Goal: Submit feedback/report problem: Submit feedback/report problem

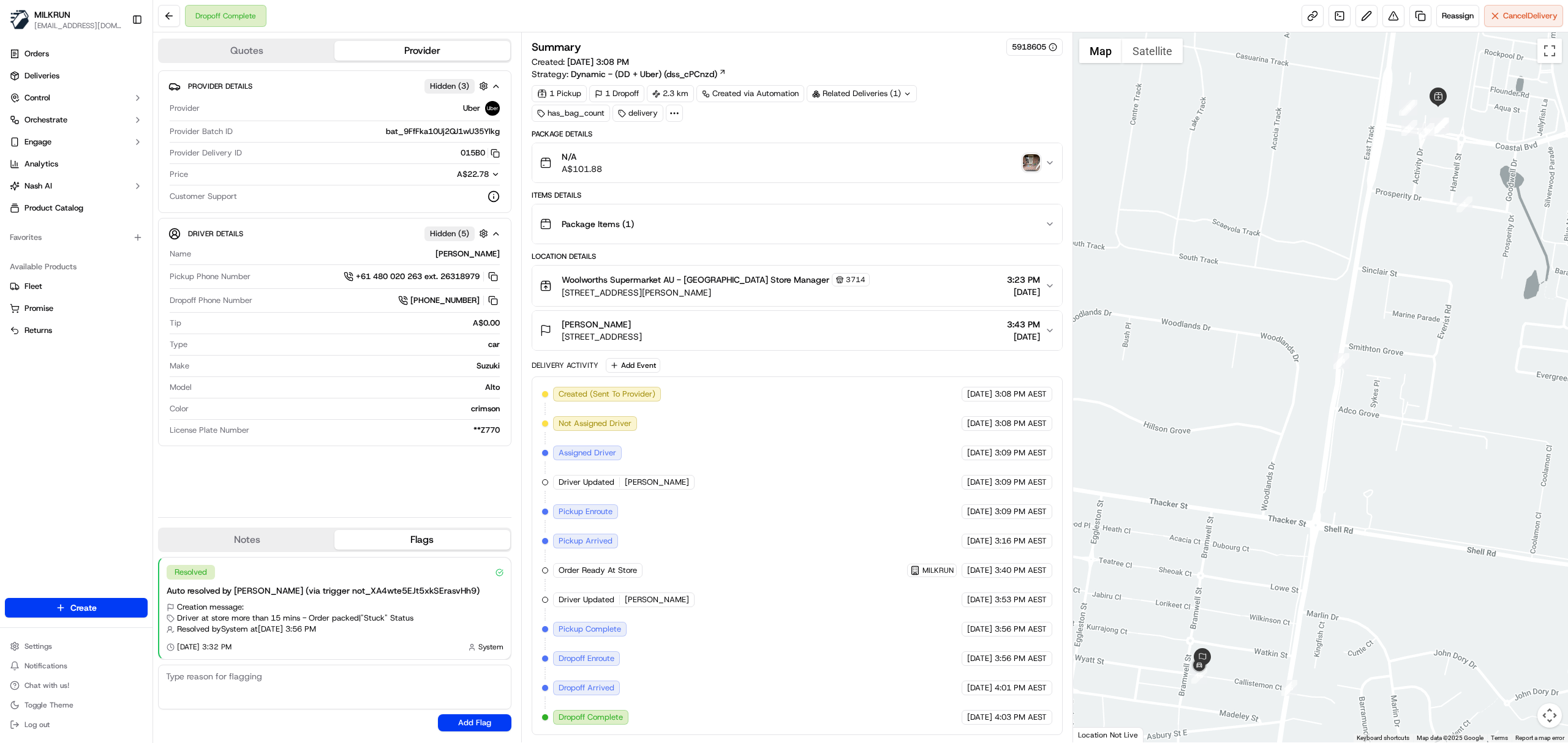
click at [1032, 165] on img "button" at bounding box center [1031, 162] width 17 height 17
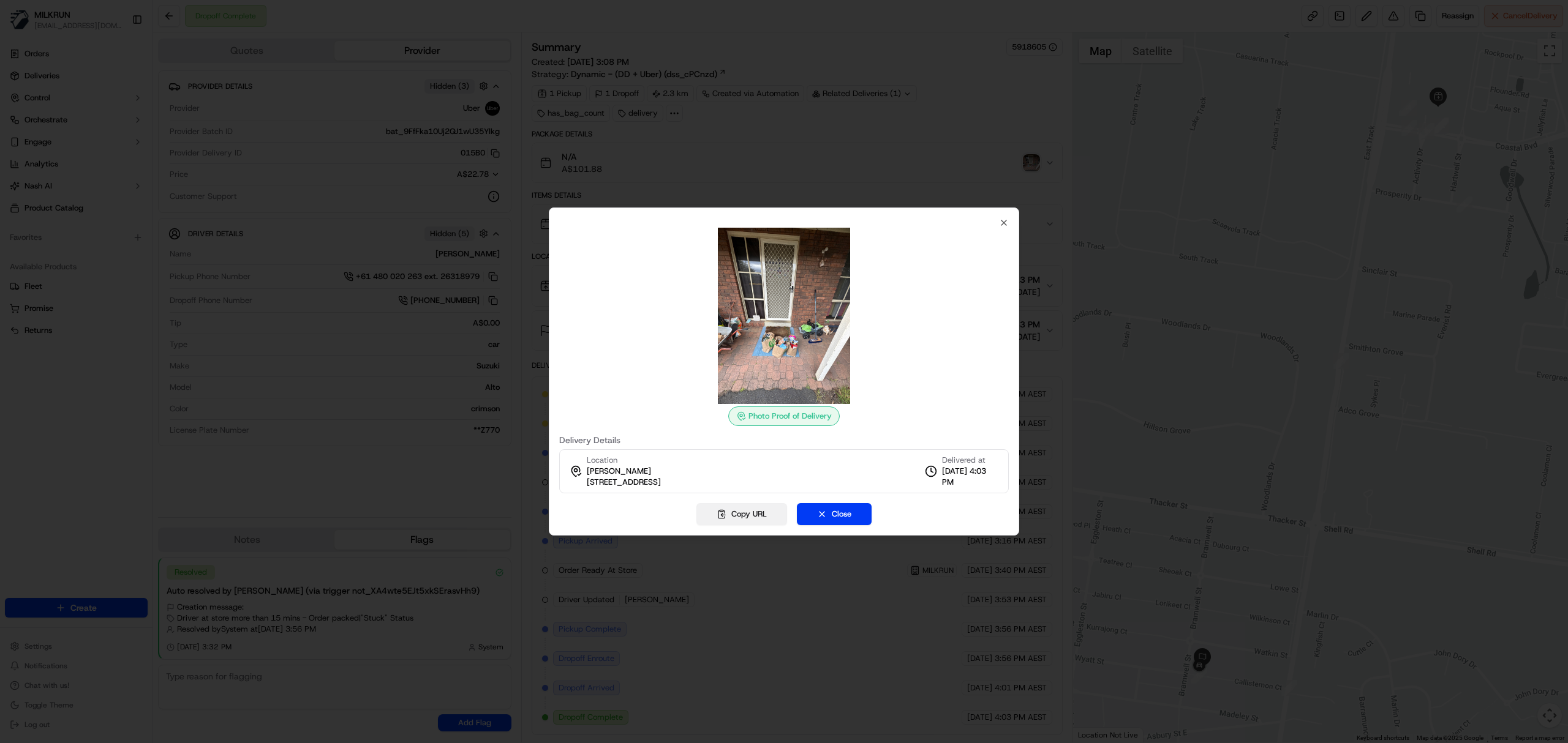
click at [760, 513] on button "Copy URL" at bounding box center [741, 514] width 91 height 22
click at [1002, 221] on icon "button" at bounding box center [1004, 222] width 10 height 10
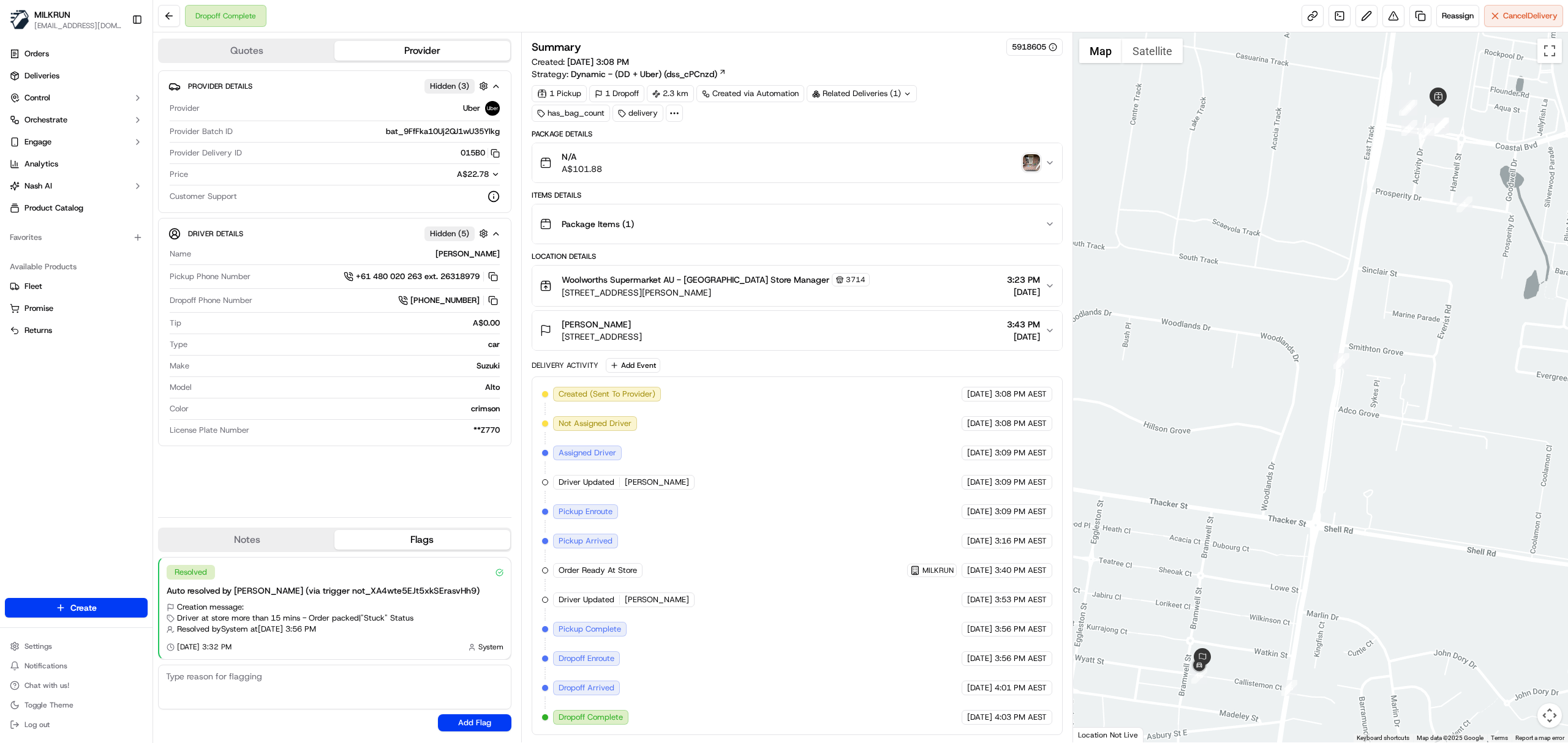
click at [868, 295] on div "Woolworths Supermarket AU - Kingston Village Store Manager 3714 122-160 Grubb R…" at bounding box center [791, 285] width 505 height 26
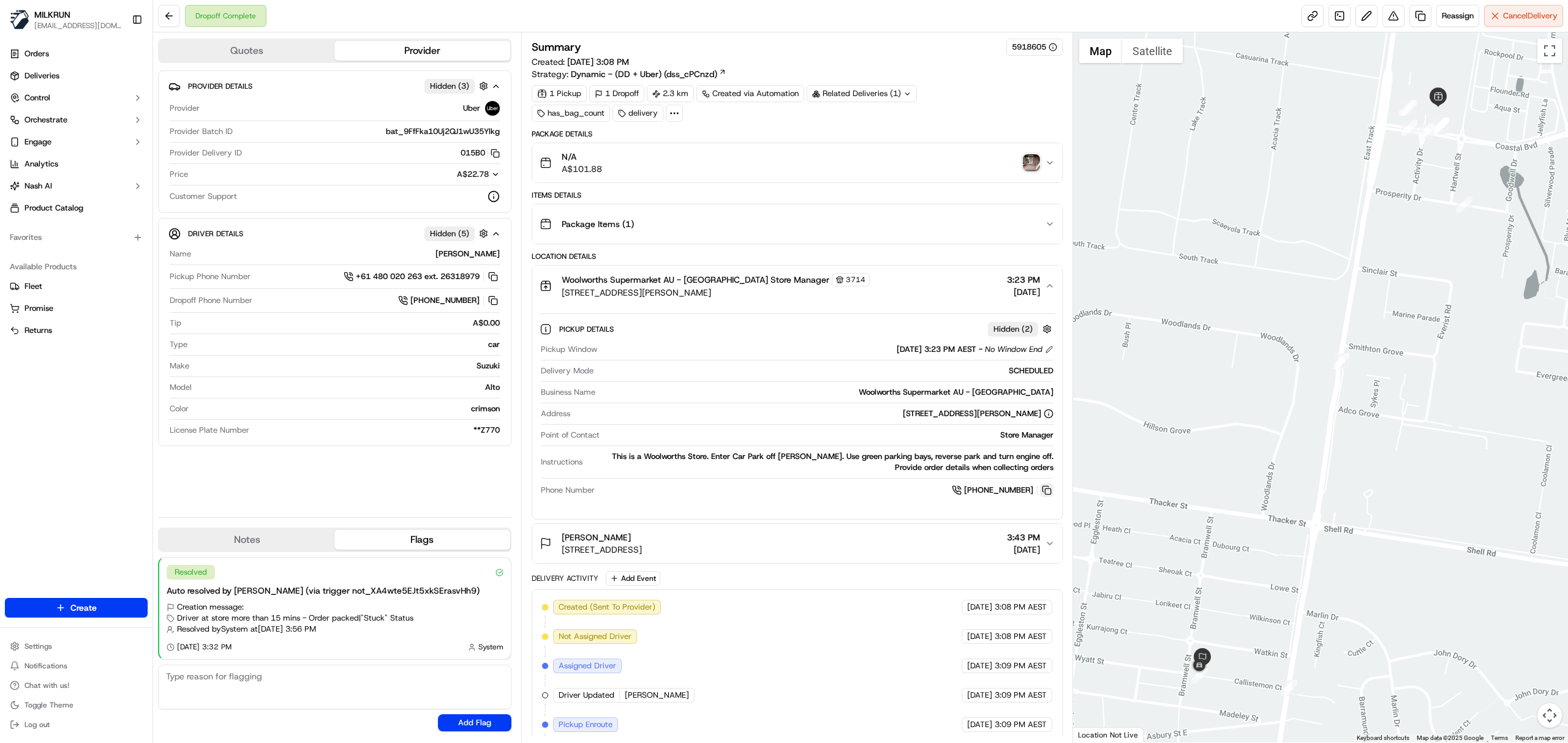
click at [1044, 493] on button at bounding box center [1046, 491] width 14 height 14
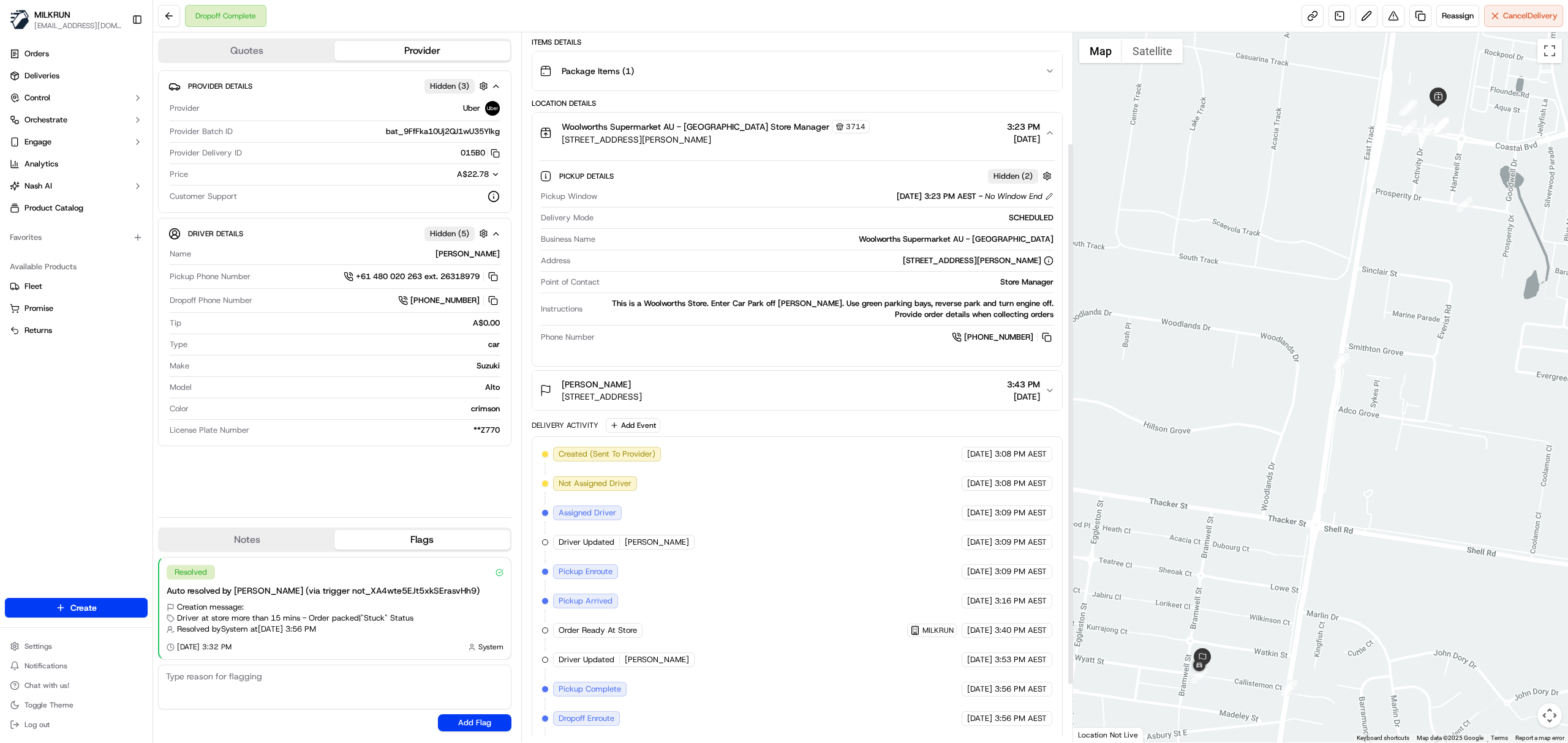
scroll to position [163, 0]
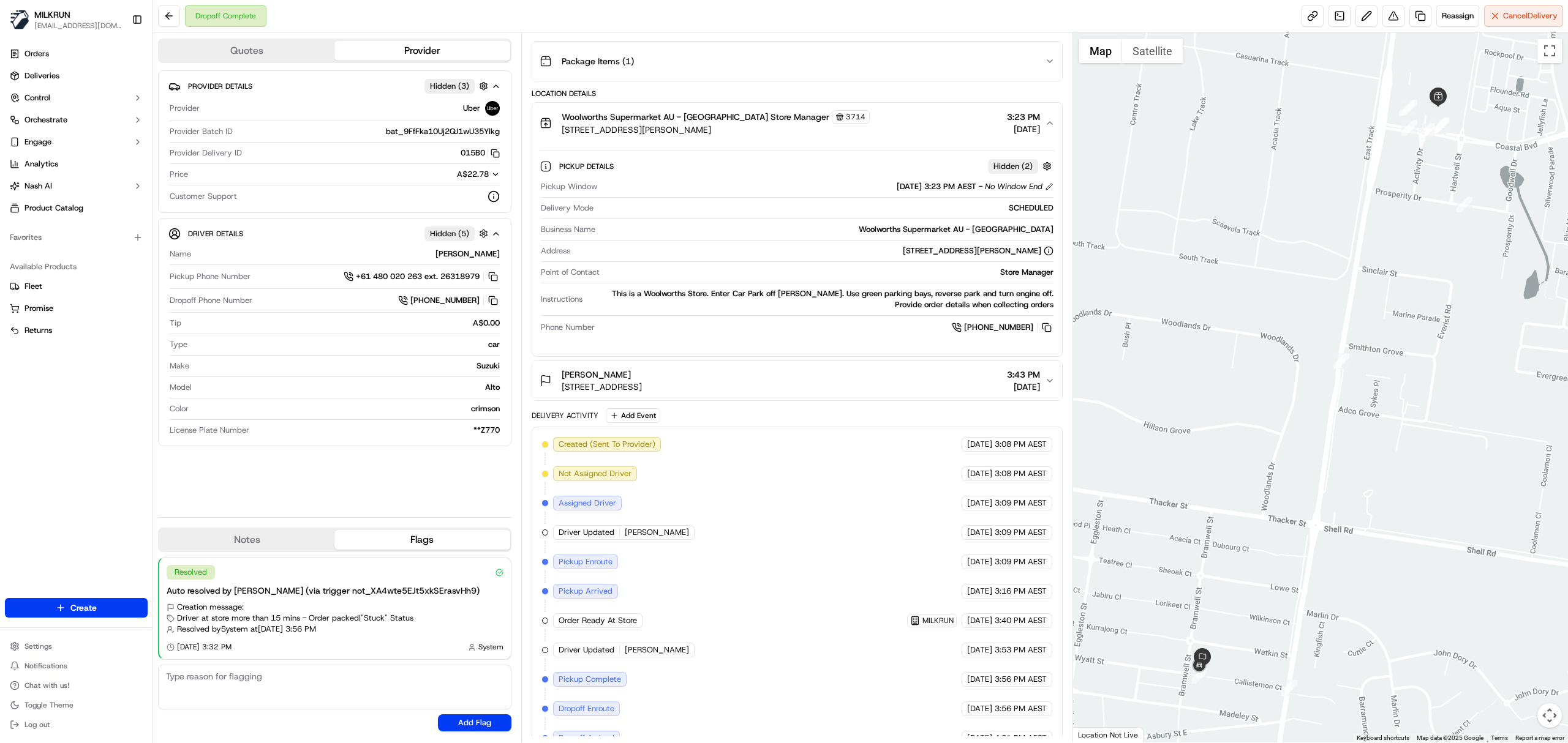
click at [597, 377] on span "Candice Bloomfield" at bounding box center [596, 375] width 69 height 12
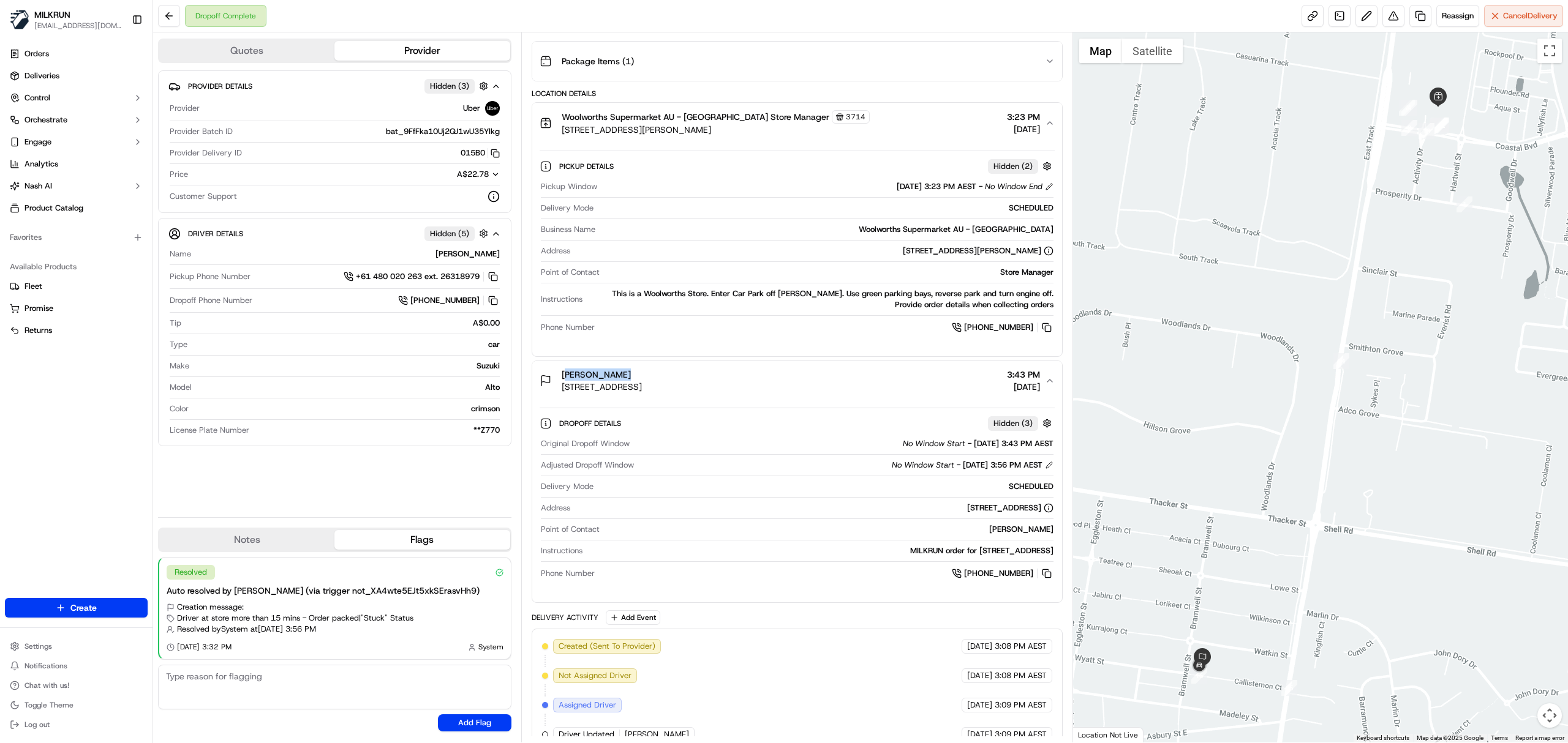
click at [597, 377] on span "Candice Bloomfield" at bounding box center [596, 375] width 69 height 12
copy span "Candice Bloomfield"
click at [1411, 16] on link at bounding box center [1420, 16] width 22 height 22
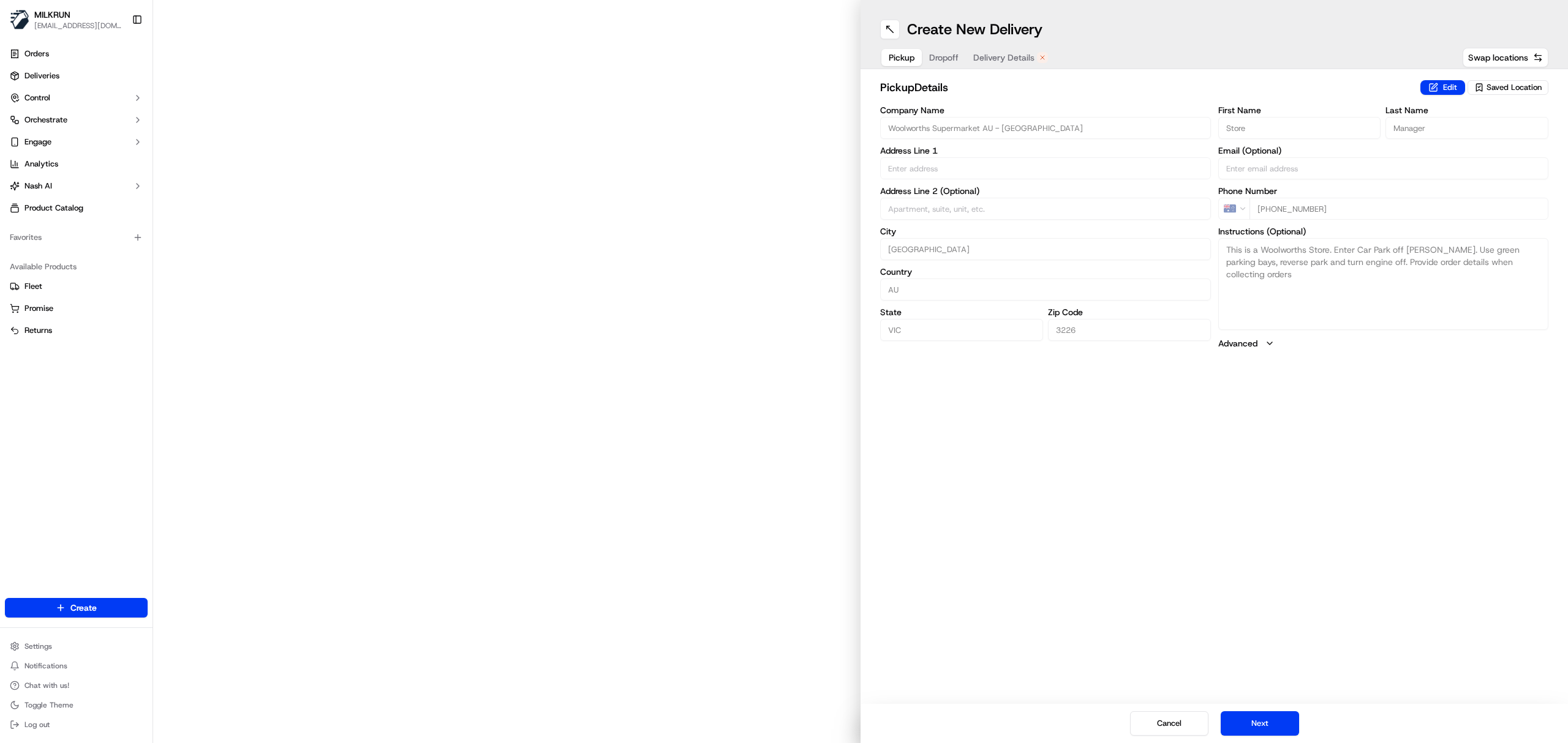
type input "122-160 Grubb Road"
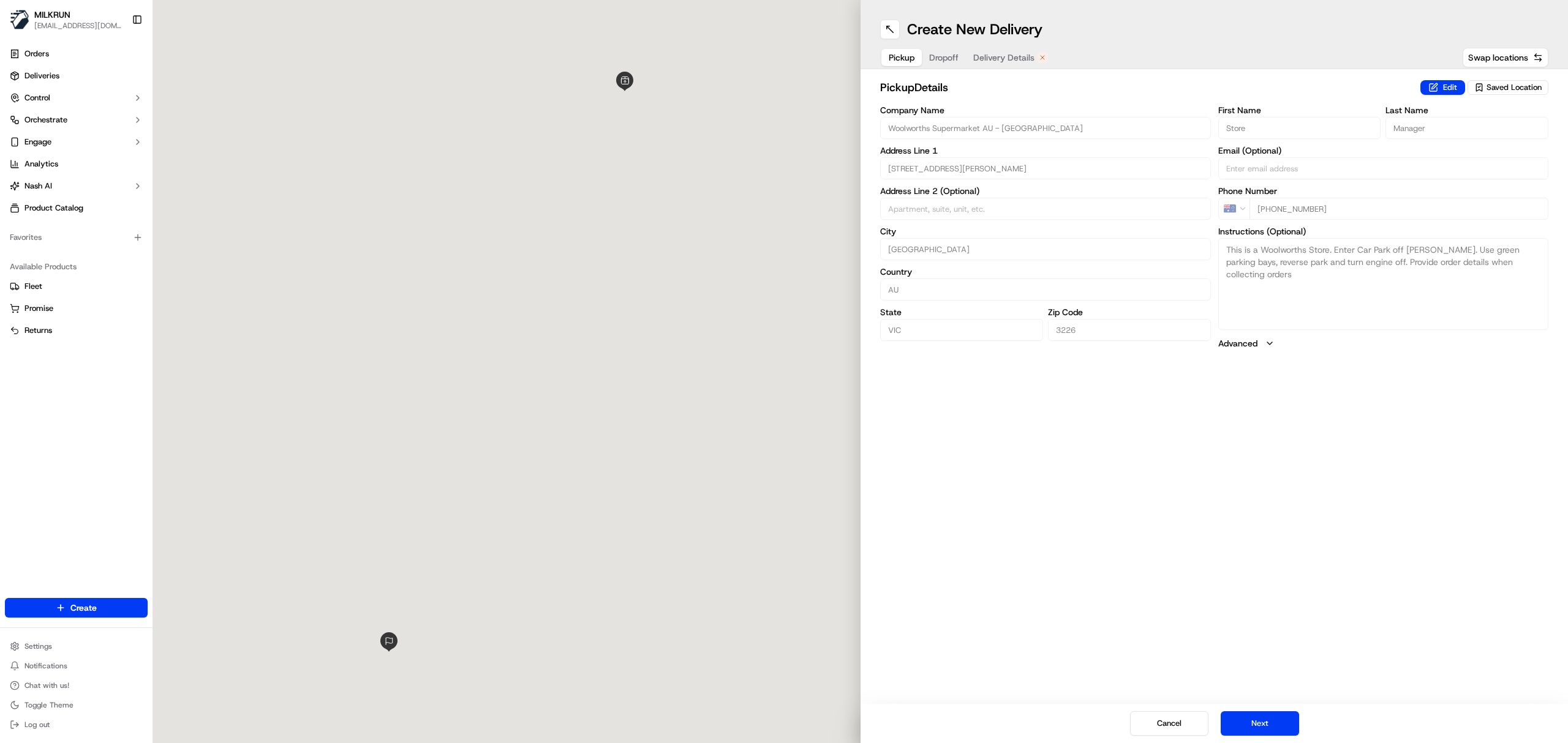
click at [1035, 54] on button "Delivery Details" at bounding box center [1010, 57] width 90 height 17
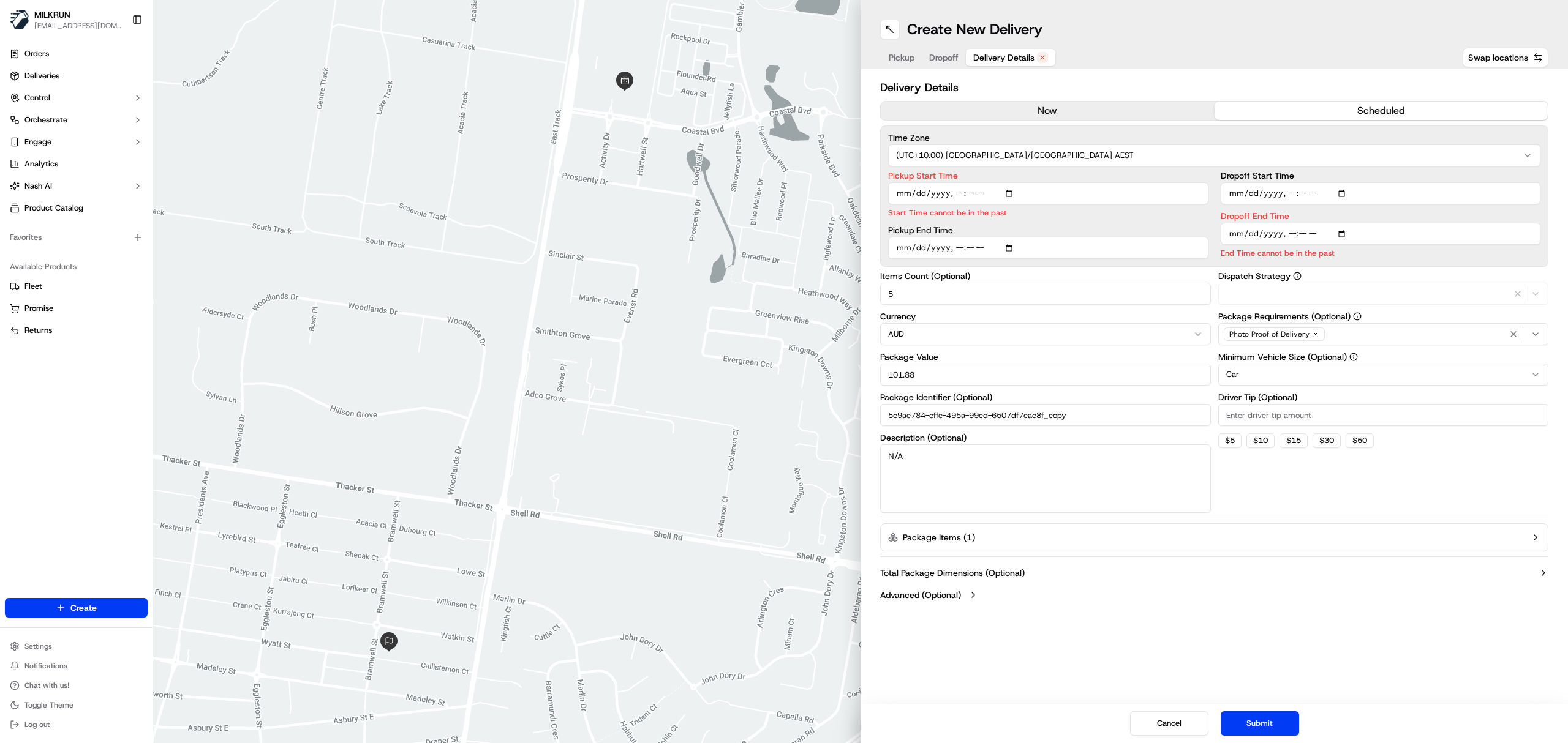
click at [1067, 113] on button "now" at bounding box center [1047, 110] width 334 height 19
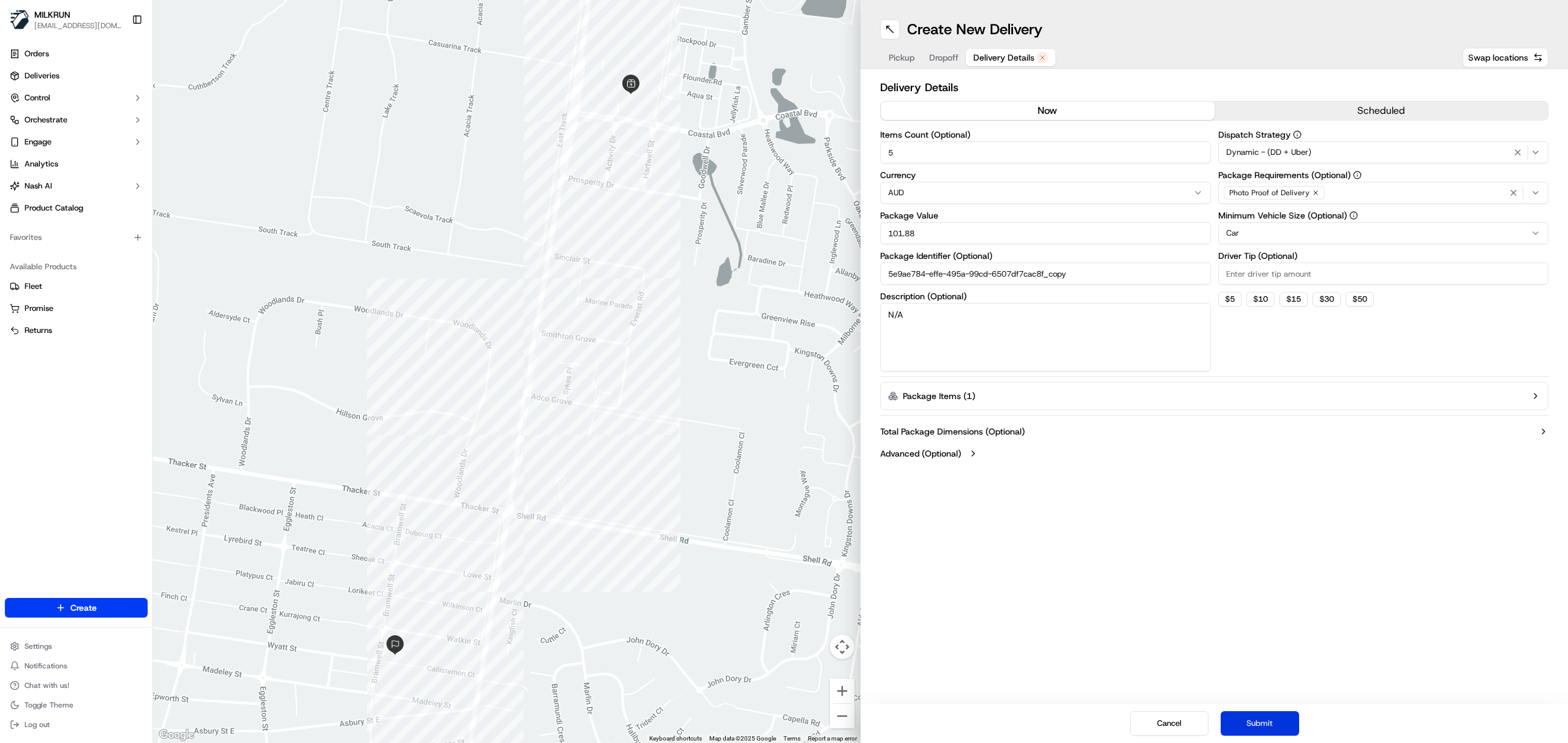
click at [1254, 725] on button "Submit" at bounding box center [1260, 723] width 79 height 25
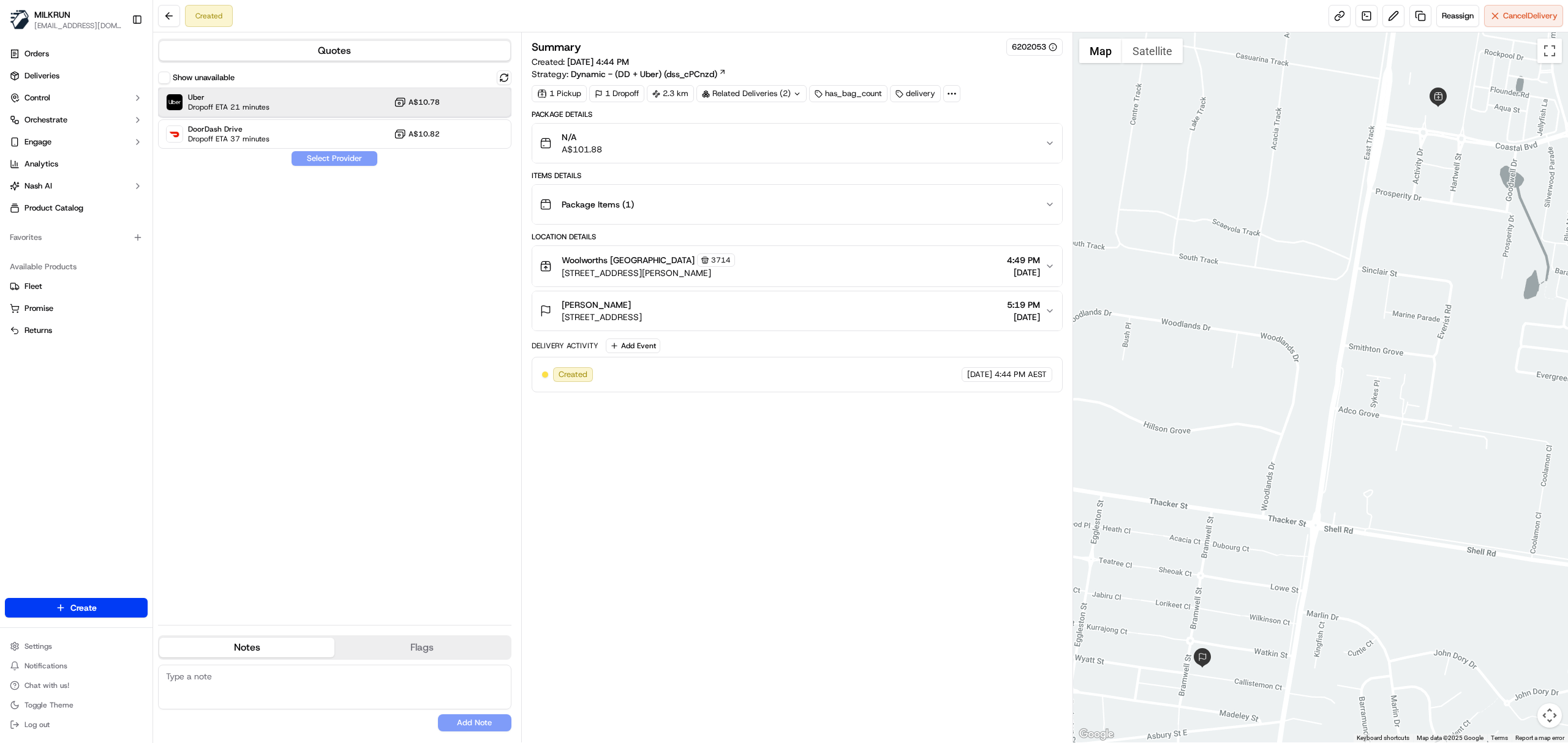
click at [315, 95] on div "Uber Dropoff ETA 21 minutes A$10.78" at bounding box center [335, 102] width 353 height 30
click at [339, 152] on button "Assign Provider" at bounding box center [335, 158] width 87 height 15
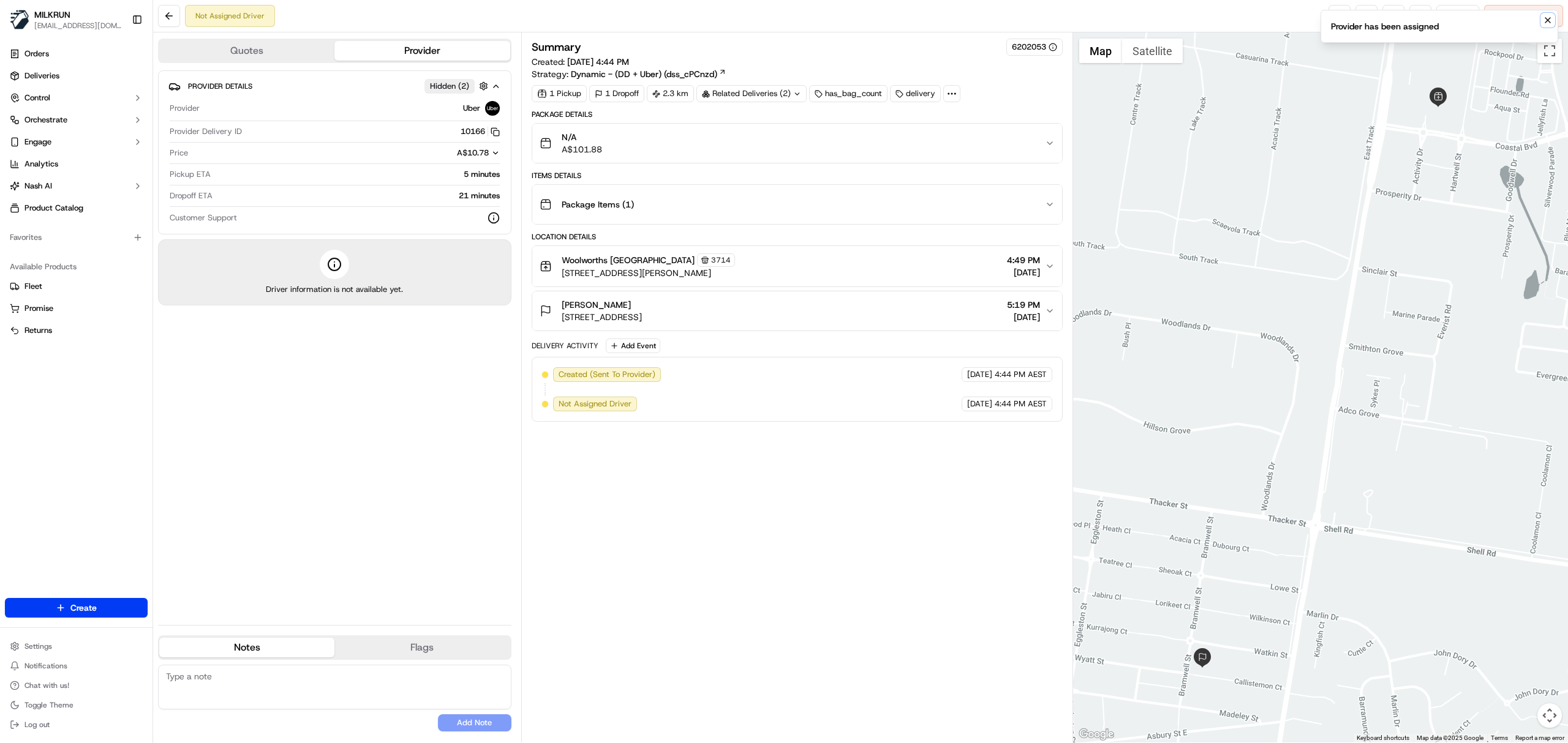
click at [1546, 18] on icon "Notifications (F8)" at bounding box center [1547, 21] width 10 height 10
click at [1337, 7] on link at bounding box center [1340, 16] width 22 height 22
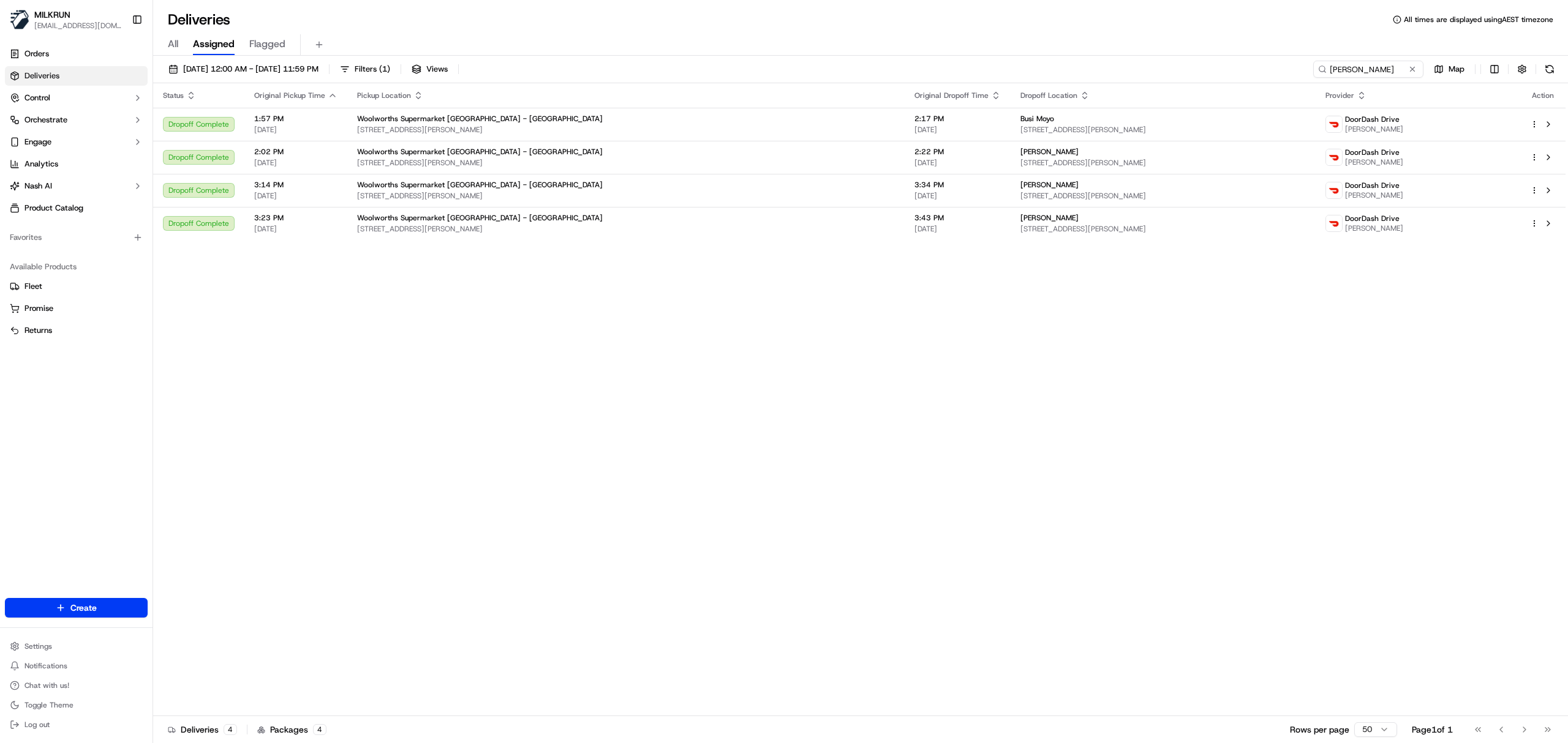
click at [1348, 74] on input "Sajeeve M." at bounding box center [1368, 69] width 110 height 17
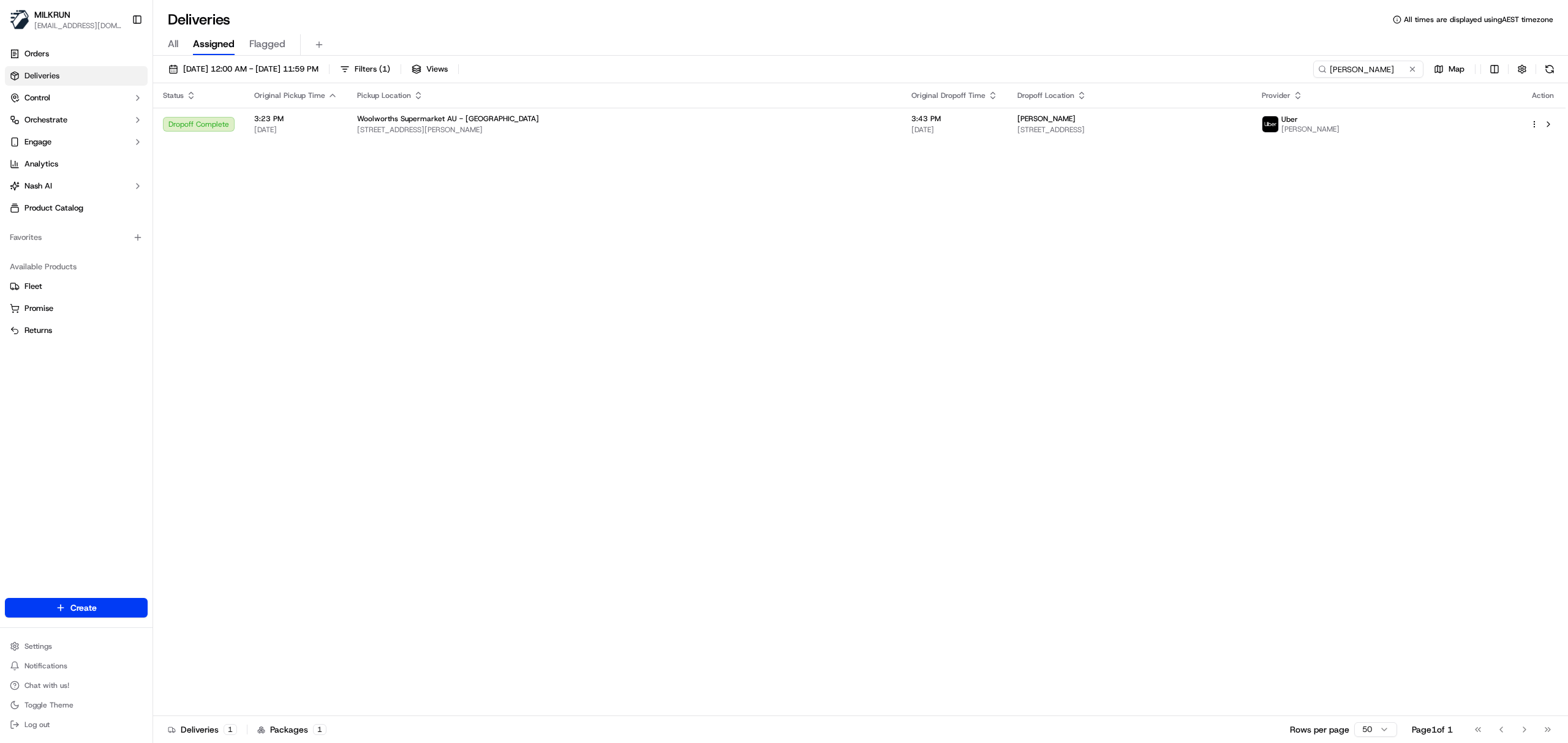
type input "[PERSON_NAME]"
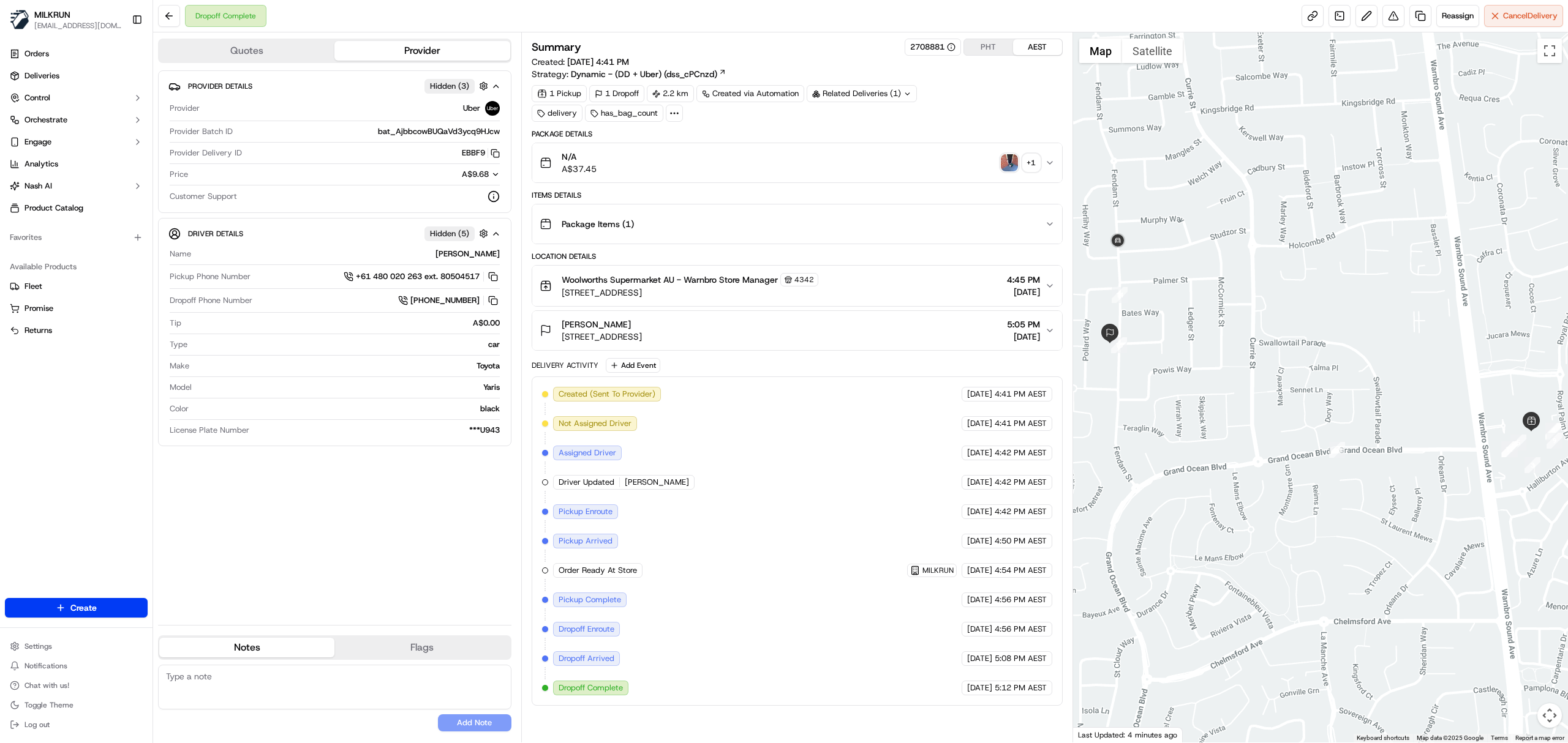
click at [463, 258] on div "MUHAMMAD B." at bounding box center [347, 254] width 304 height 11
click at [463, 260] on div "MUHAMMAD B." at bounding box center [347, 254] width 304 height 11
copy div "[PERSON_NAME]"
click at [1009, 164] on img "button" at bounding box center [1009, 162] width 17 height 17
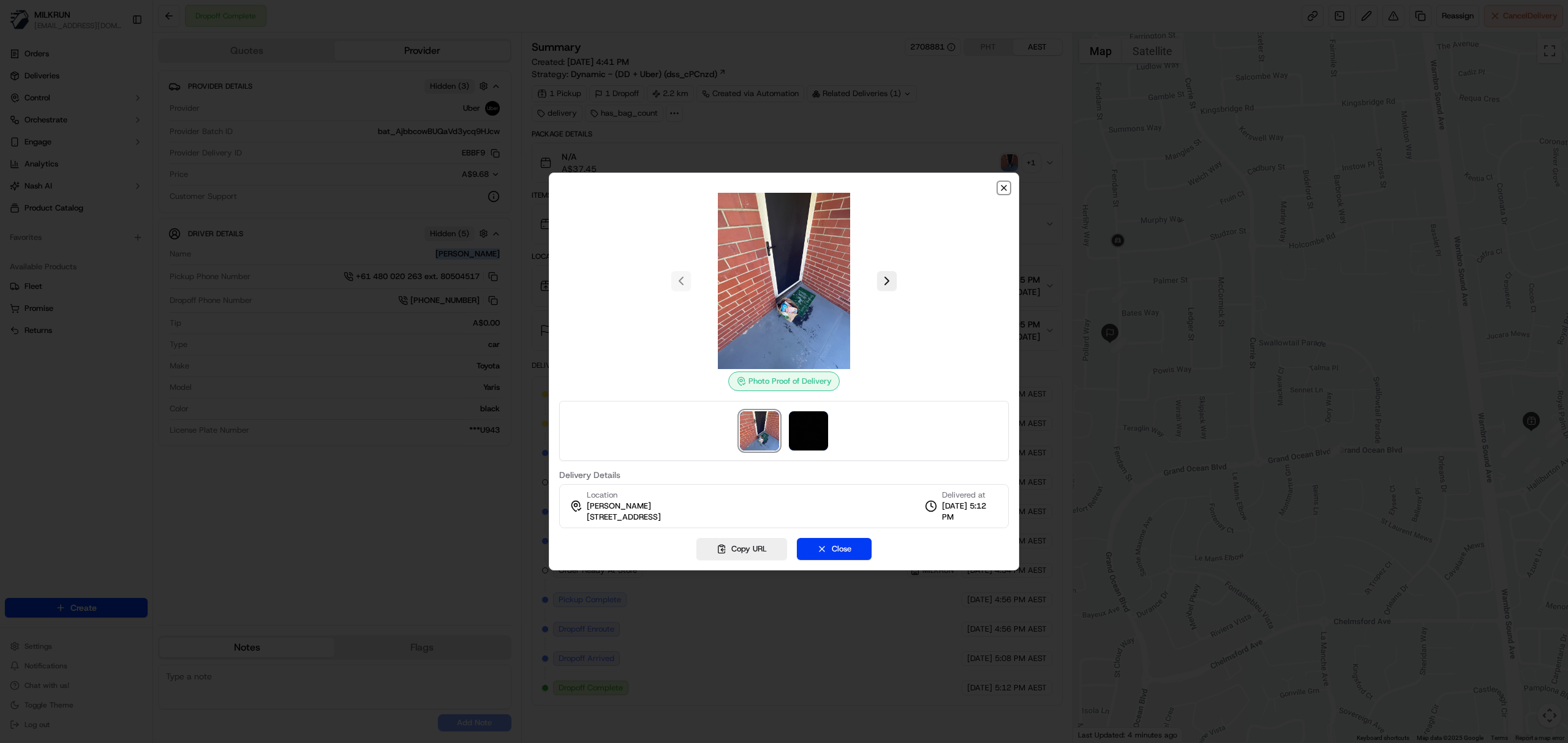
click at [1006, 186] on icon "button" at bounding box center [1004, 188] width 10 height 10
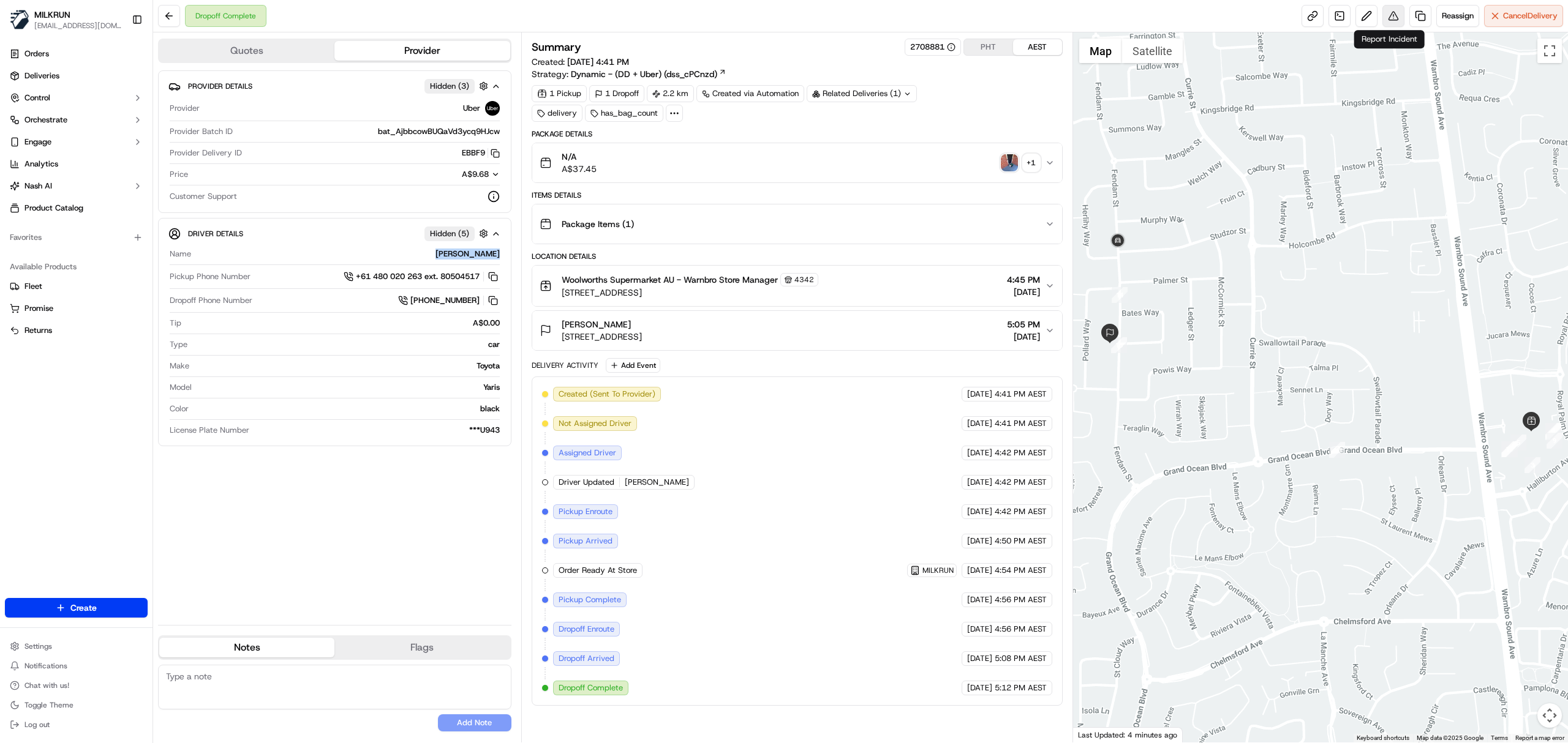
click at [1390, 16] on button at bounding box center [1393, 16] width 22 height 22
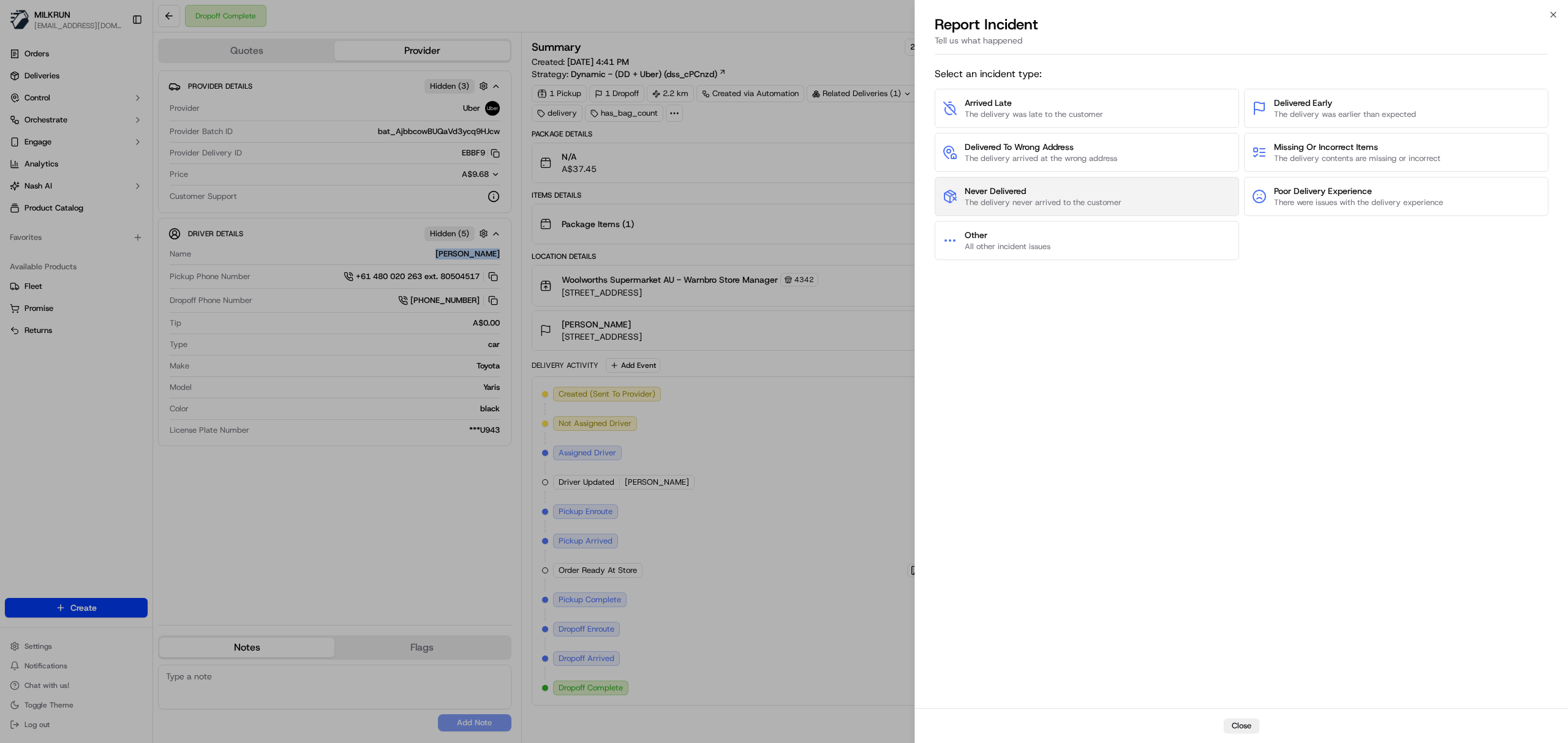
click at [1058, 199] on span "The delivery never arrived to the customer" at bounding box center [1042, 202] width 157 height 11
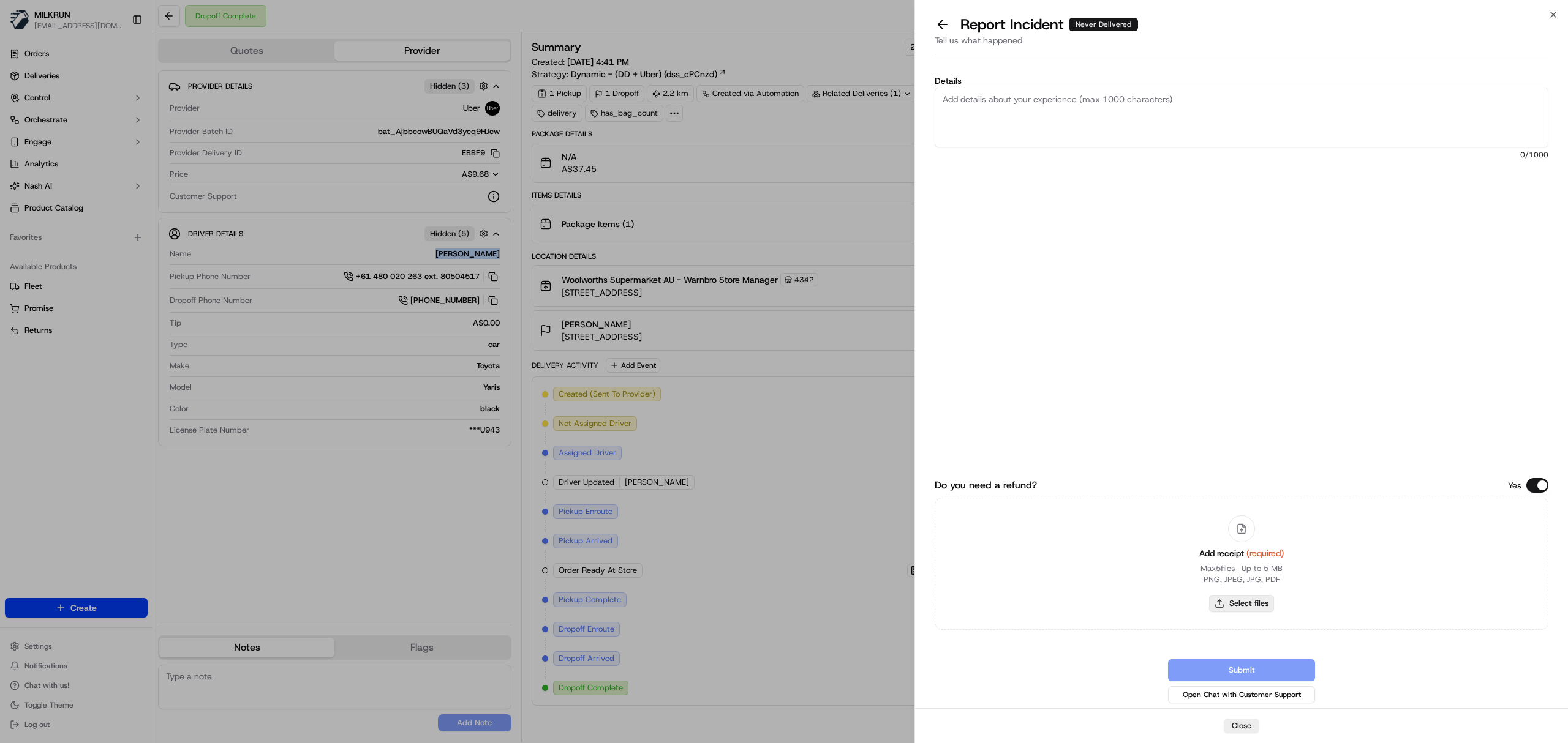
click at [1229, 598] on button "Select files" at bounding box center [1241, 603] width 65 height 17
type input "C:\fakepath\Milkrun_20-09-25_Natasha V.pdf"
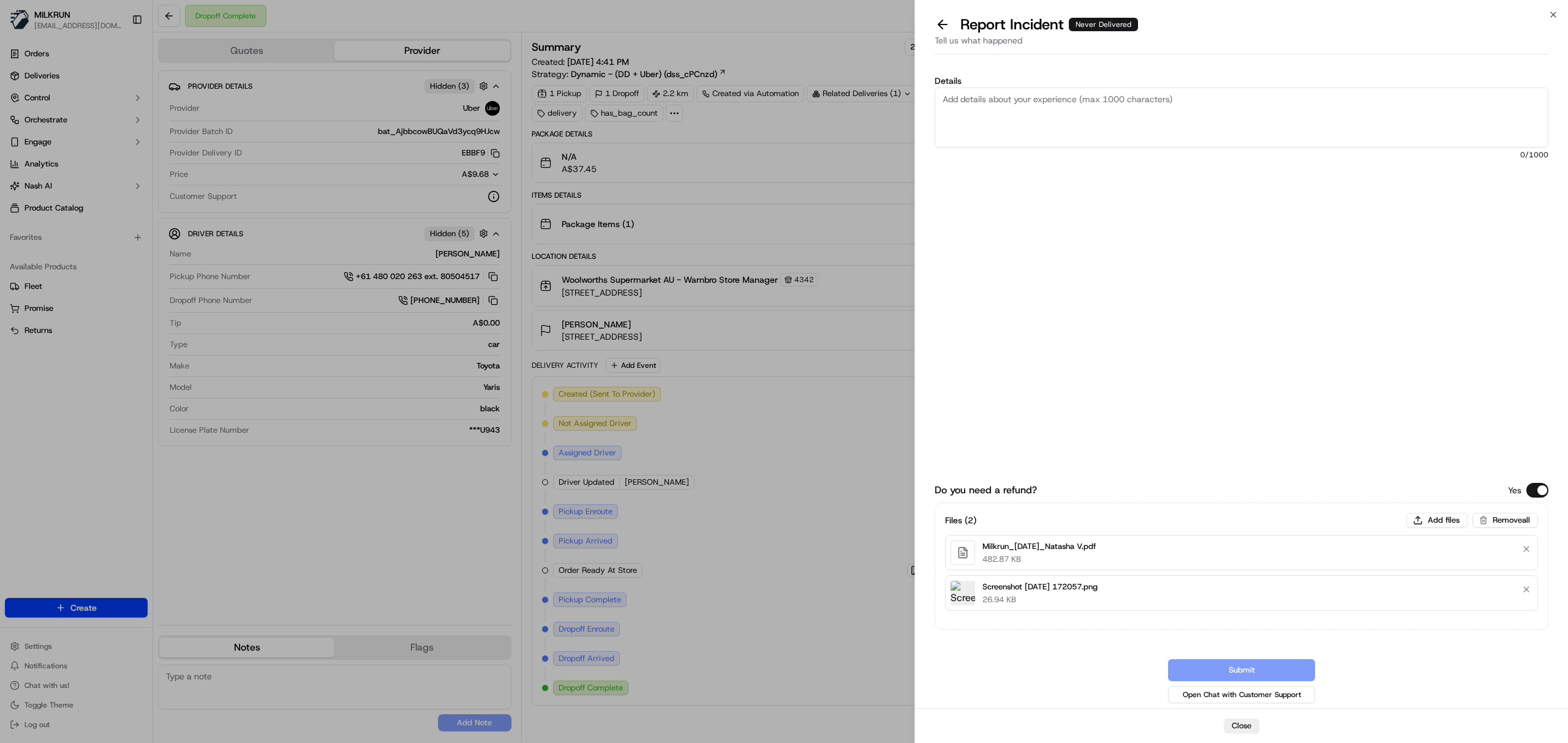
click at [1124, 100] on textarea "Details" at bounding box center [1240, 117] width 613 height 60
type textarea "ORder not received, Received someone else's order -"
click at [1412, 516] on button "Add files" at bounding box center [1437, 520] width 61 height 15
type input "C:\fakepath\Screenshot 2025-09-20 171625.png"
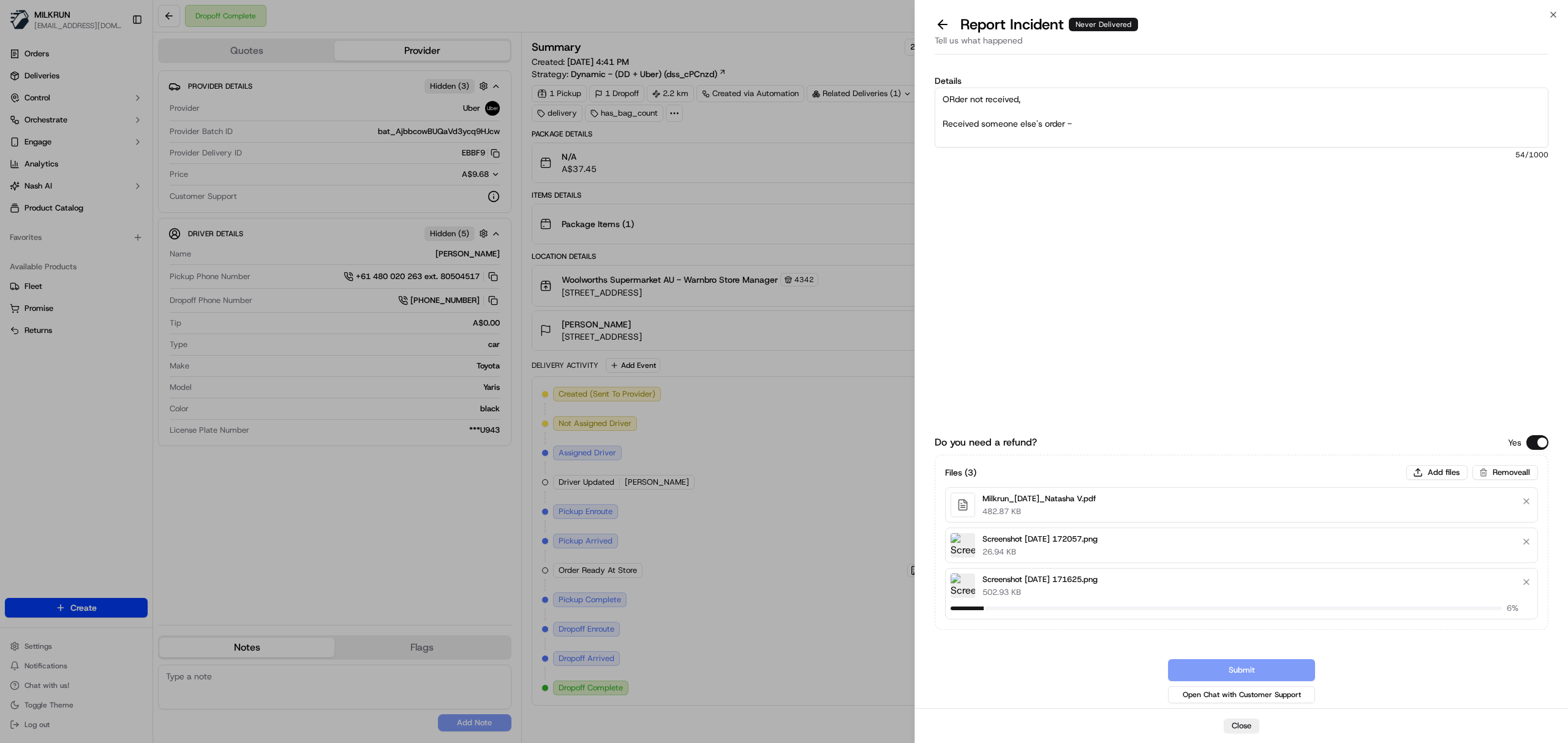
click at [1110, 127] on textarea "ORder not received, Received someone else's order -" at bounding box center [1240, 117] width 613 height 60
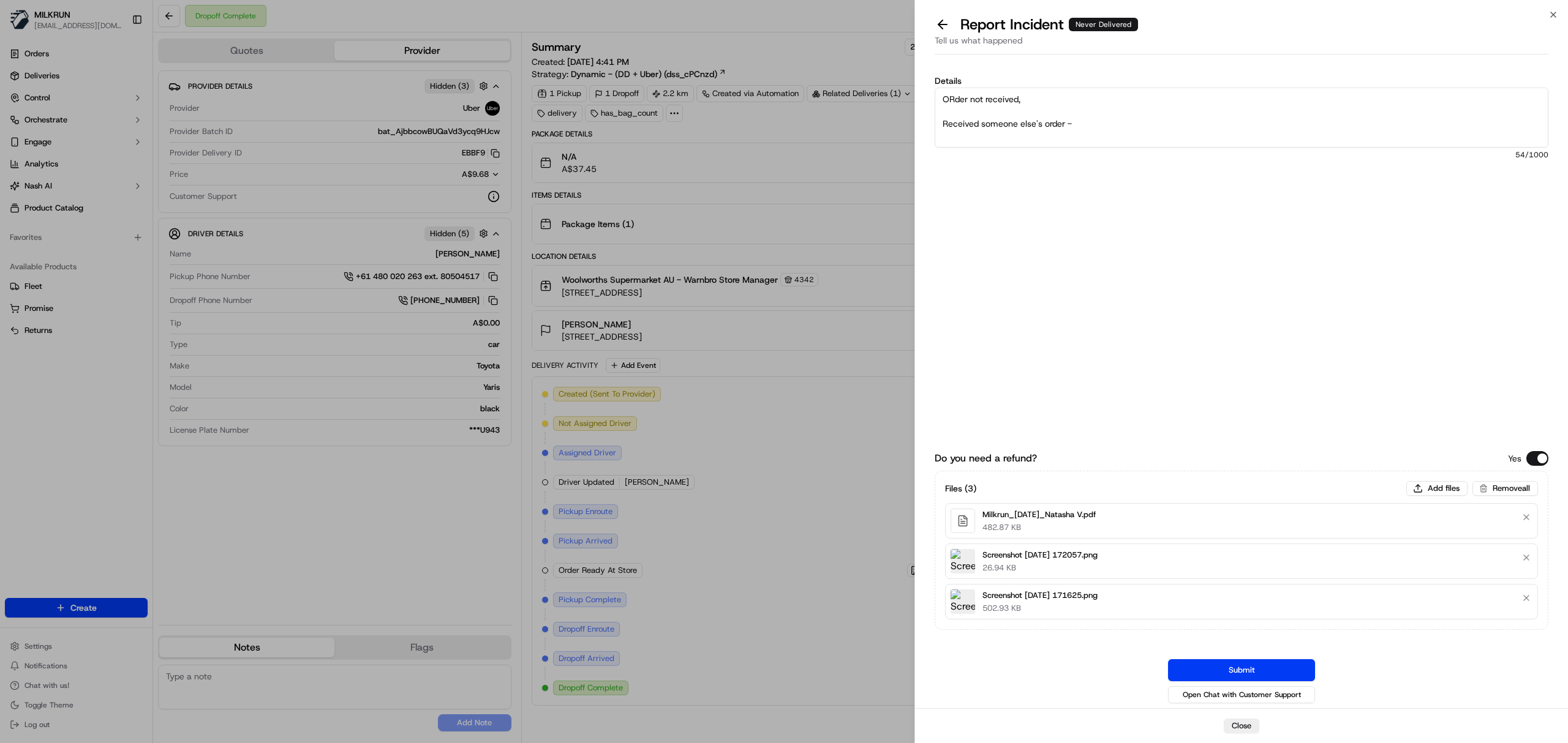
click at [1098, 121] on textarea "ORder not received, Received someone else's order -" at bounding box center [1240, 117] width 613 height 60
type textarea "Order not received, Received someone else's order - Chris G And, it appears tha…"
click at [1240, 665] on button "Submit" at bounding box center [1241, 670] width 147 height 22
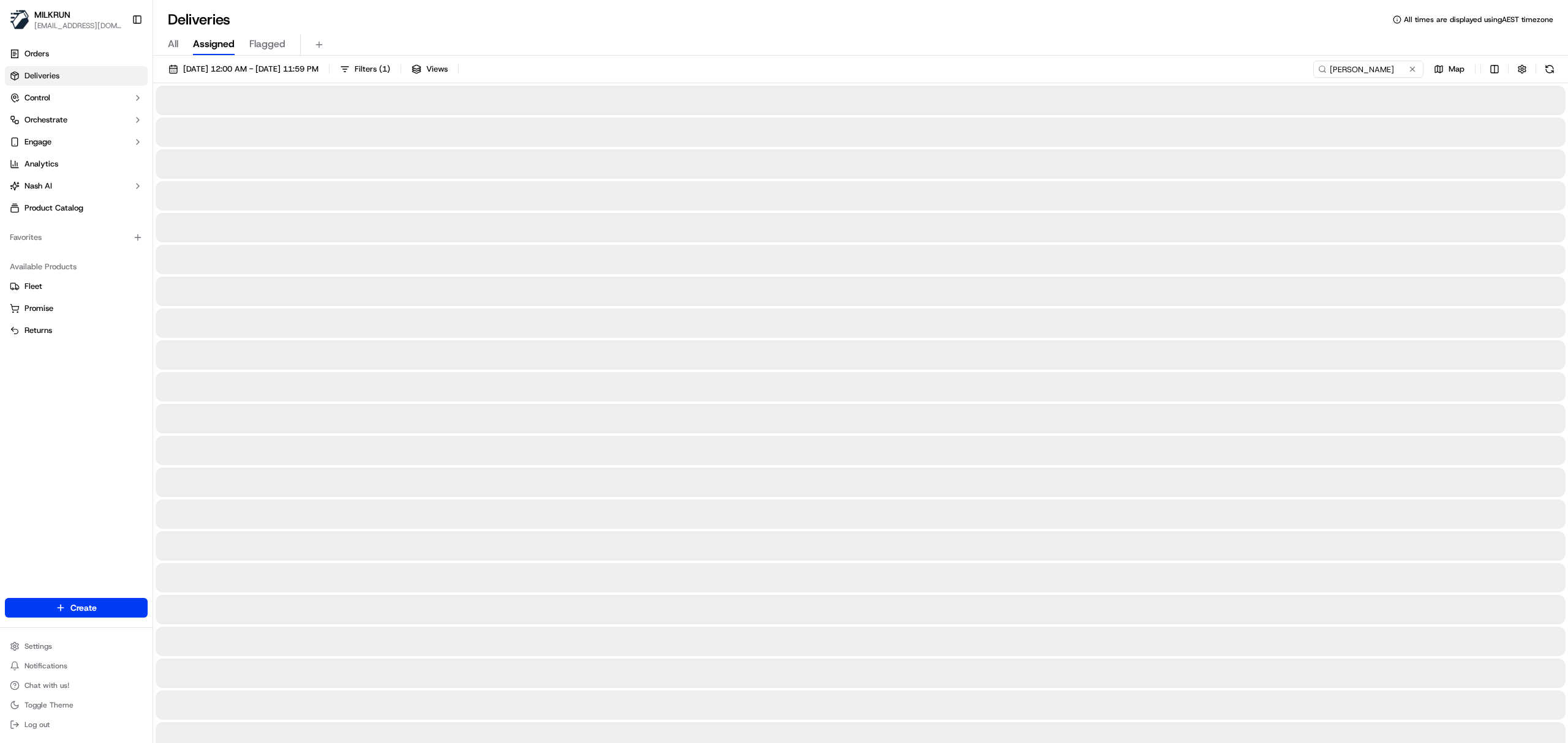
type input "[PERSON_NAME]"
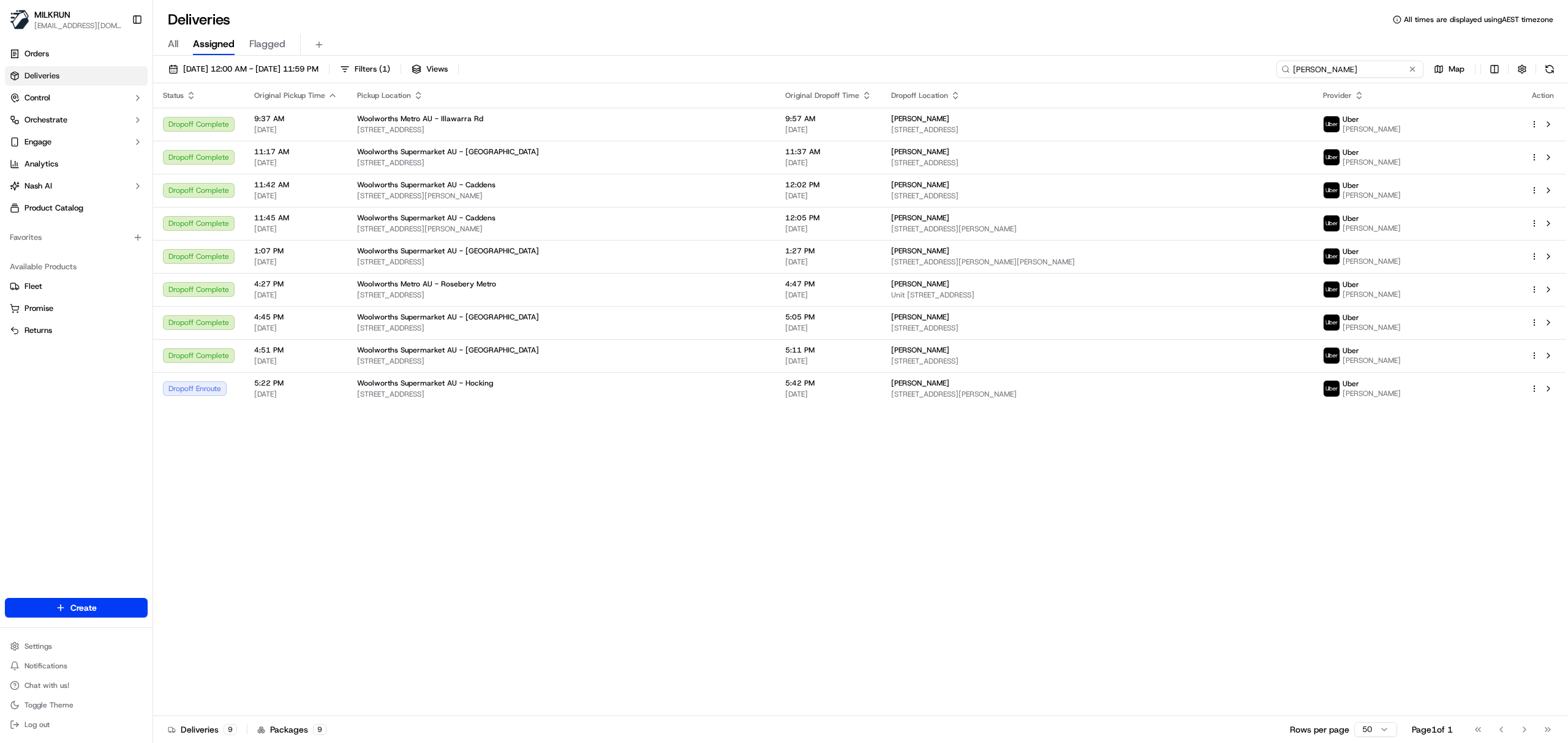
drag, startPoint x: 1301, startPoint y: 64, endPoint x: 1304, endPoint y: 57, distance: 7.6
click at [1302, 62] on input "[PERSON_NAME]" at bounding box center [1349, 69] width 147 height 17
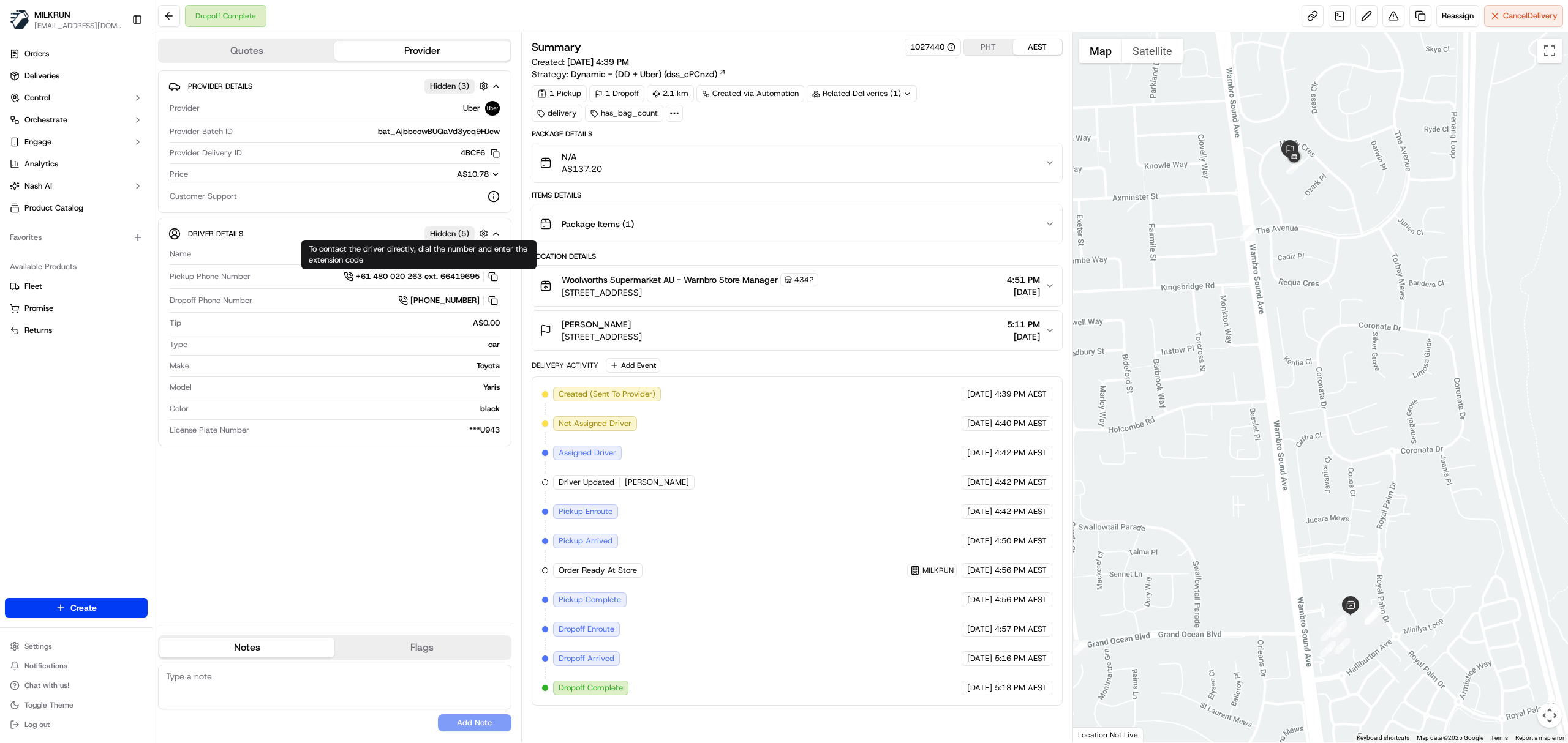
click at [436, 263] on div "To contact the driver directly, dial the number and enter the extension code To…" at bounding box center [418, 255] width 235 height 30
click at [480, 255] on div "MUHAMMAD B." at bounding box center [347, 254] width 304 height 11
copy div "MUHAMMAD B."
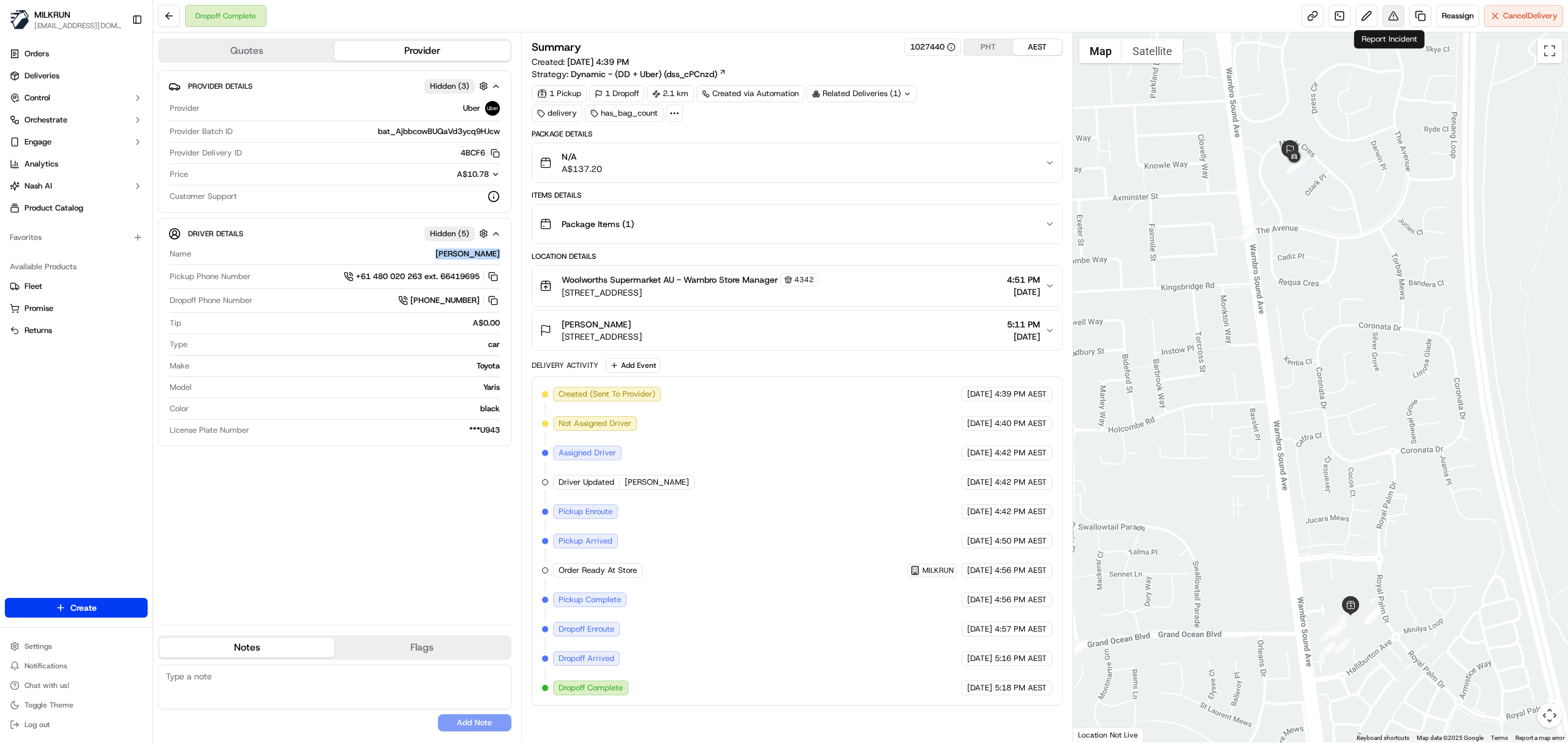
click at [1387, 19] on button at bounding box center [1393, 16] width 22 height 22
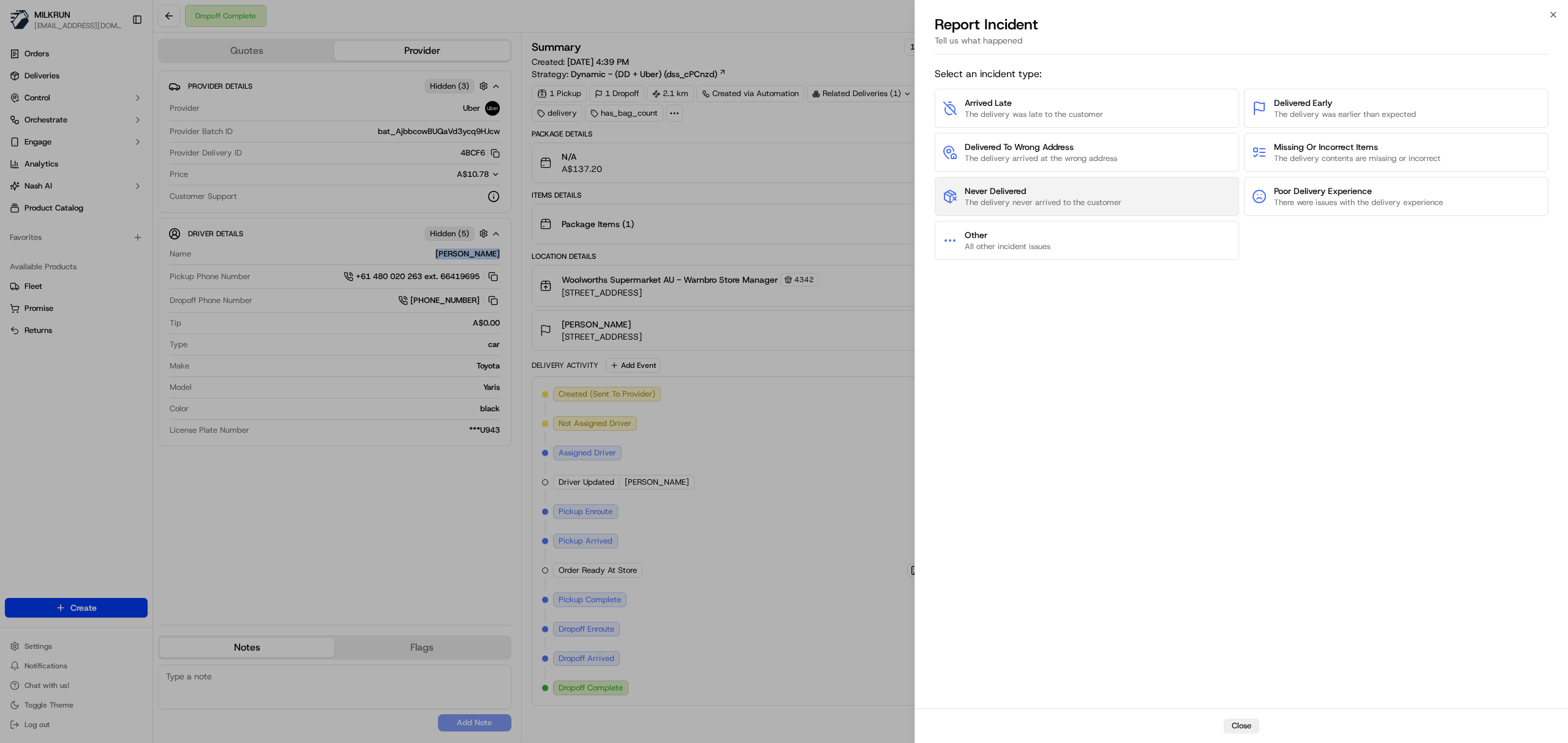
click at [1094, 207] on span "The delivery never arrived to the customer" at bounding box center [1042, 202] width 157 height 11
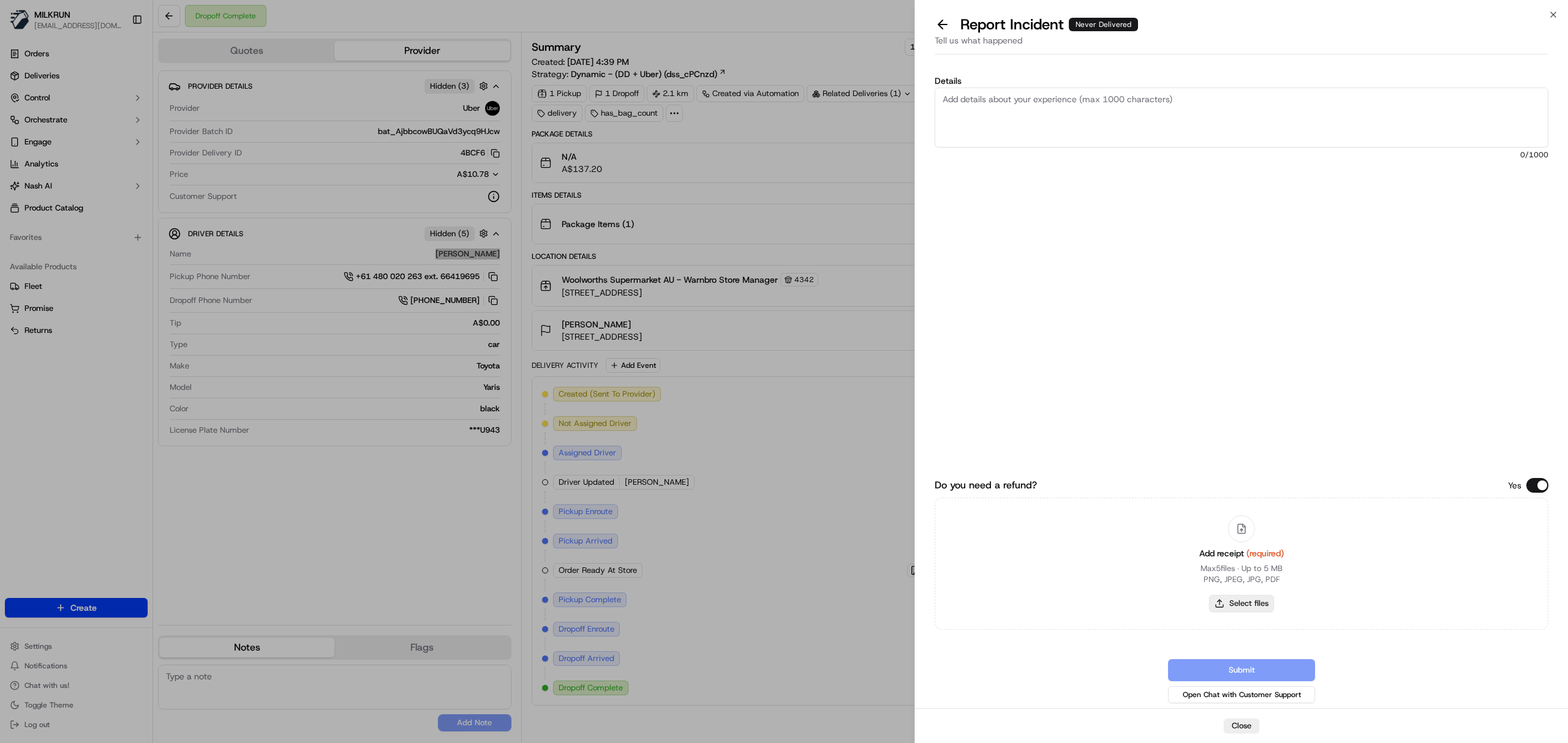
click at [1247, 603] on button "Select files" at bounding box center [1241, 603] width 65 height 17
type input "C:\fakepath\Milkrun_20-09-25_Chris G.pdf"
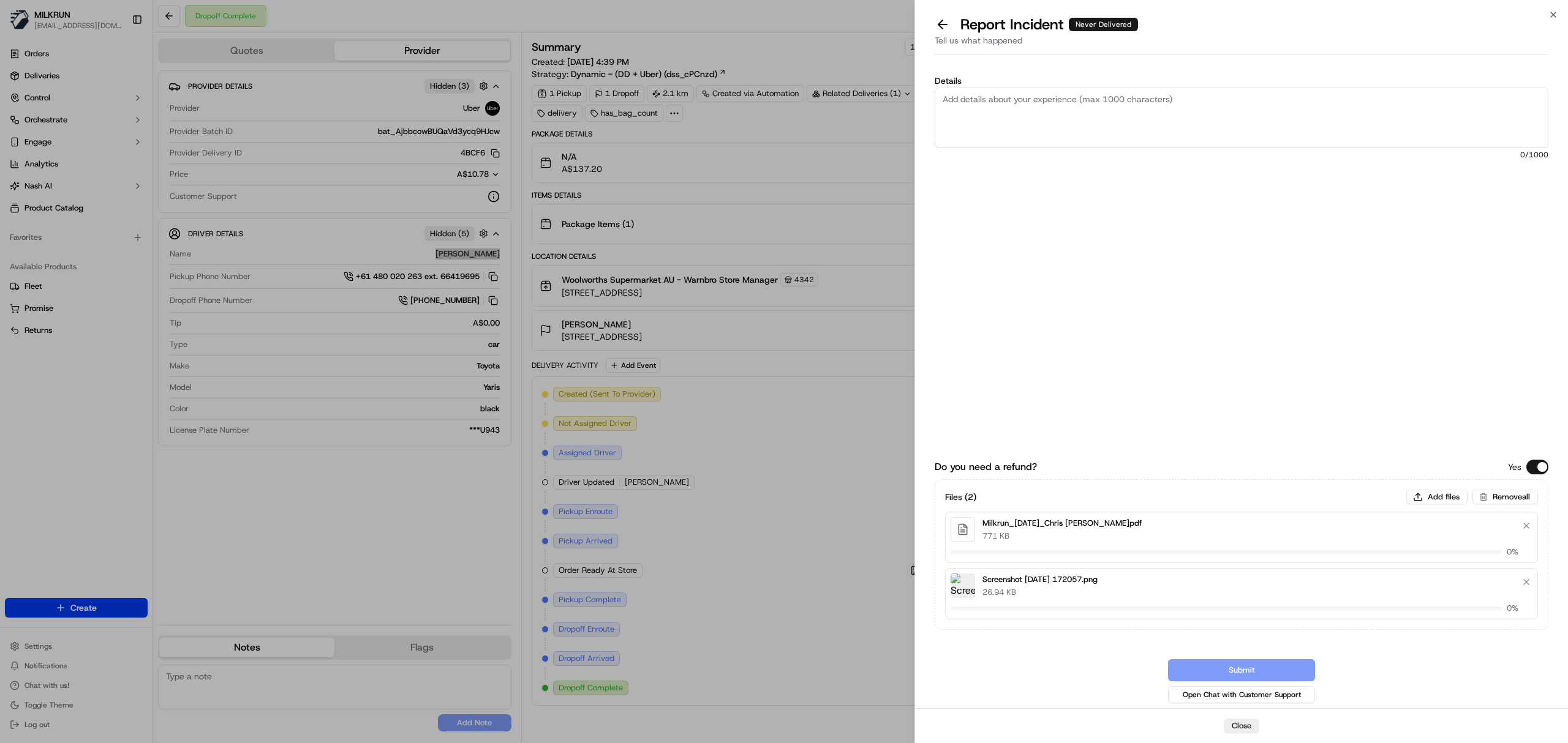
click at [1014, 131] on textarea "Details" at bounding box center [1240, 117] width 613 height 60
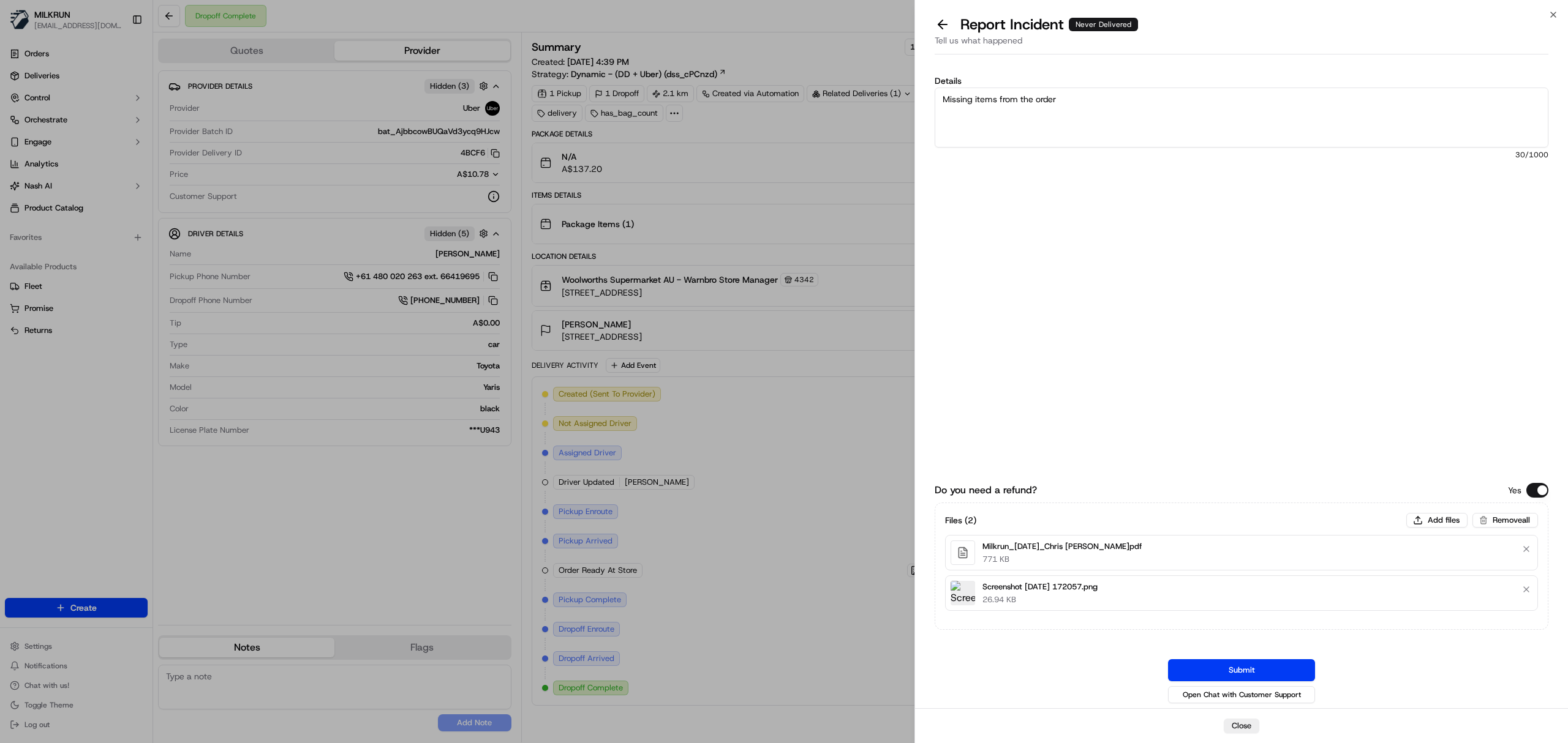
click at [1014, 131] on textarea "Missing items from the order" at bounding box center [1240, 117] width 613 height 60
click at [1137, 131] on textarea "Missing items from the order This was part of a batch order. There was a call r…" at bounding box center [1240, 117] width 613 height 60
click at [1145, 126] on textarea "Missing items from the order This was part of a batch order. There was a call r…" at bounding box center [1240, 117] width 613 height 60
drag, startPoint x: 1118, startPoint y: 125, endPoint x: 1164, endPoint y: 134, distance: 46.9
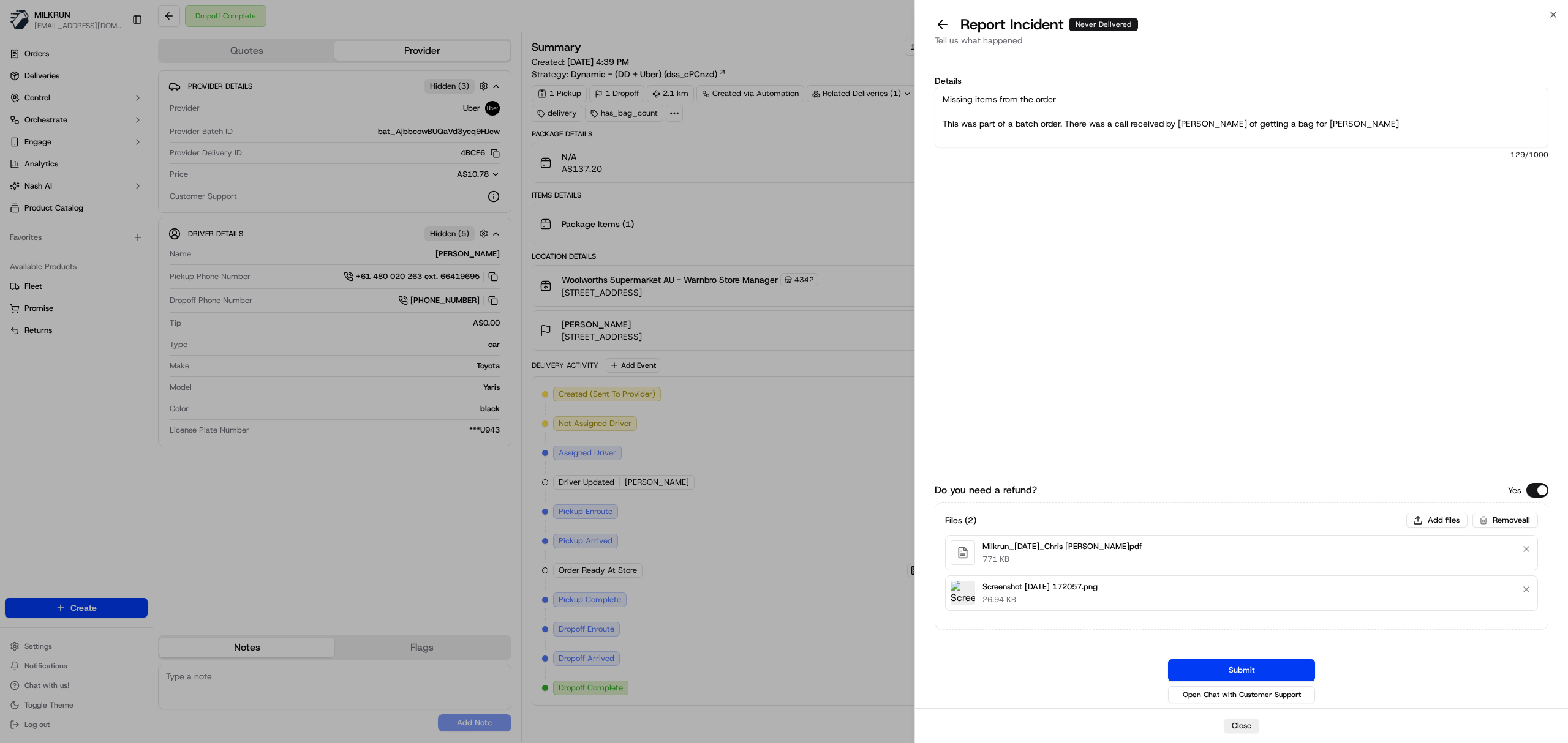
click at [1166, 134] on textarea "Missing items from the order This was part of a batch order. There was a call r…" at bounding box center [1240, 117] width 613 height 60
click at [1332, 115] on textarea "Missing items from the order This was part of a batch order. There was a report…" at bounding box center [1240, 117] width 613 height 60
click at [1329, 122] on textarea "Missing items from the order This was part of a batch order. There was a report…" at bounding box center [1240, 117] width 613 height 60
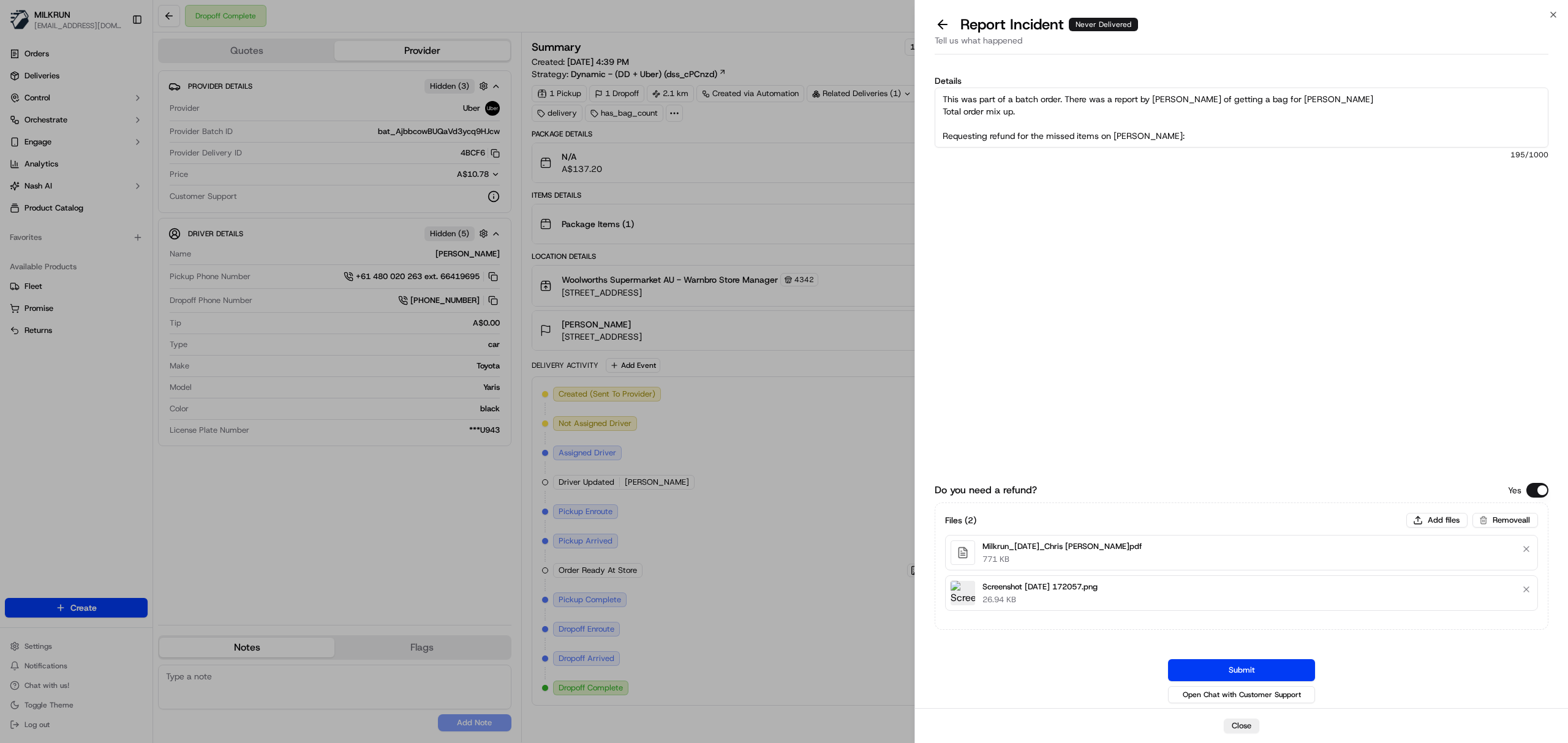
paste textarea "Missing Items = $41.34 1. Doritos Corn Chips Cheese Supreme Party Size 380g x 2…"
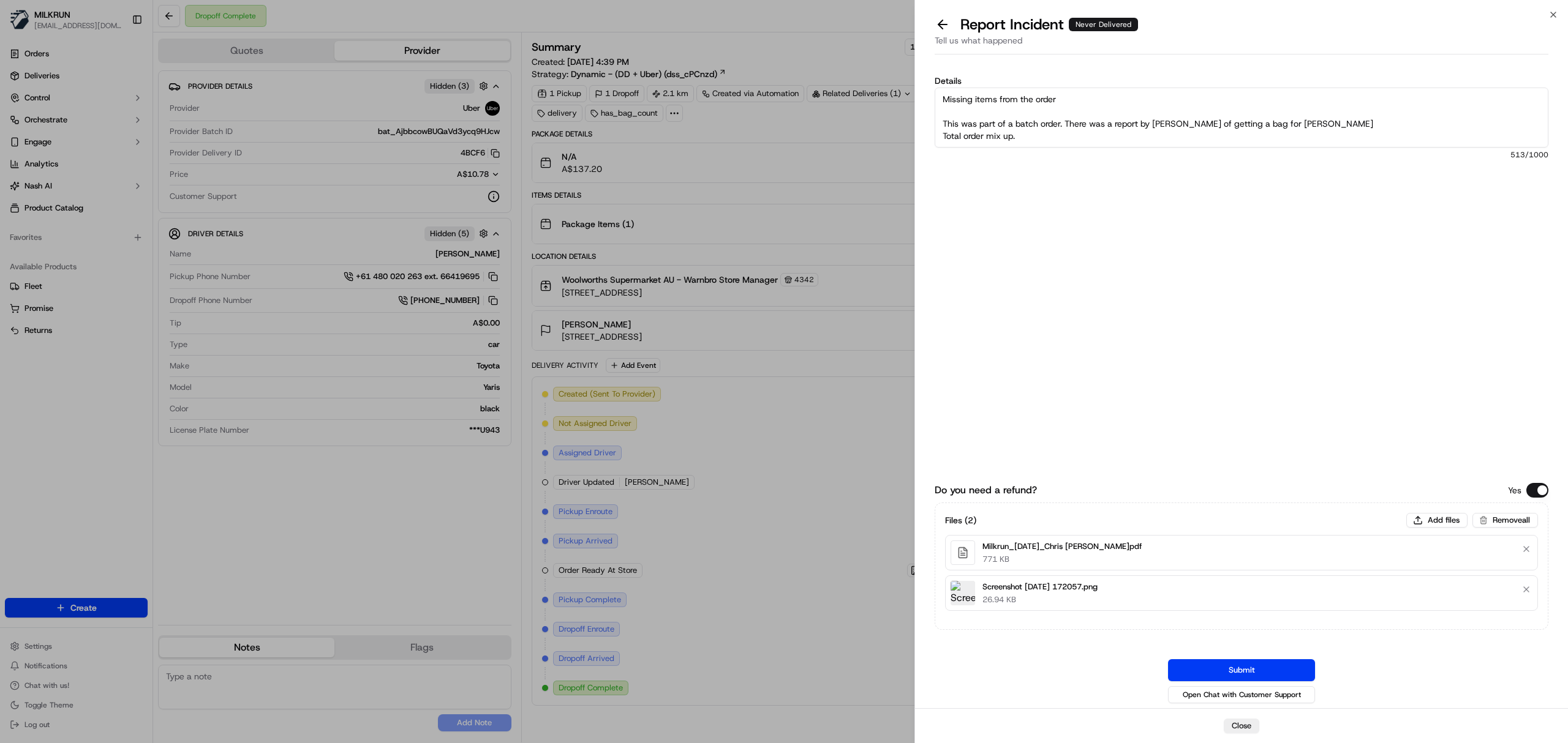
click at [1036, 134] on textarea "Missing items from the order This was part of a batch order. There was a report…" at bounding box center [1240, 117] width 613 height 60
type textarea "Missing items from the order This was part of a batch order. There was a report…"
click at [1259, 664] on button "Submit" at bounding box center [1241, 670] width 147 height 22
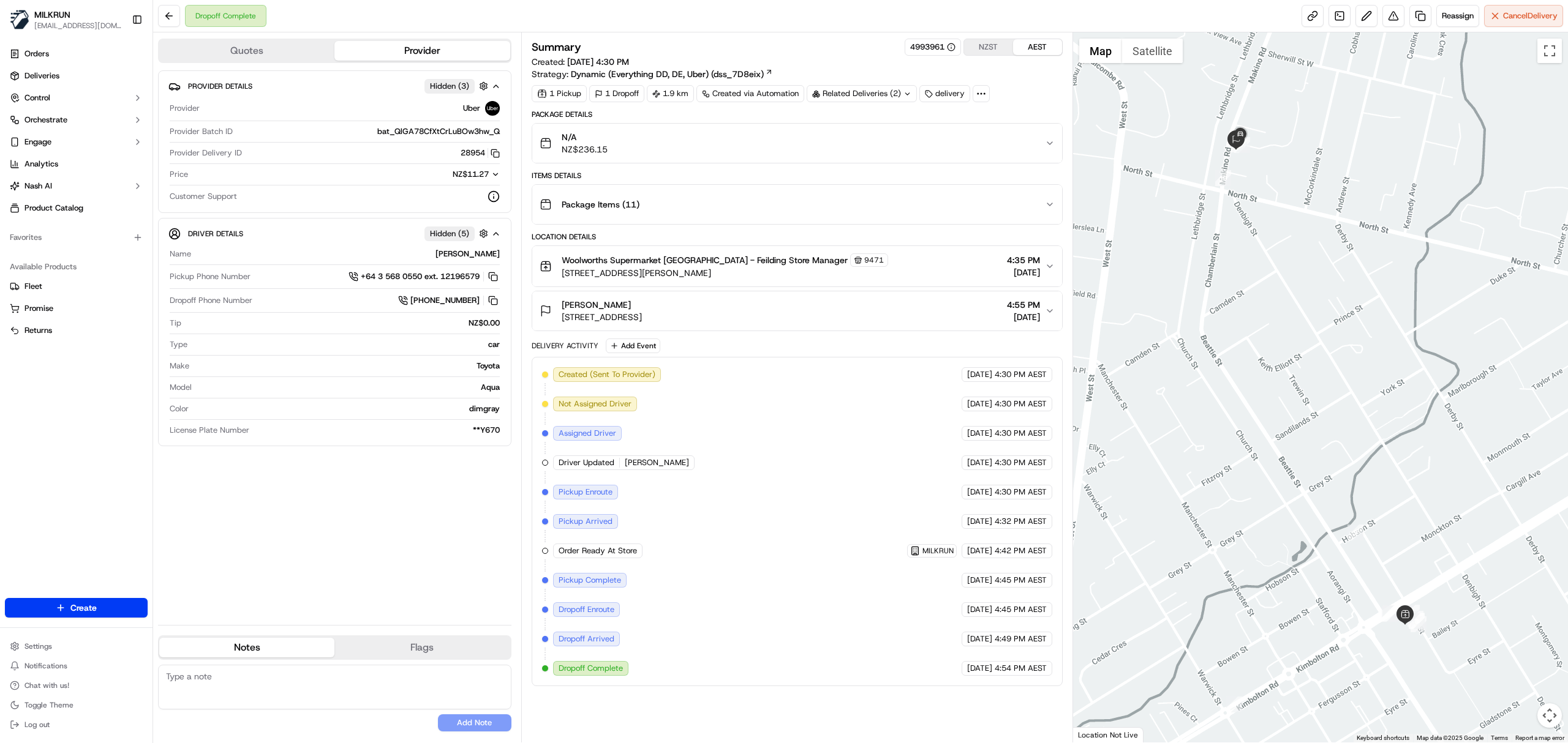
click at [865, 262] on div "Woolworths Supermarket [GEOGRAPHIC_DATA] - Feilding Store Manager [STREET_ADDRE…" at bounding box center [791, 267] width 505 height 26
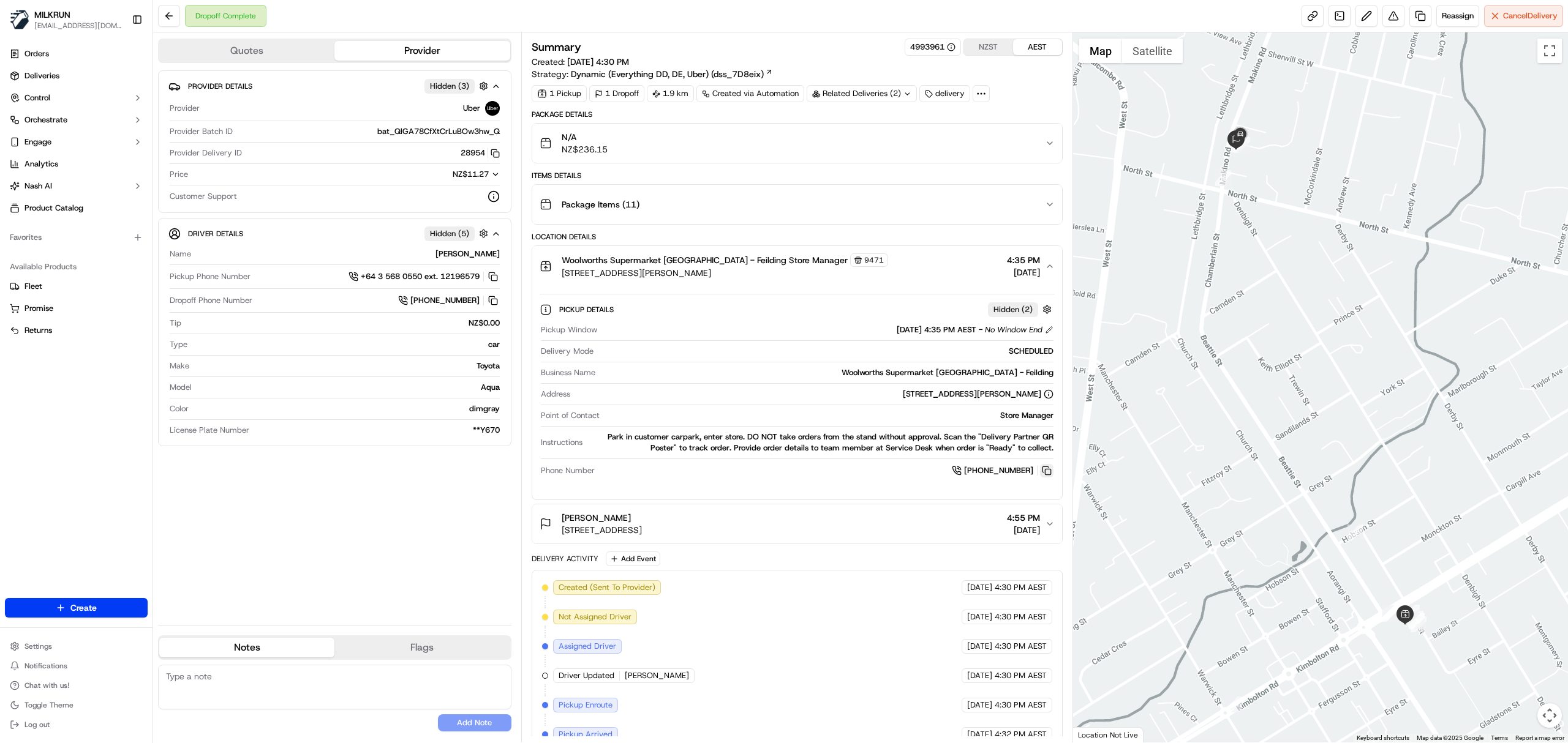
click at [1041, 476] on button at bounding box center [1046, 471] width 14 height 14
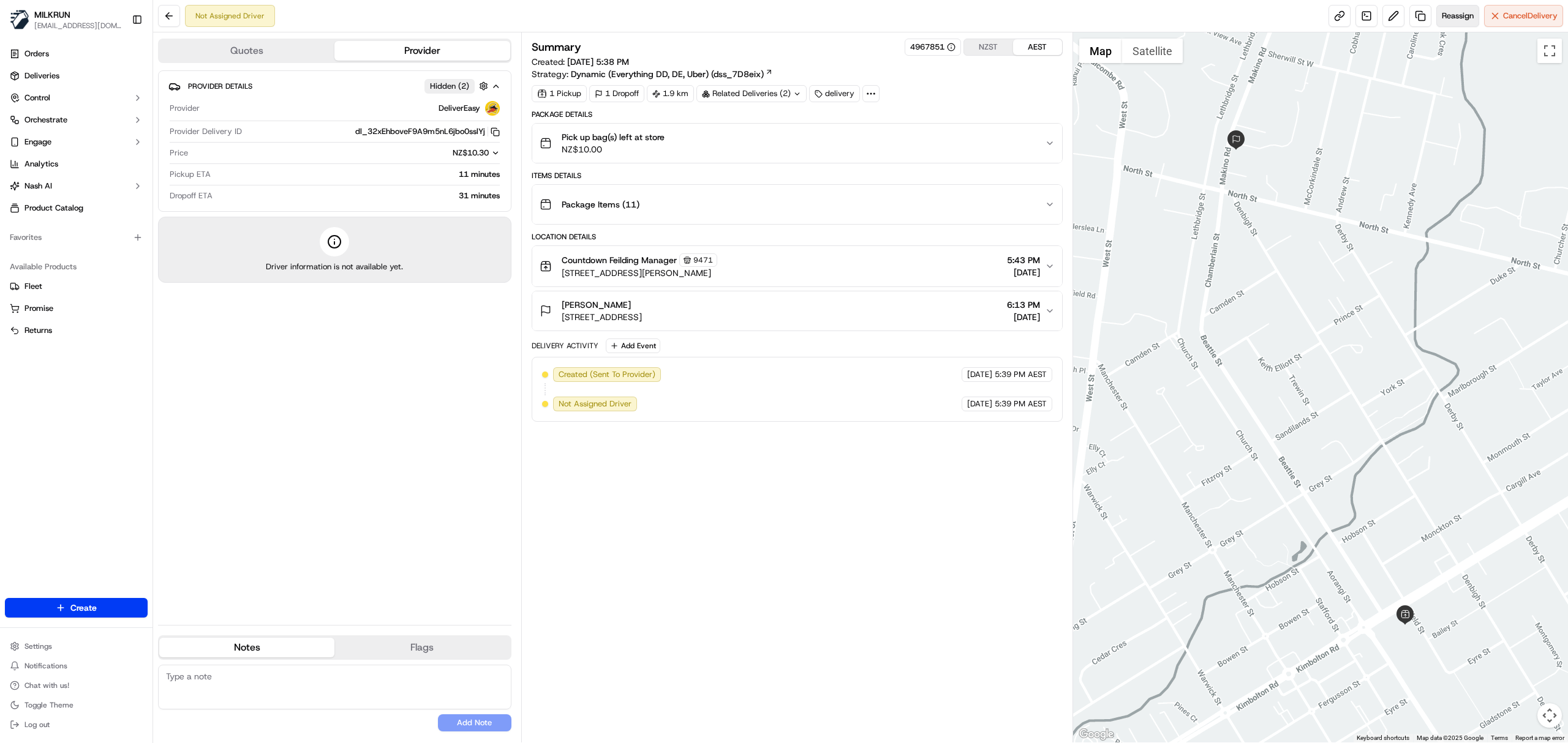
click at [1466, 14] on span "Reassign" at bounding box center [1458, 16] width 31 height 11
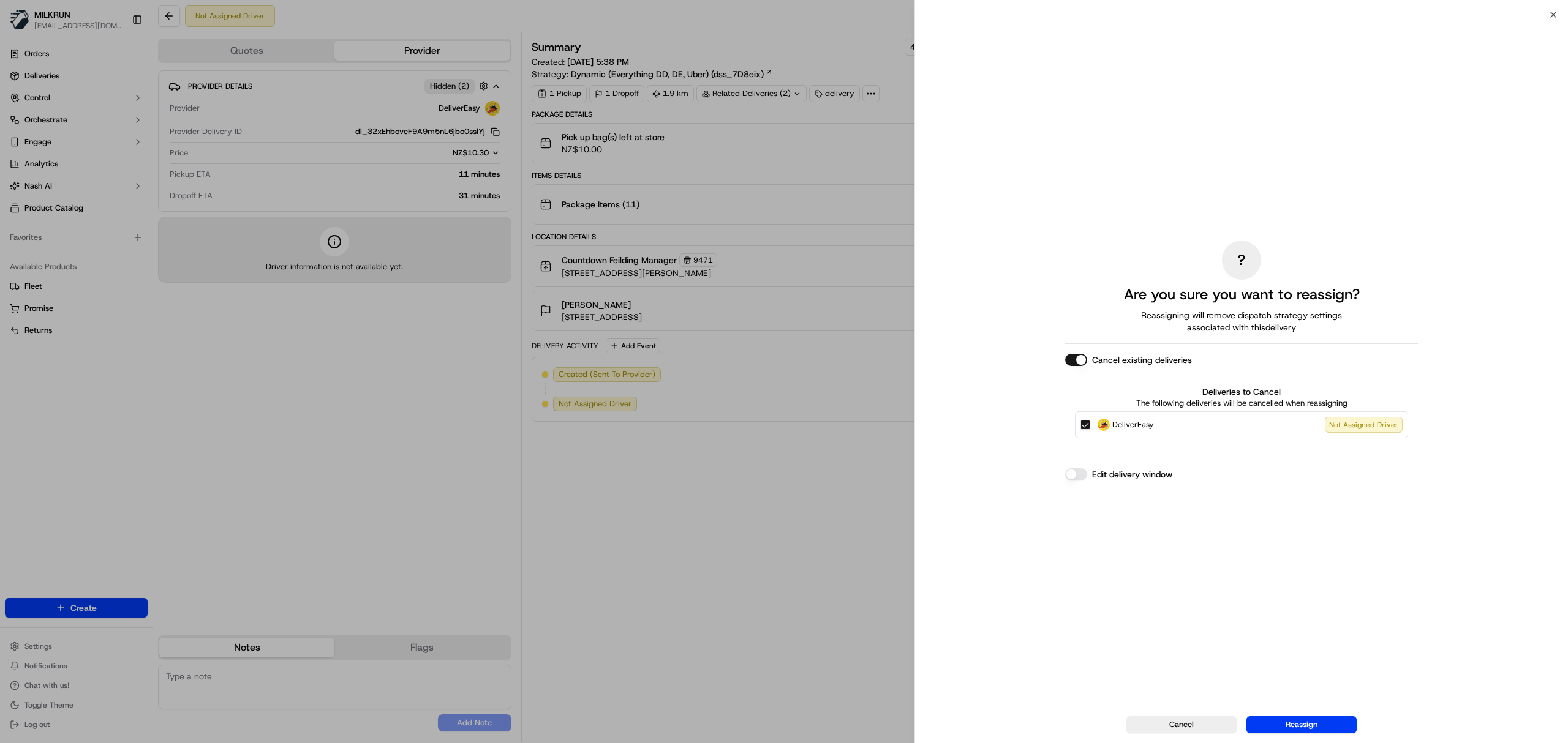
click at [1069, 363] on button "Cancel existing deliveries" at bounding box center [1076, 360] width 22 height 12
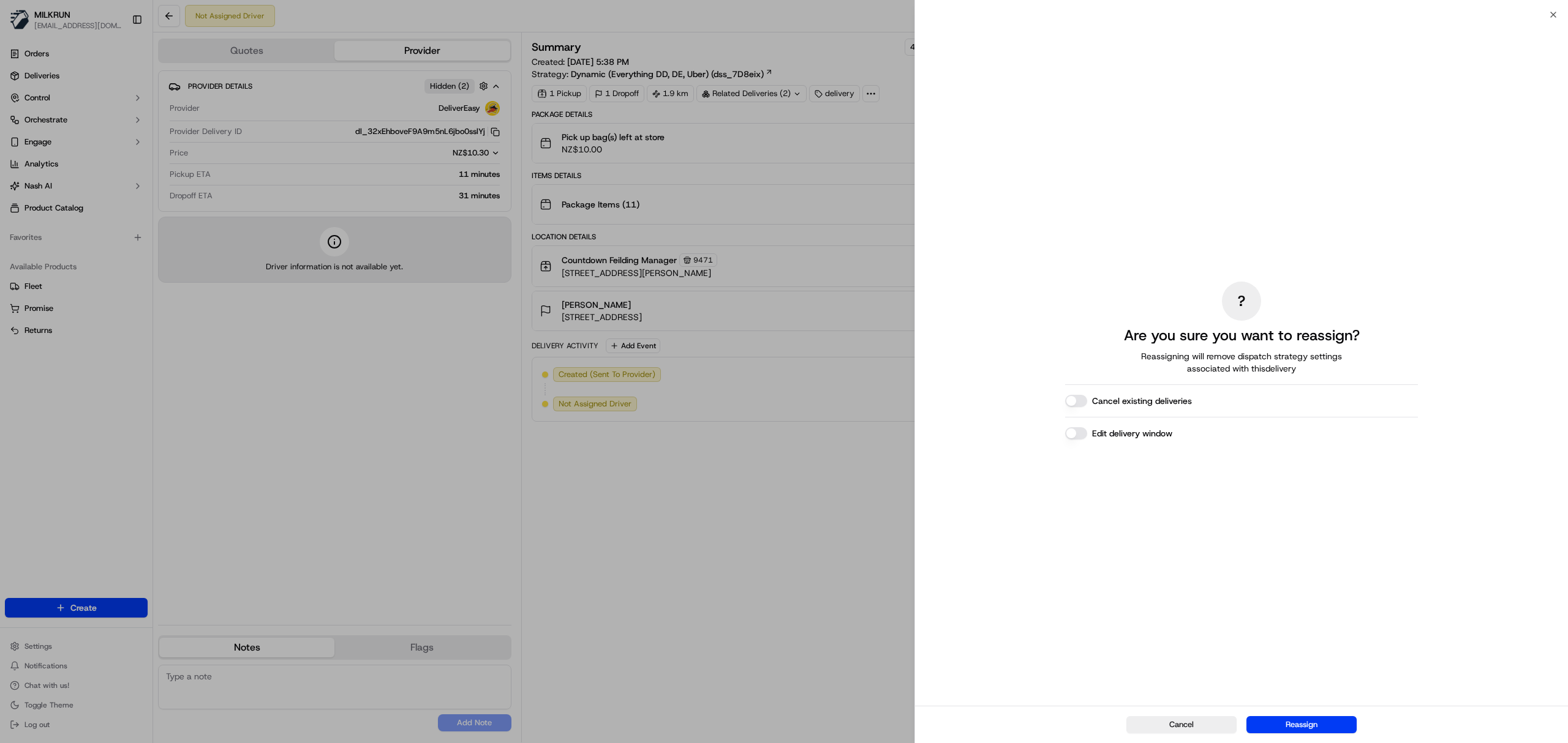
drag, startPoint x: 648, startPoint y: 542, endPoint x: 606, endPoint y: 438, distance: 112.2
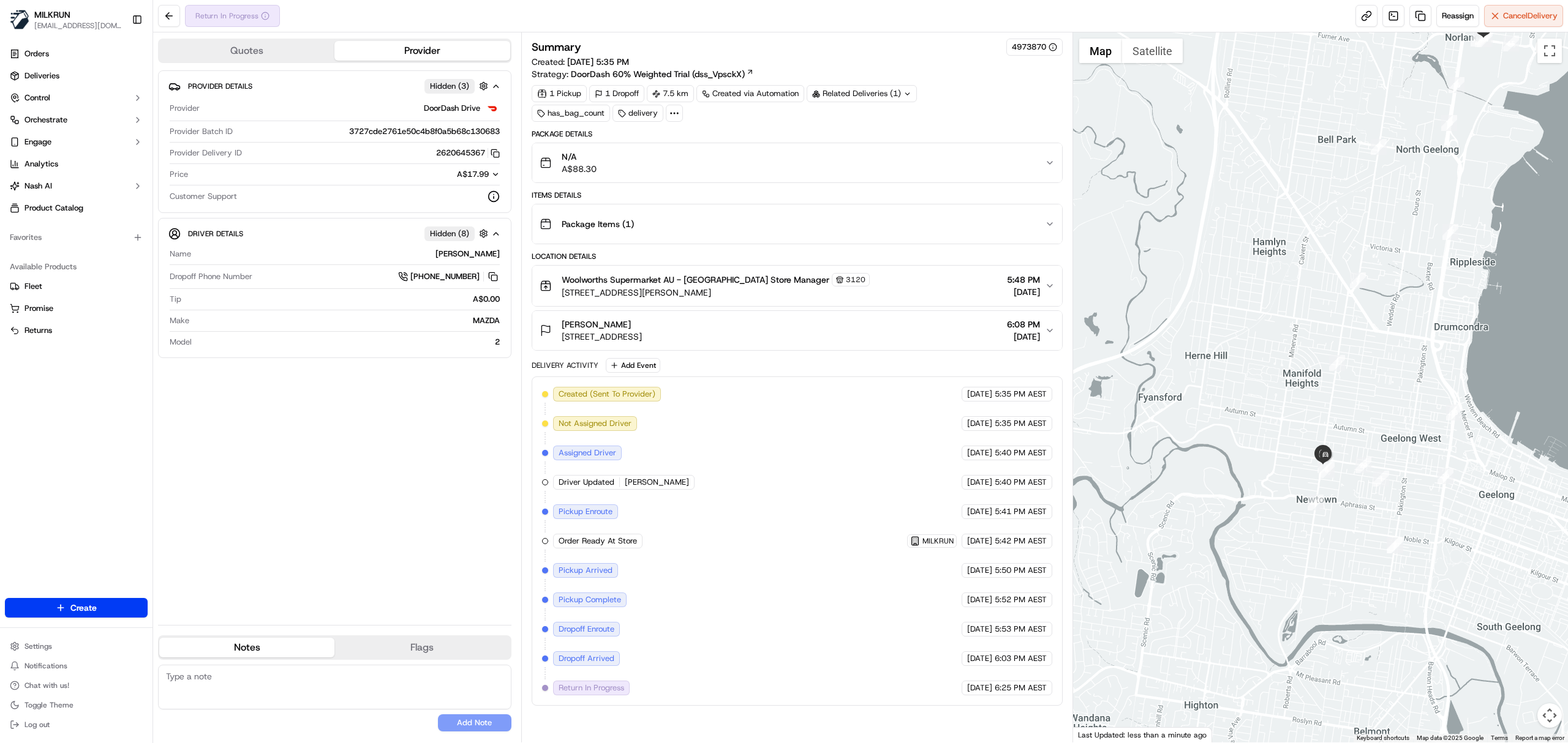
drag, startPoint x: 1289, startPoint y: 526, endPoint x: 1382, endPoint y: 422, distance: 139.5
click at [1382, 422] on div at bounding box center [1320, 388] width 495 height 711
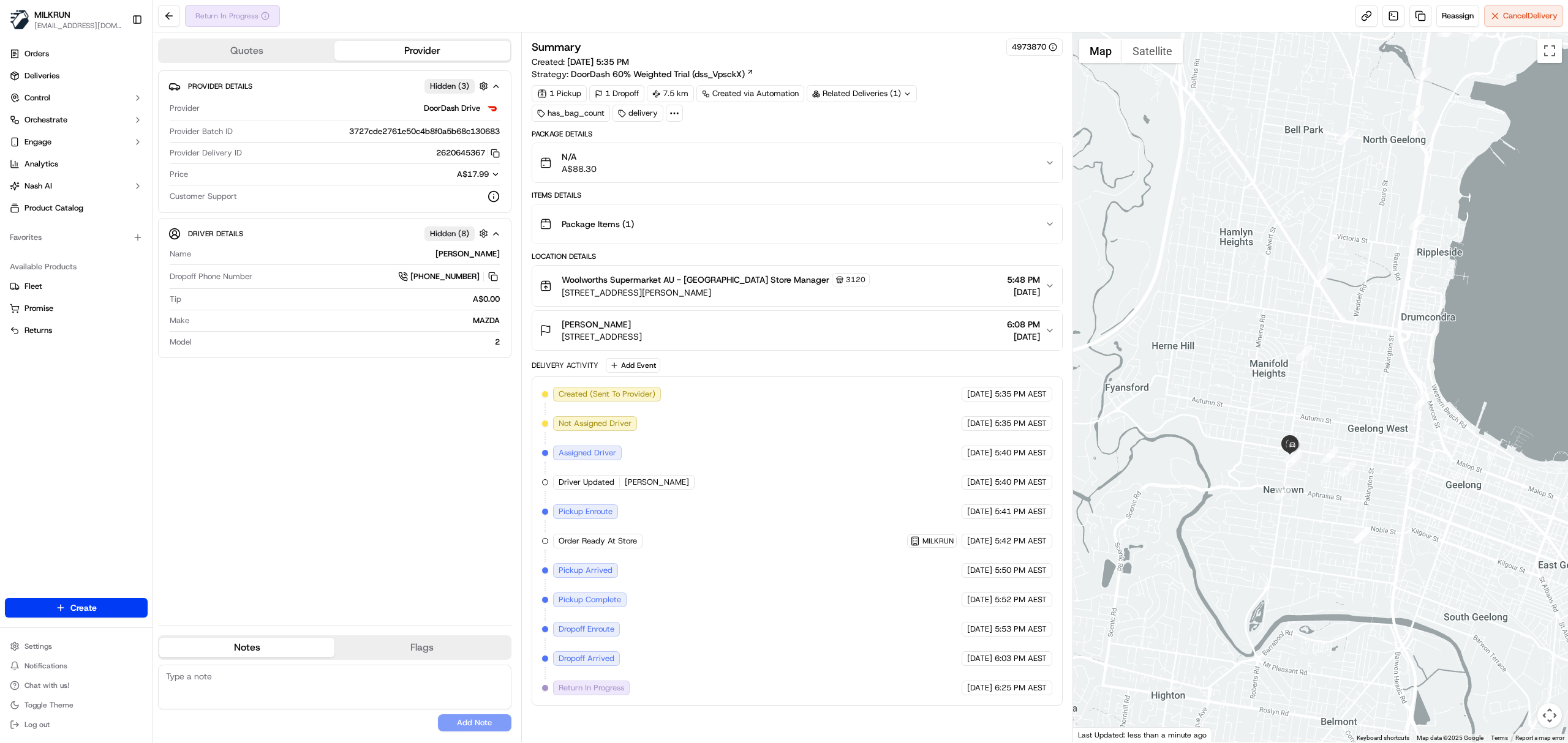
drag, startPoint x: 1398, startPoint y: 400, endPoint x: 1359, endPoint y: 390, distance: 40.3
click at [1359, 390] on div at bounding box center [1320, 388] width 495 height 711
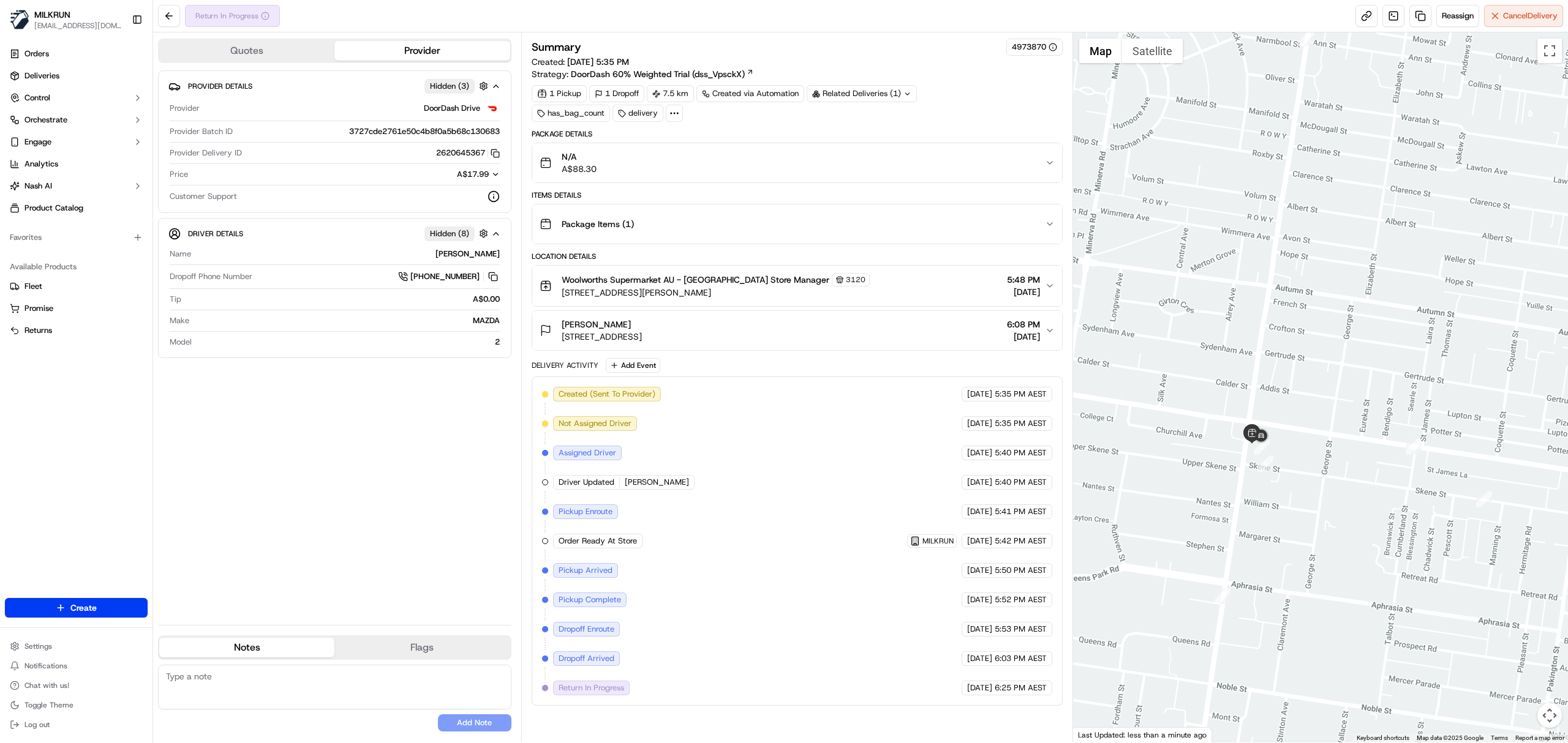
drag, startPoint x: 1363, startPoint y: 561, endPoint x: 1275, endPoint y: 436, distance: 152.9
click at [1275, 436] on div at bounding box center [1320, 388] width 495 height 711
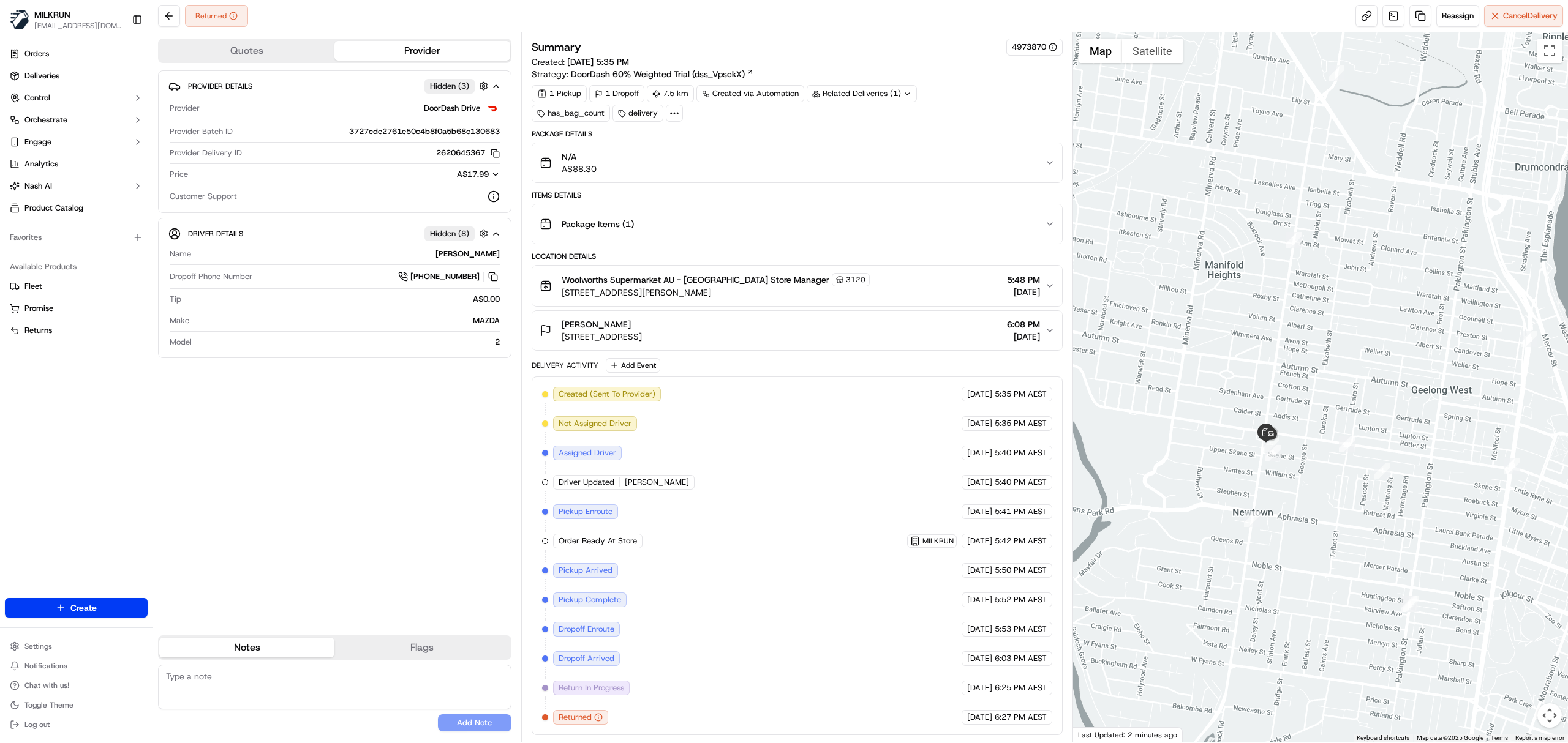
scroll to position [6, 0]
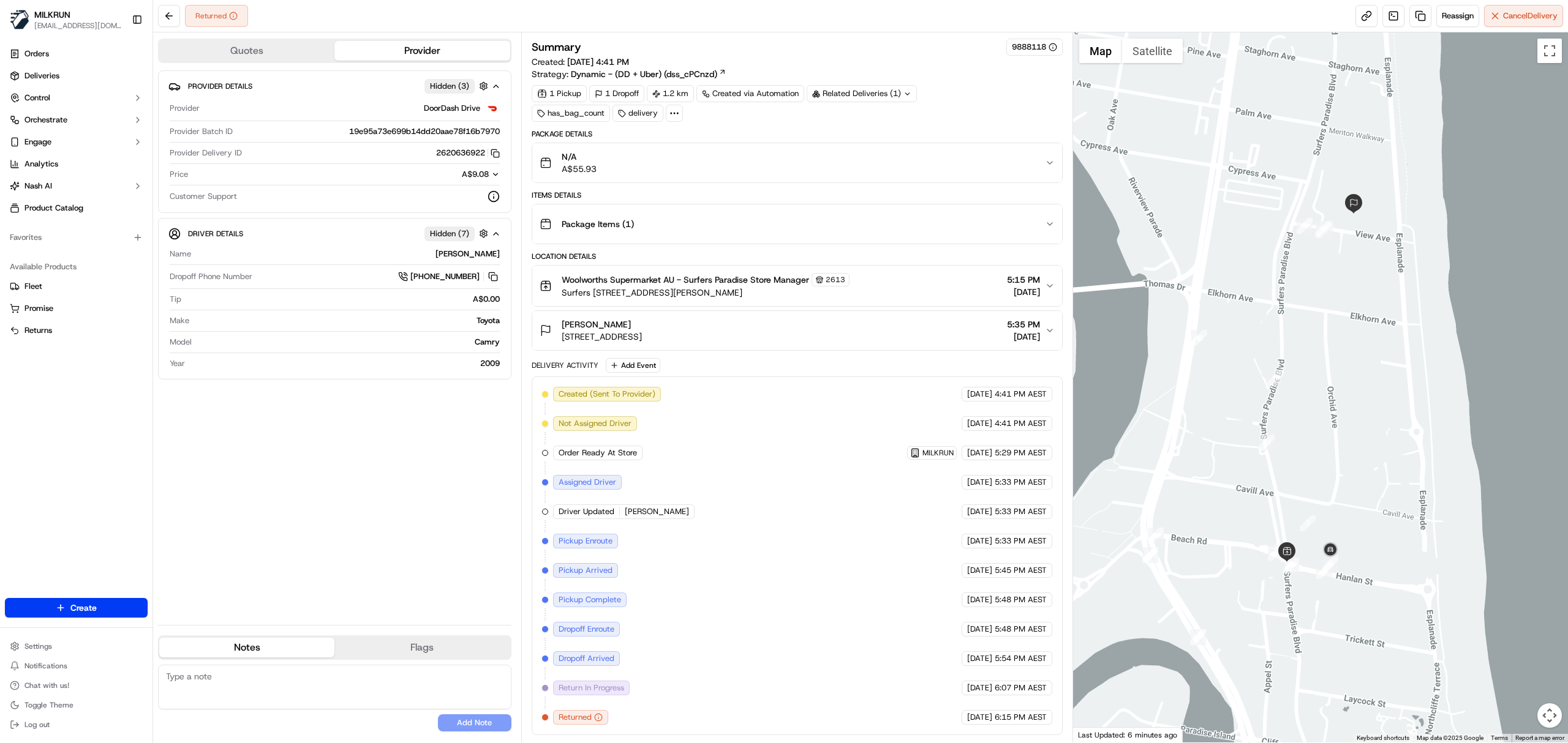
scroll to position [6, 0]
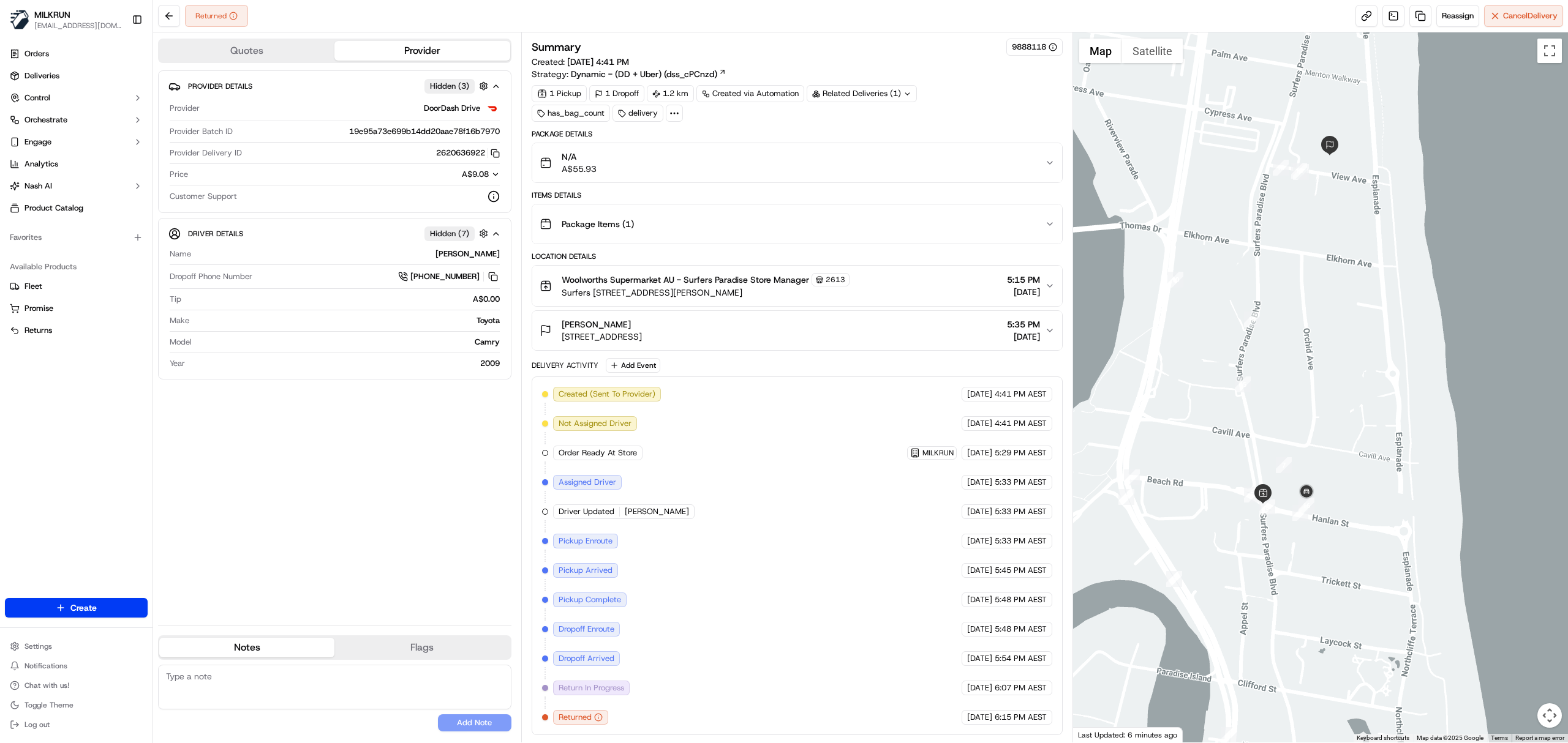
drag, startPoint x: 1306, startPoint y: 613, endPoint x: 1283, endPoint y: 554, distance: 63.3
click at [1283, 554] on div at bounding box center [1320, 388] width 495 height 711
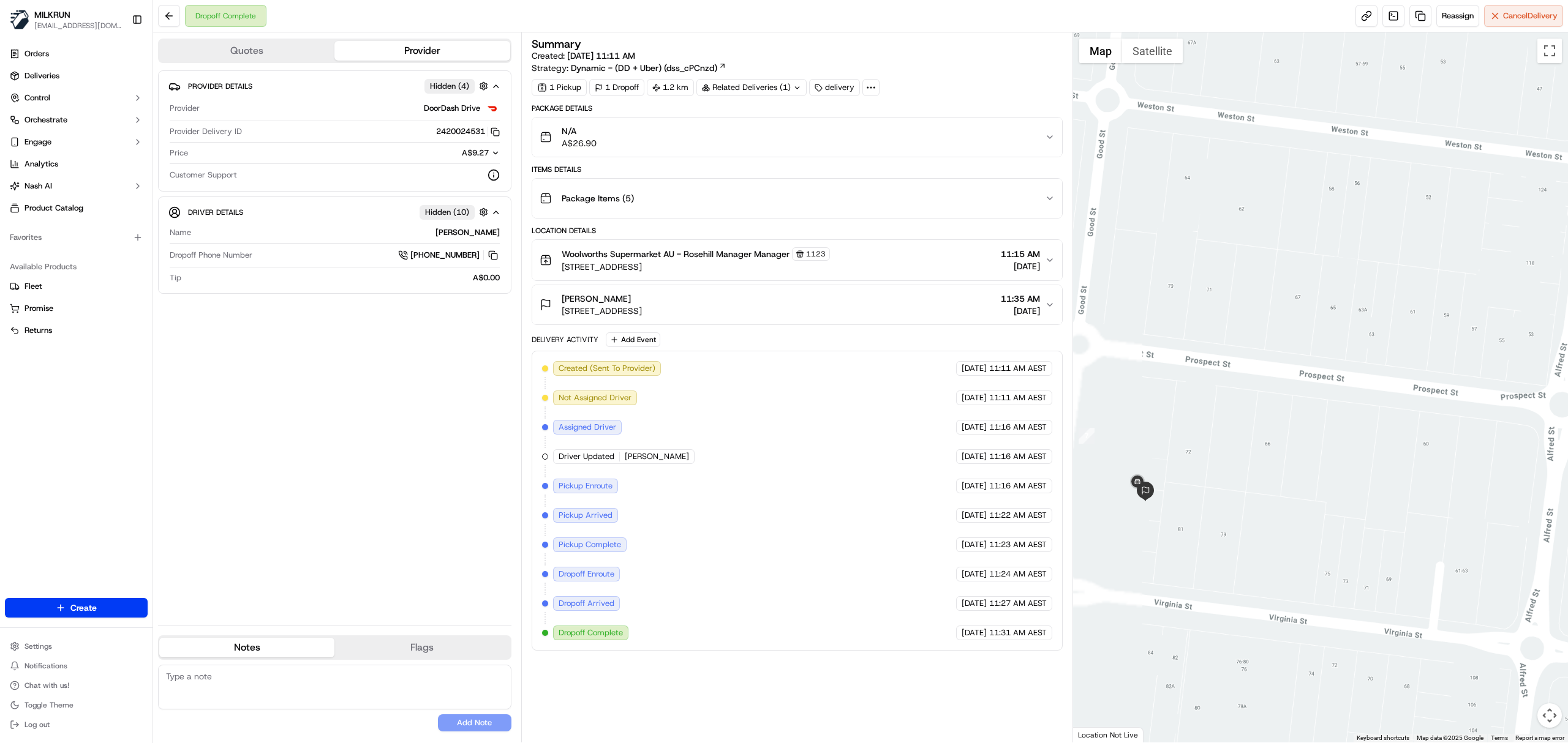
drag, startPoint x: 1171, startPoint y: 532, endPoint x: 1365, endPoint y: 567, distance: 197.1
click at [1365, 567] on div at bounding box center [1320, 388] width 495 height 711
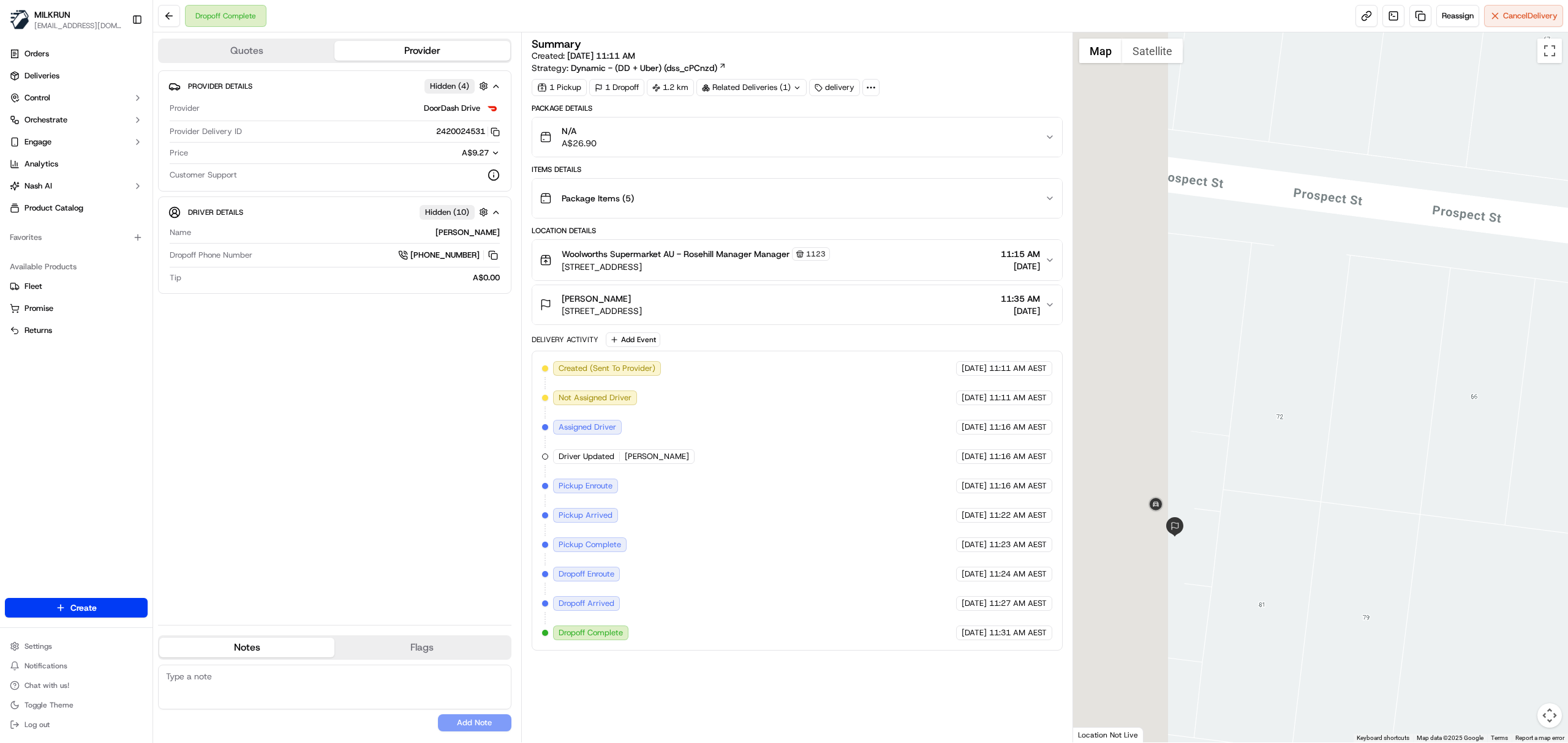
drag, startPoint x: 1178, startPoint y: 551, endPoint x: 1459, endPoint y: 598, distance: 284.9
click at [1459, 598] on div at bounding box center [1320, 388] width 495 height 711
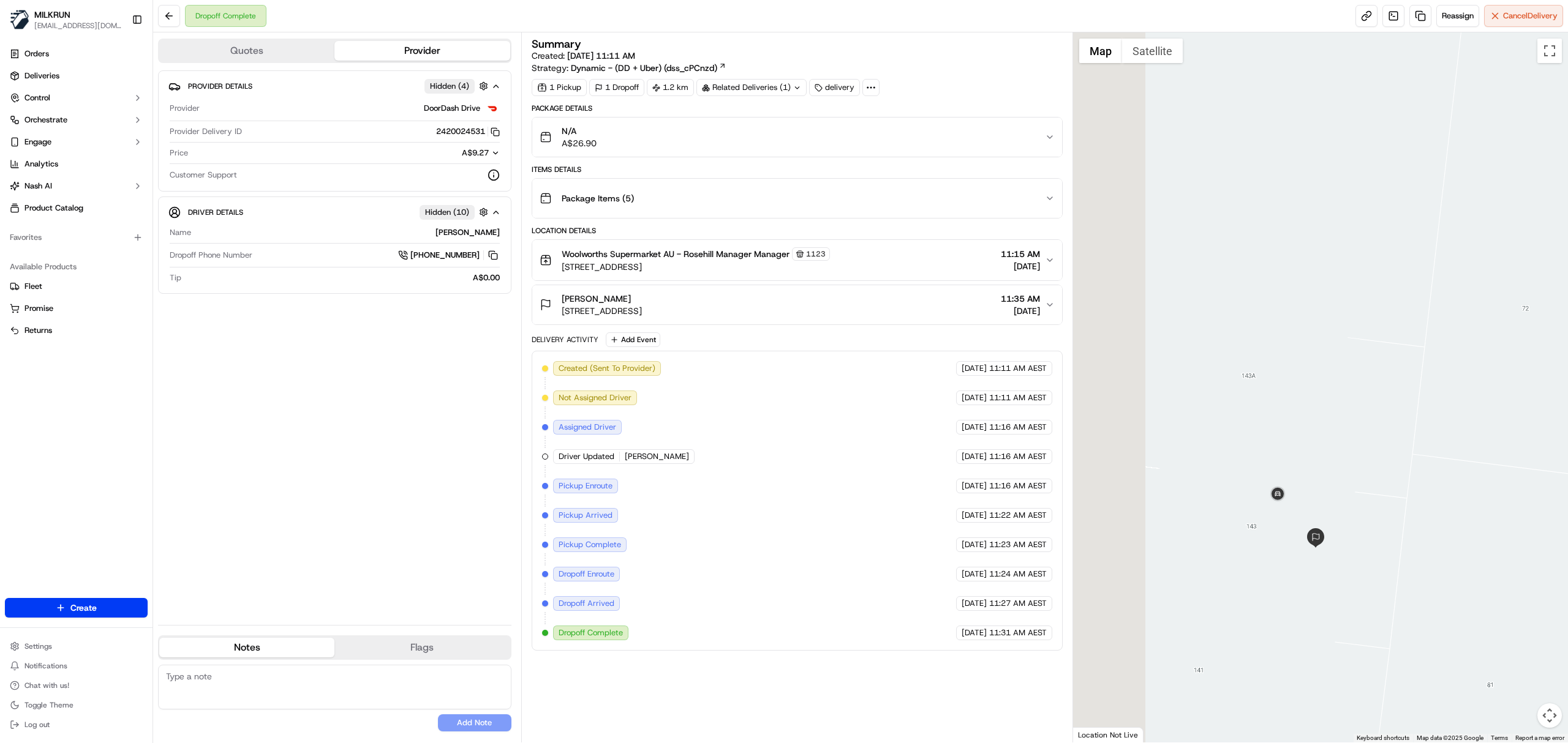
drag, startPoint x: 1252, startPoint y: 572, endPoint x: 1369, endPoint y: 592, distance: 118.7
click at [1369, 592] on div at bounding box center [1320, 388] width 495 height 711
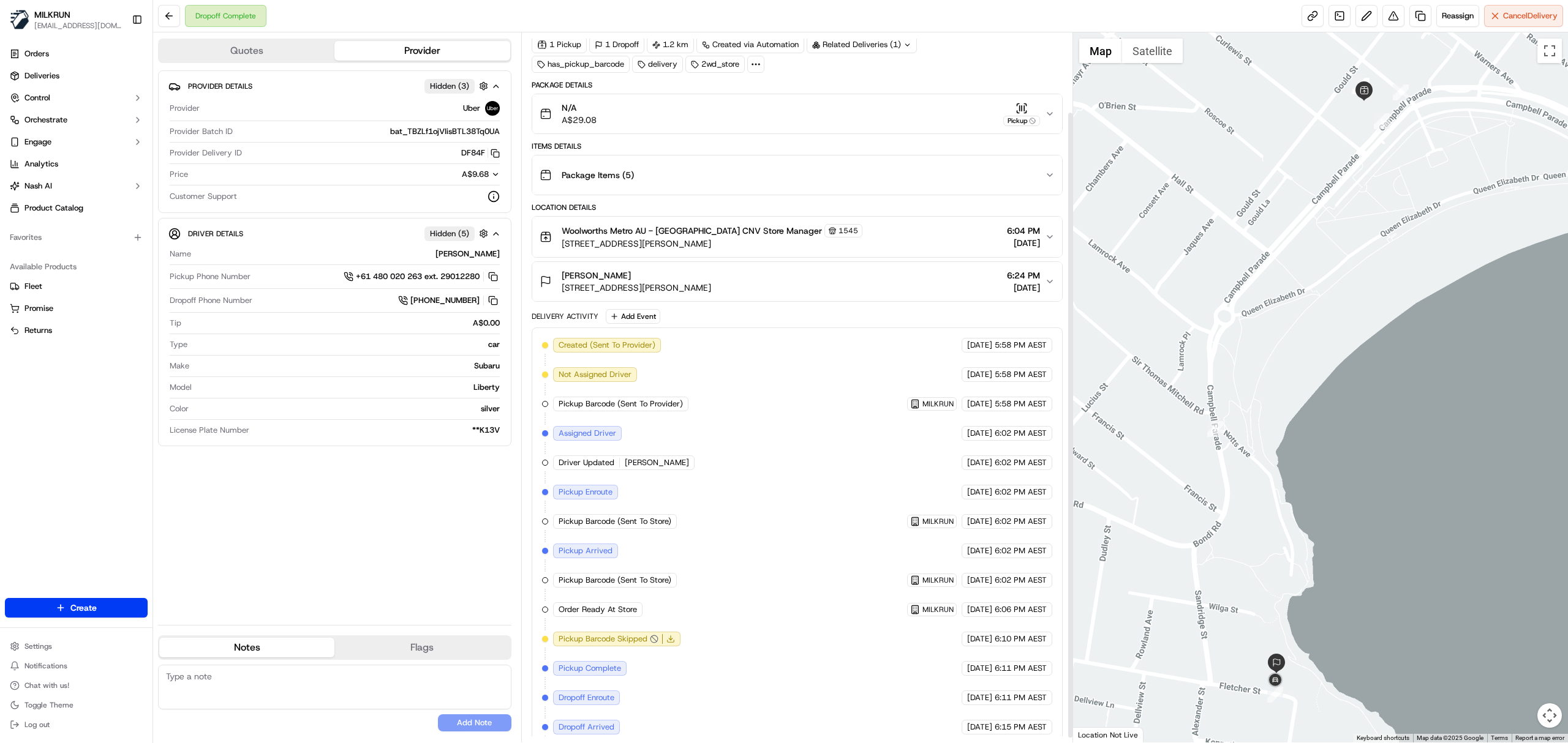
scroll to position [96, 0]
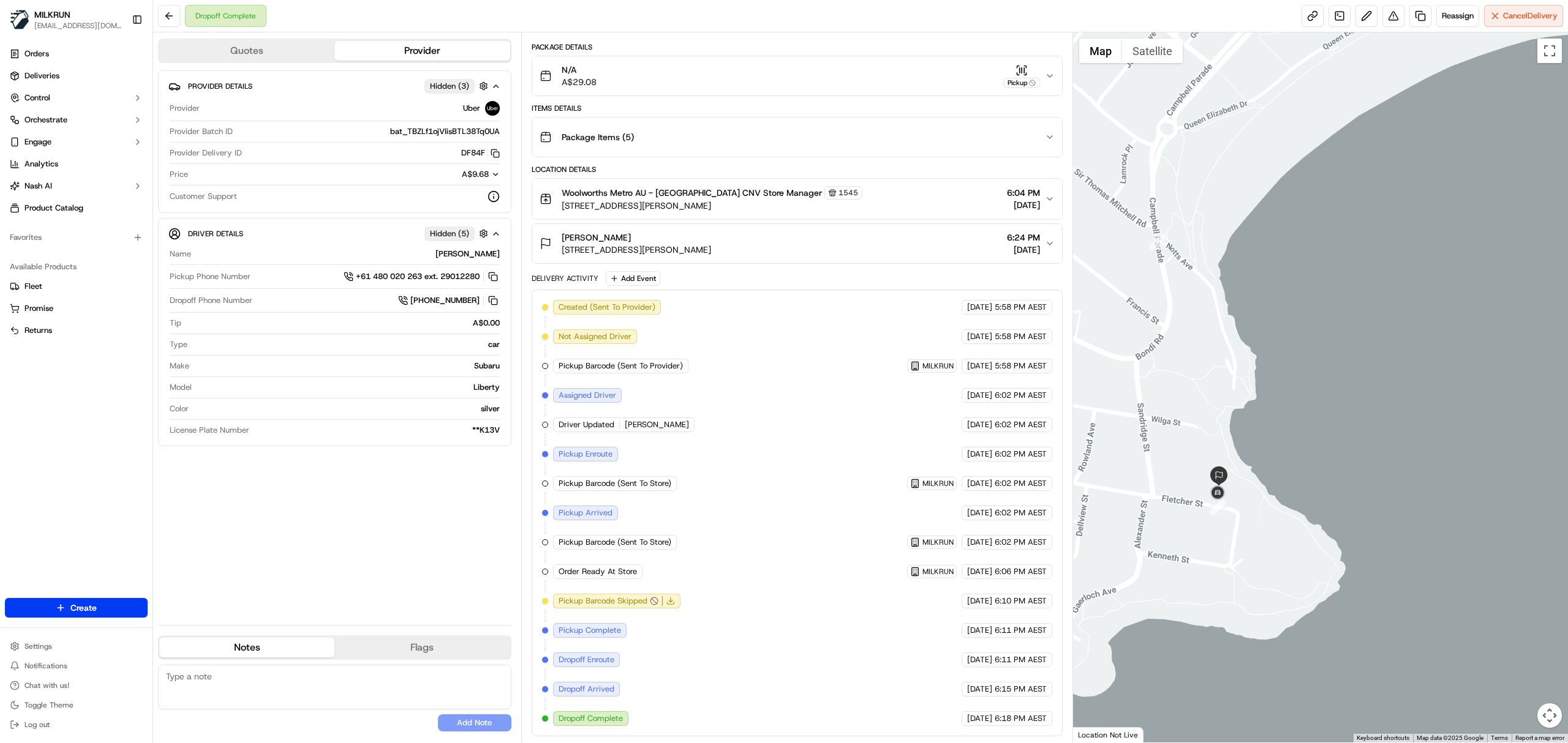
drag, startPoint x: 1408, startPoint y: 432, endPoint x: 1367, endPoint y: 249, distance: 187.5
click at [1367, 249] on div at bounding box center [1320, 388] width 495 height 711
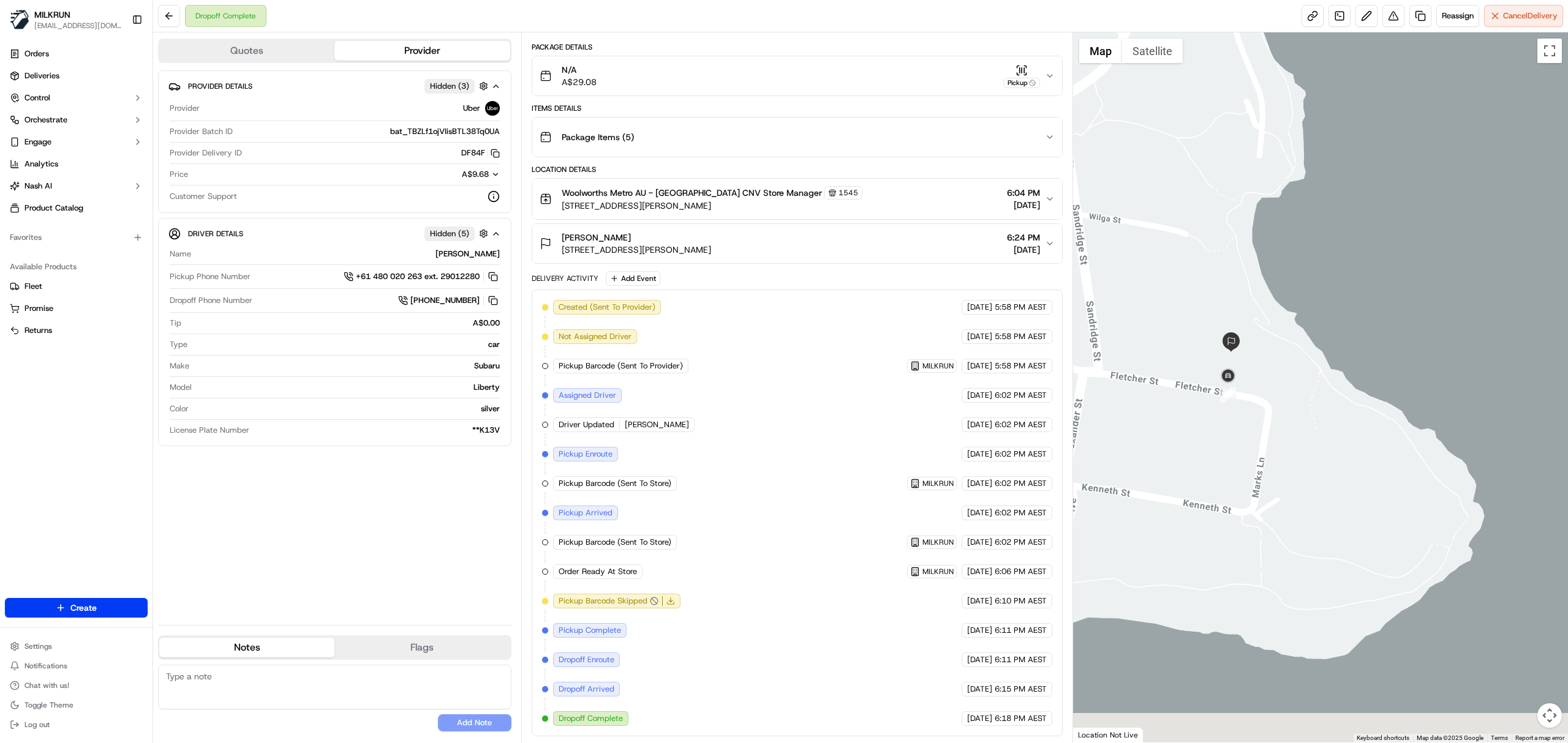
drag, startPoint x: 1171, startPoint y: 548, endPoint x: 1189, endPoint y: 348, distance: 200.8
click at [1189, 348] on div at bounding box center [1320, 388] width 495 height 711
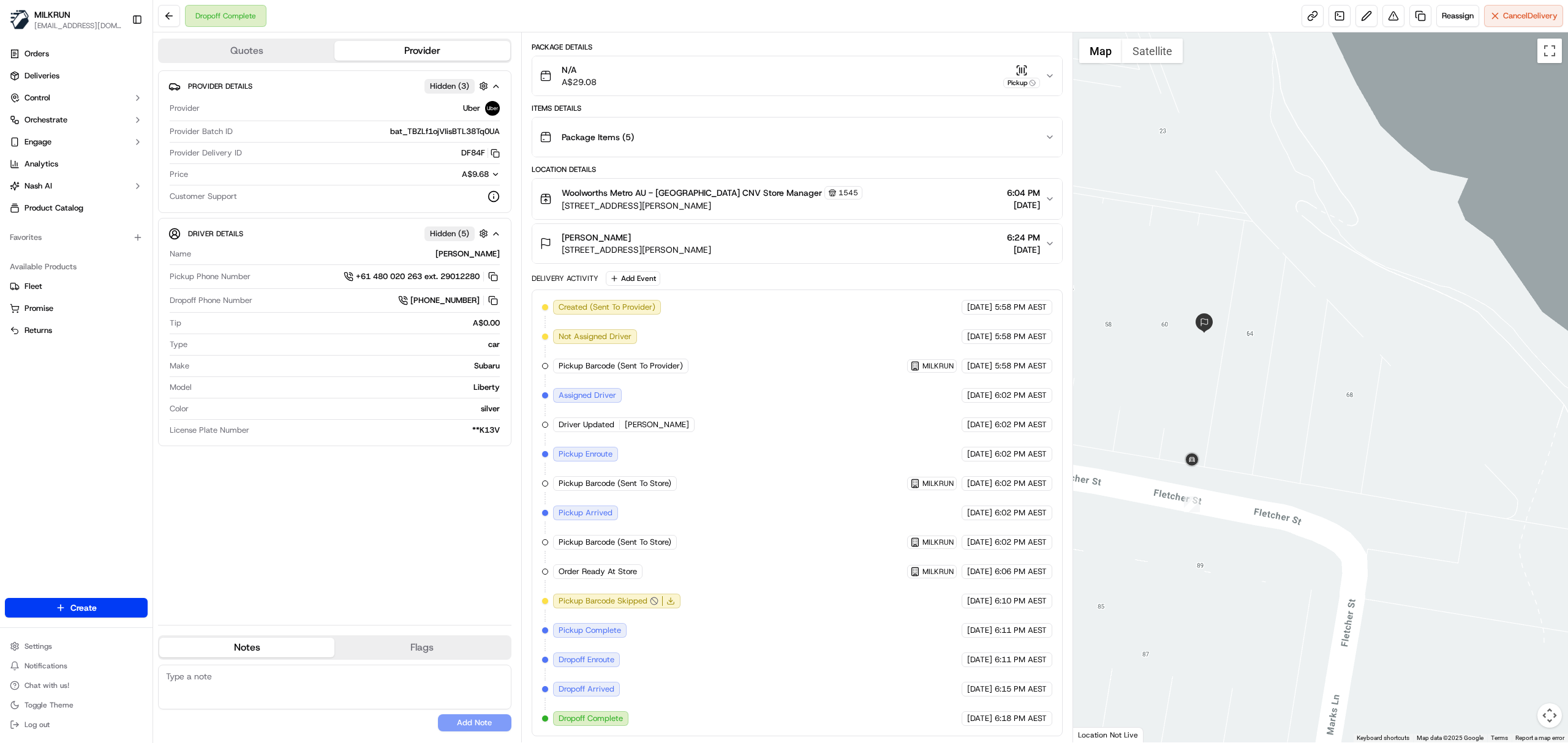
drag, startPoint x: 1168, startPoint y: 422, endPoint x: 1274, endPoint y: 449, distance: 109.4
click at [1274, 449] on div at bounding box center [1320, 388] width 495 height 711
drag, startPoint x: 615, startPoint y: 244, endPoint x: 366, endPoint y: 19, distance: 335.6
click at [740, 248] on div "[PERSON_NAME] [STREET_ADDRESS][PERSON_NAME] 6:24 PM [DATE]" at bounding box center [791, 243] width 505 height 25
copy span "[STREET_ADDRESS][PERSON_NAME]"
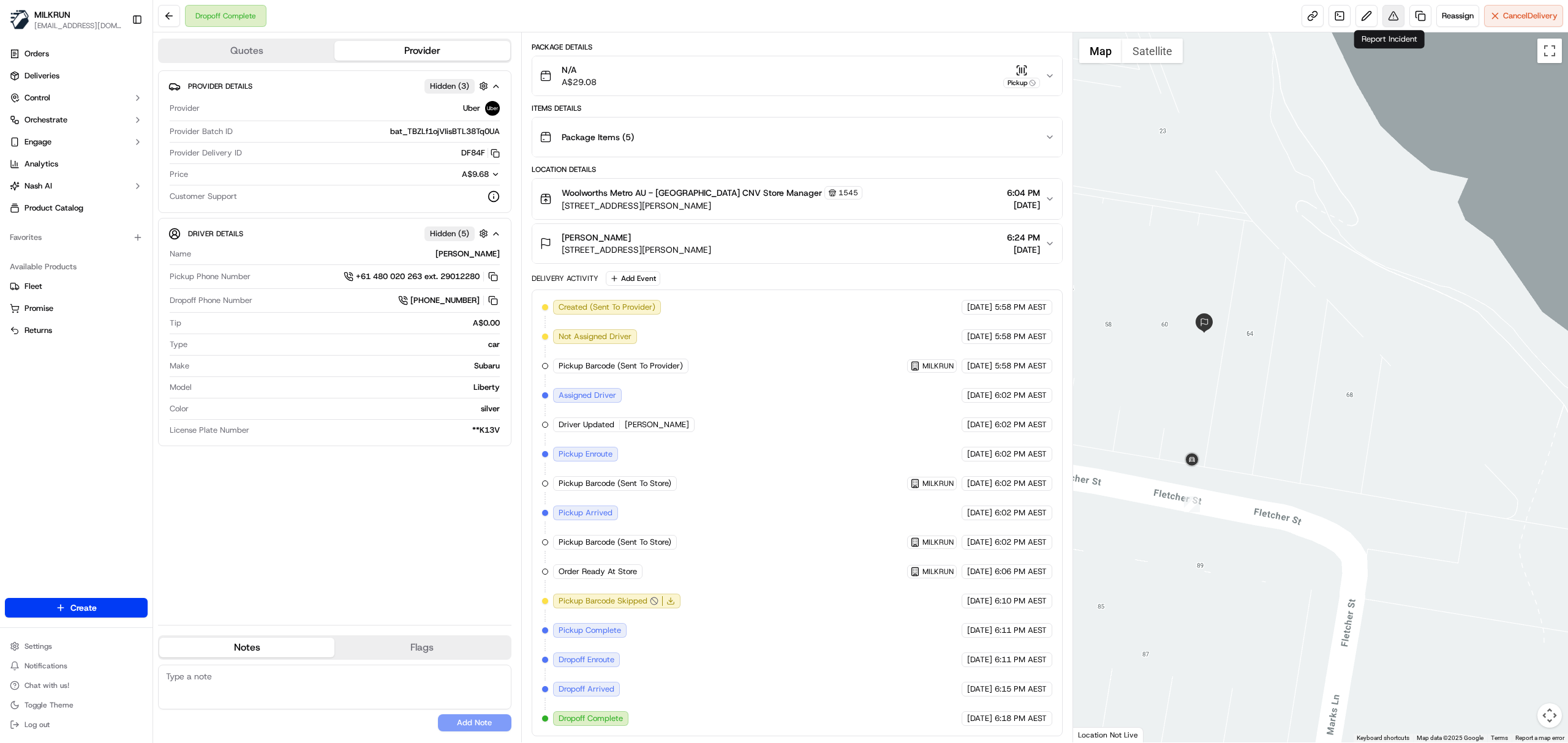
click at [1388, 16] on button at bounding box center [1393, 16] width 22 height 22
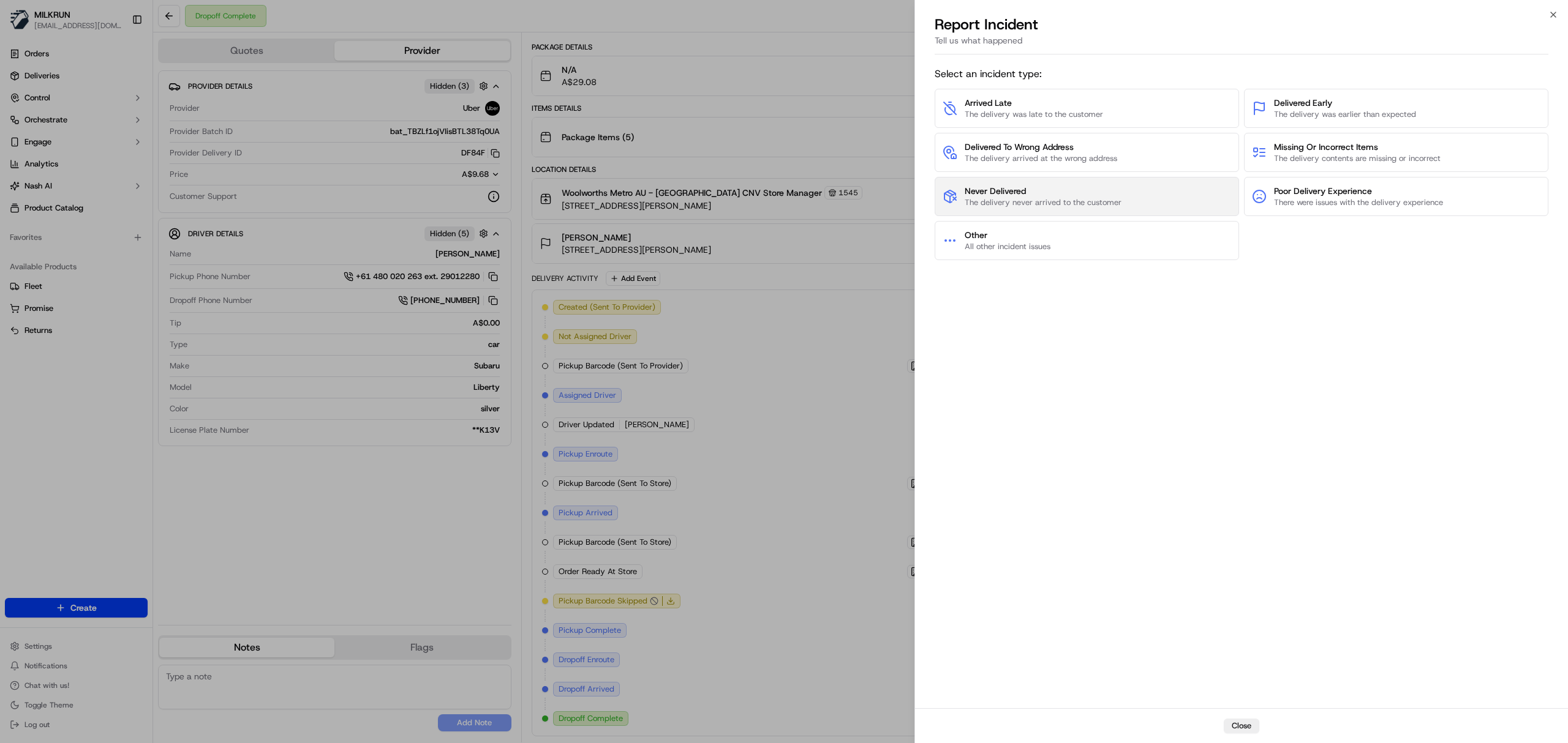
click at [1155, 186] on button "Never Delivered The delivery never arrived to the customer" at bounding box center [1086, 197] width 304 height 39
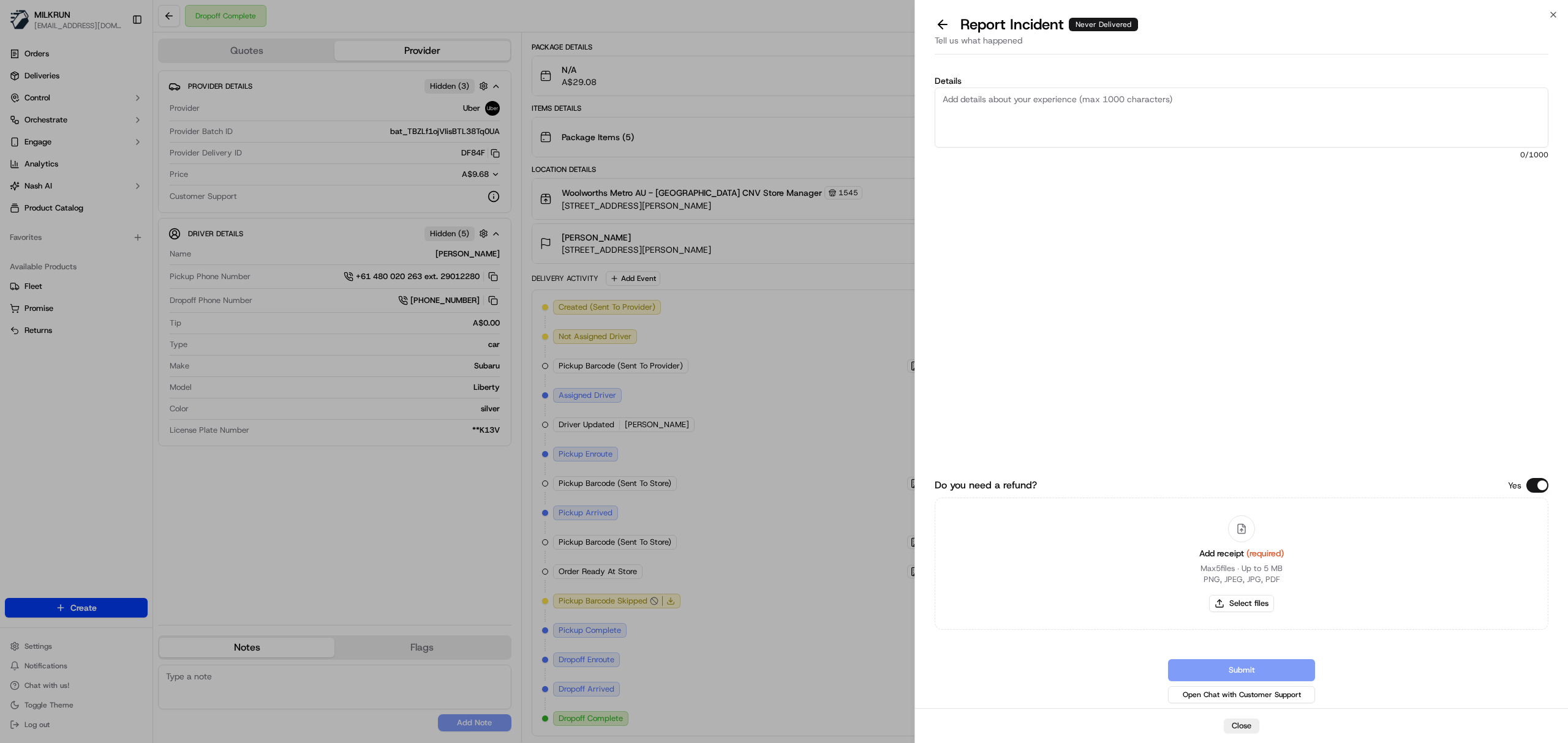
click at [1162, 145] on textarea "Details" at bounding box center [1240, 117] width 613 height 60
click at [1093, 127] on textarea "Order not received CSR [PERSON_NAME] confirmed" at bounding box center [1240, 117] width 613 height 60
click at [943, 164] on div "Details Order not received [PERSON_NAME] confirmed Marks lane, wrong address No…" at bounding box center [1240, 203] width 613 height 252
click at [982, 125] on textarea "Order not received [PERSON_NAME] confirmed Marks lane, wrong address No comms, …" at bounding box center [1240, 117] width 613 height 60
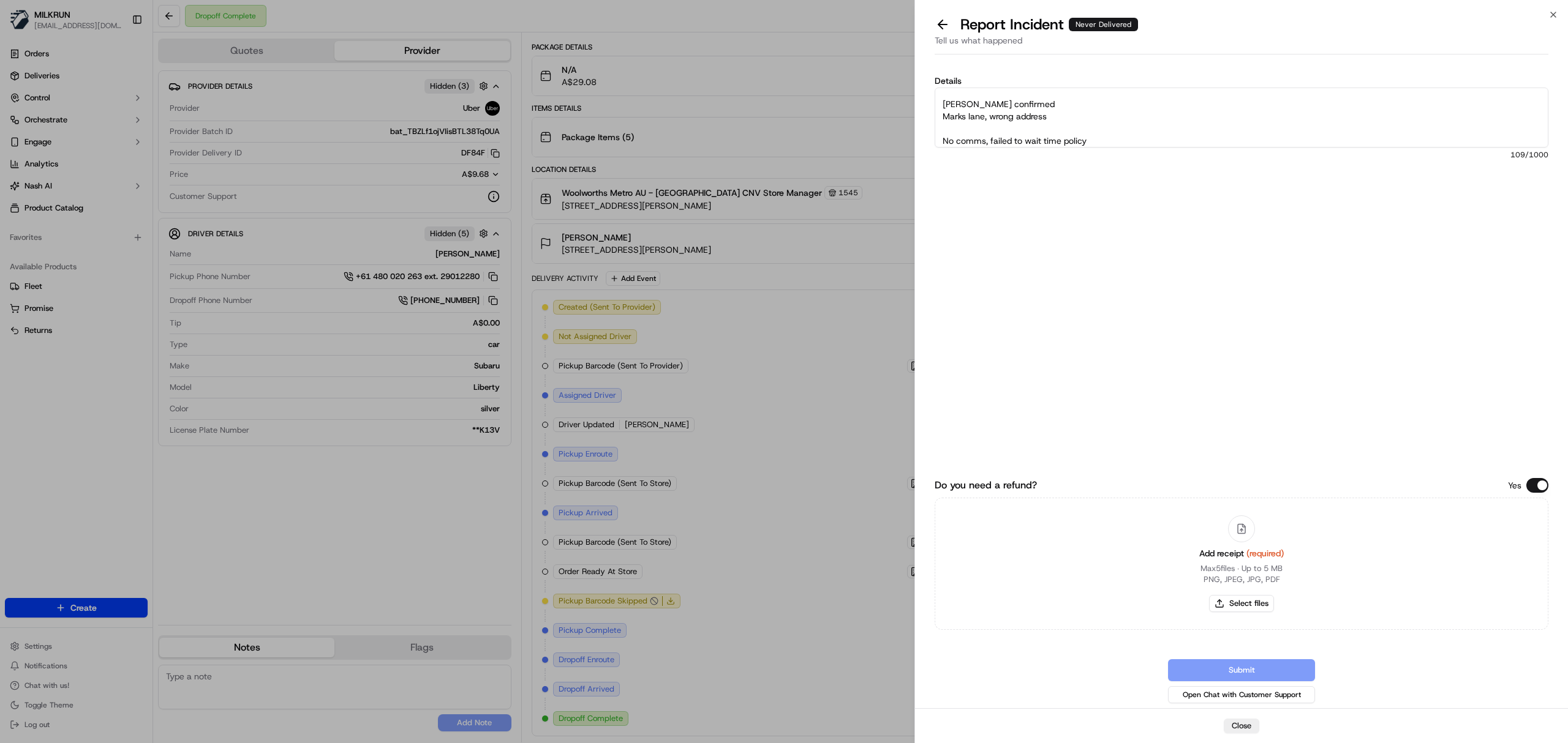
click at [985, 137] on textarea "Order not received [PERSON_NAME] confirmed Marks lane, wrong address No comms, …" at bounding box center [1240, 117] width 613 height 60
click at [984, 130] on textarea "Order not received [PERSON_NAME] confirmed Marks lane, wrong address No comms m…" at bounding box center [1240, 117] width 613 height 60
click at [1042, 103] on textarea "Order not received [PERSON_NAME] confirmed Marks lane, wrong address No comms m…" at bounding box center [1240, 117] width 613 height 60
click at [1250, 114] on textarea "Order not received [PERSON_NAME] confirmed order dropped off at [GEOGRAPHIC_DAT…" at bounding box center [1240, 117] width 613 height 60
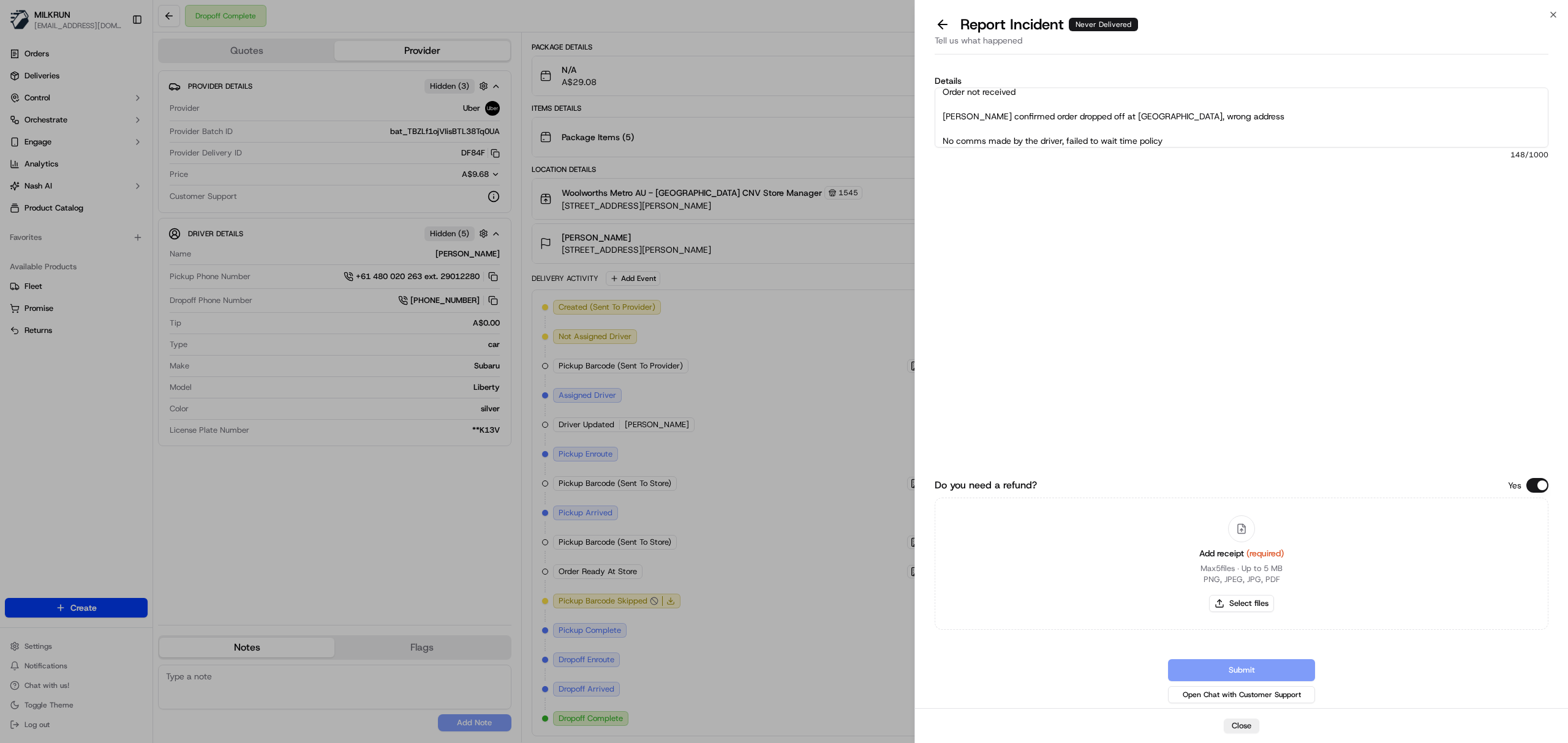
drag, startPoint x: 1173, startPoint y: 116, endPoint x: 1186, endPoint y: 115, distance: 13.0
click at [1173, 115] on textarea "Order not received [PERSON_NAME] confirmed order dropped off at [GEOGRAPHIC_DAT…" at bounding box center [1240, 117] width 613 height 60
type textarea "Order not received CSR [PERSON_NAME] confirmed order dropped off at [GEOGRAPHIC…"
click at [1234, 600] on button "Select files" at bounding box center [1241, 603] width 65 height 17
type input "C:\fakepath\Milkrun_[DATE]_Maya S.pdf"
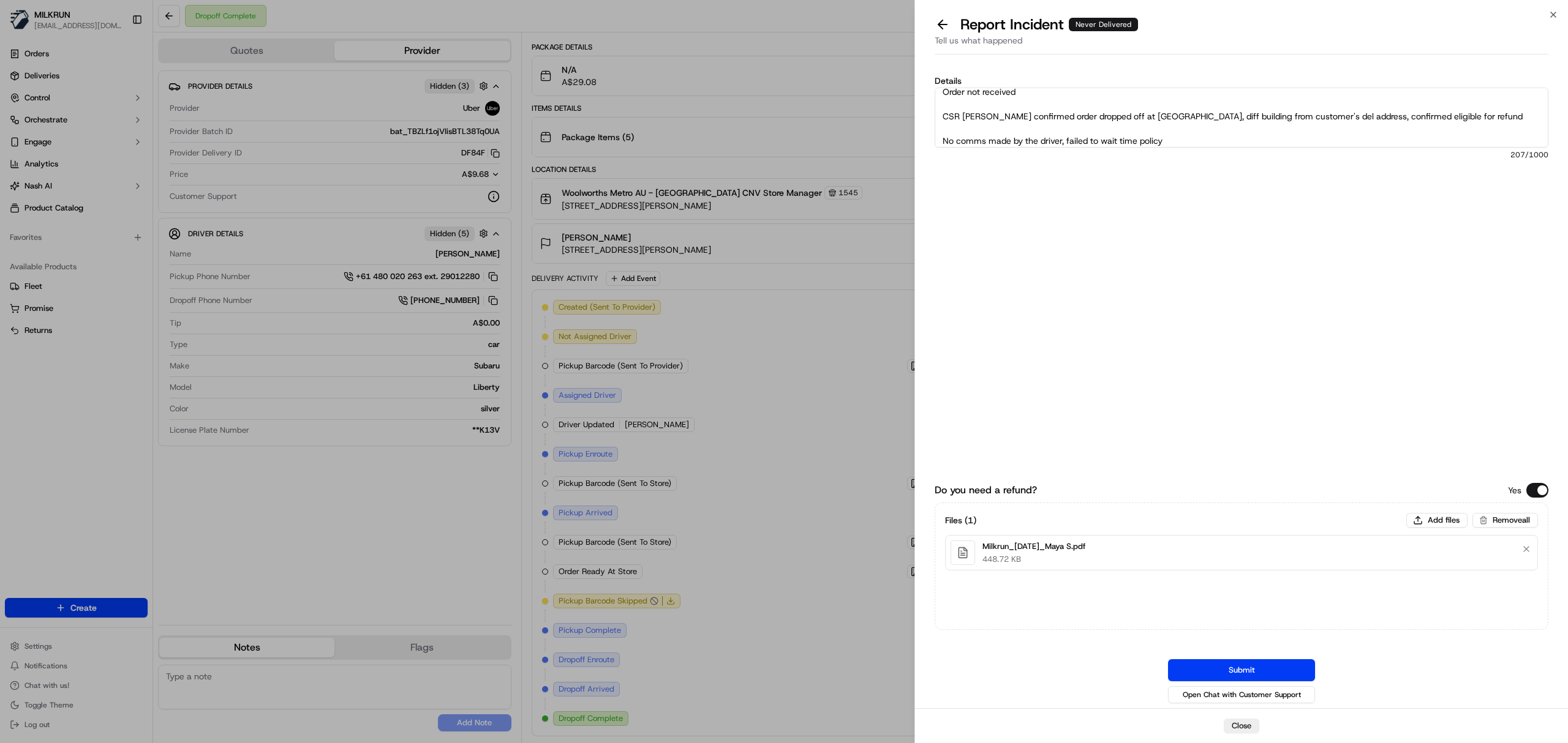
click at [1177, 148] on textarea "Order not received CSR Chandler confirmed order dropped off at Marks lane, diff…" at bounding box center [1240, 117] width 613 height 60
click at [1137, 127] on textarea "Order not received CSR Chandler confirmed order dropped off at Marks lane, diff…" at bounding box center [1240, 117] width 613 height 60
click at [1147, 125] on textarea "Order not received CSR Chandler confirmed order dropped off at Marks lane, diff…" at bounding box center [1240, 117] width 613 height 60
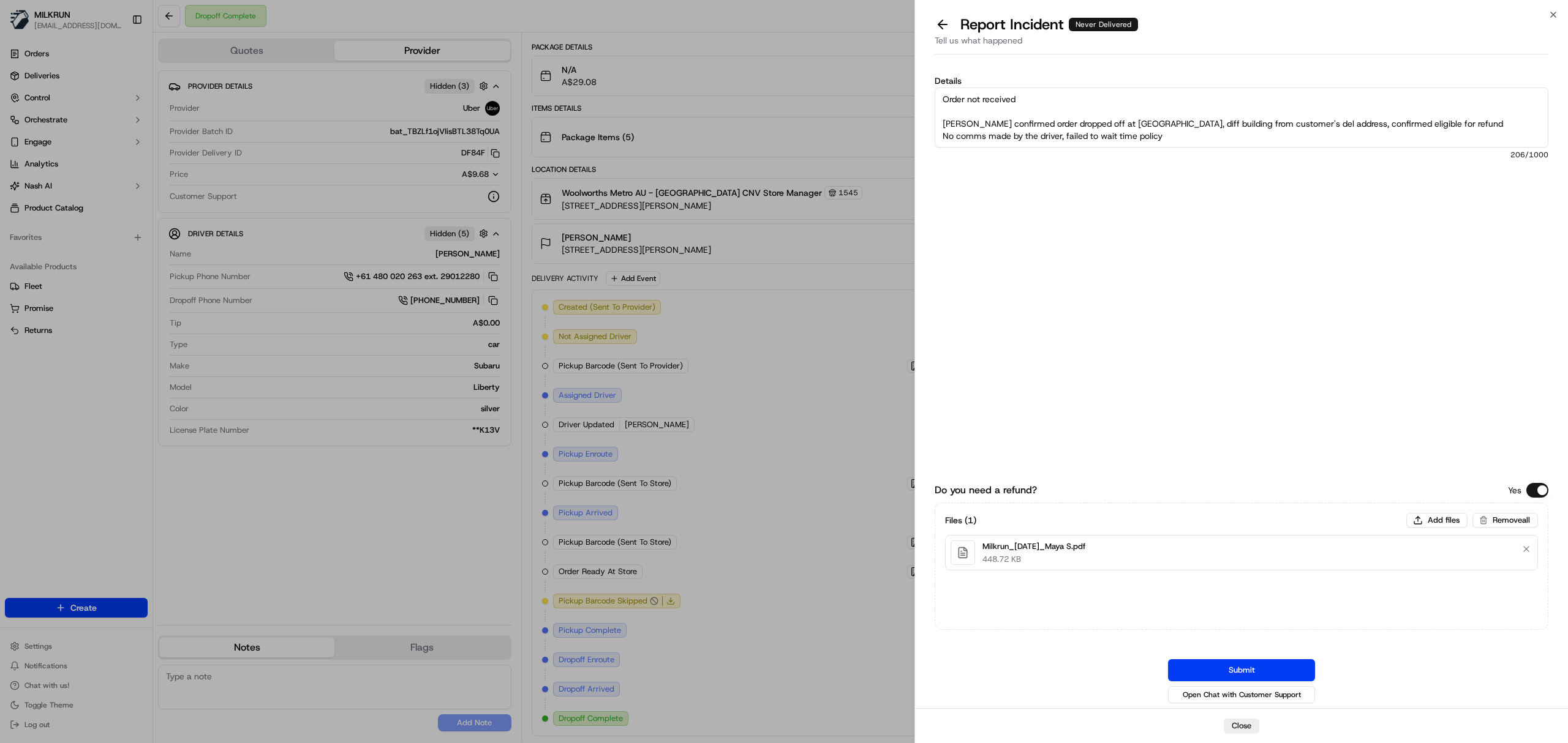
click at [1173, 137] on textarea "Order not received CSR Chandler confirmed order dropped off at Marks lane, diff…" at bounding box center [1240, 117] width 613 height 60
type textarea "Order not received CSR Chandler confirmed order dropped off at Marks lane, diff…"
click at [1198, 668] on button "Submit" at bounding box center [1241, 670] width 147 height 22
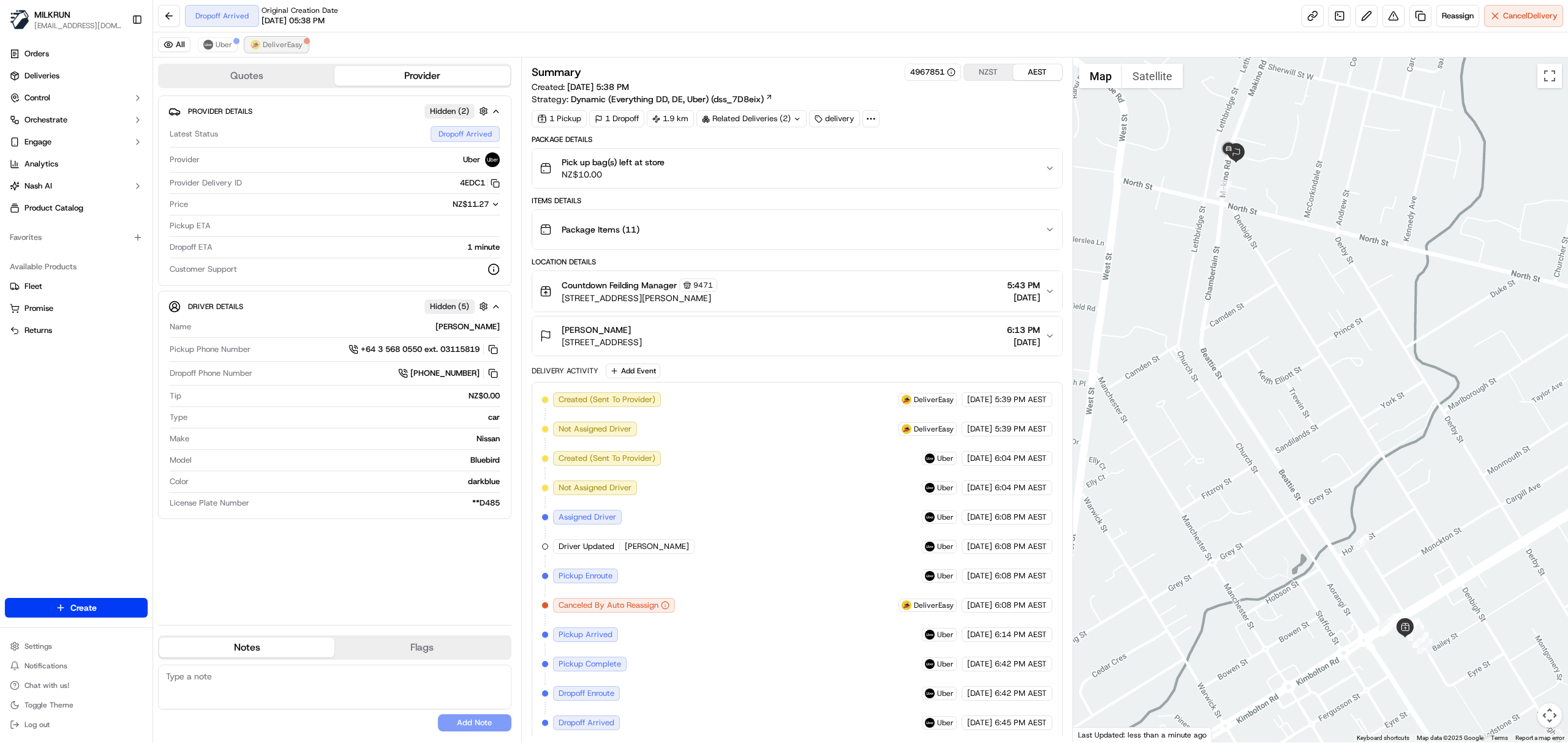
click at [260, 48] on img at bounding box center [255, 44] width 10 height 10
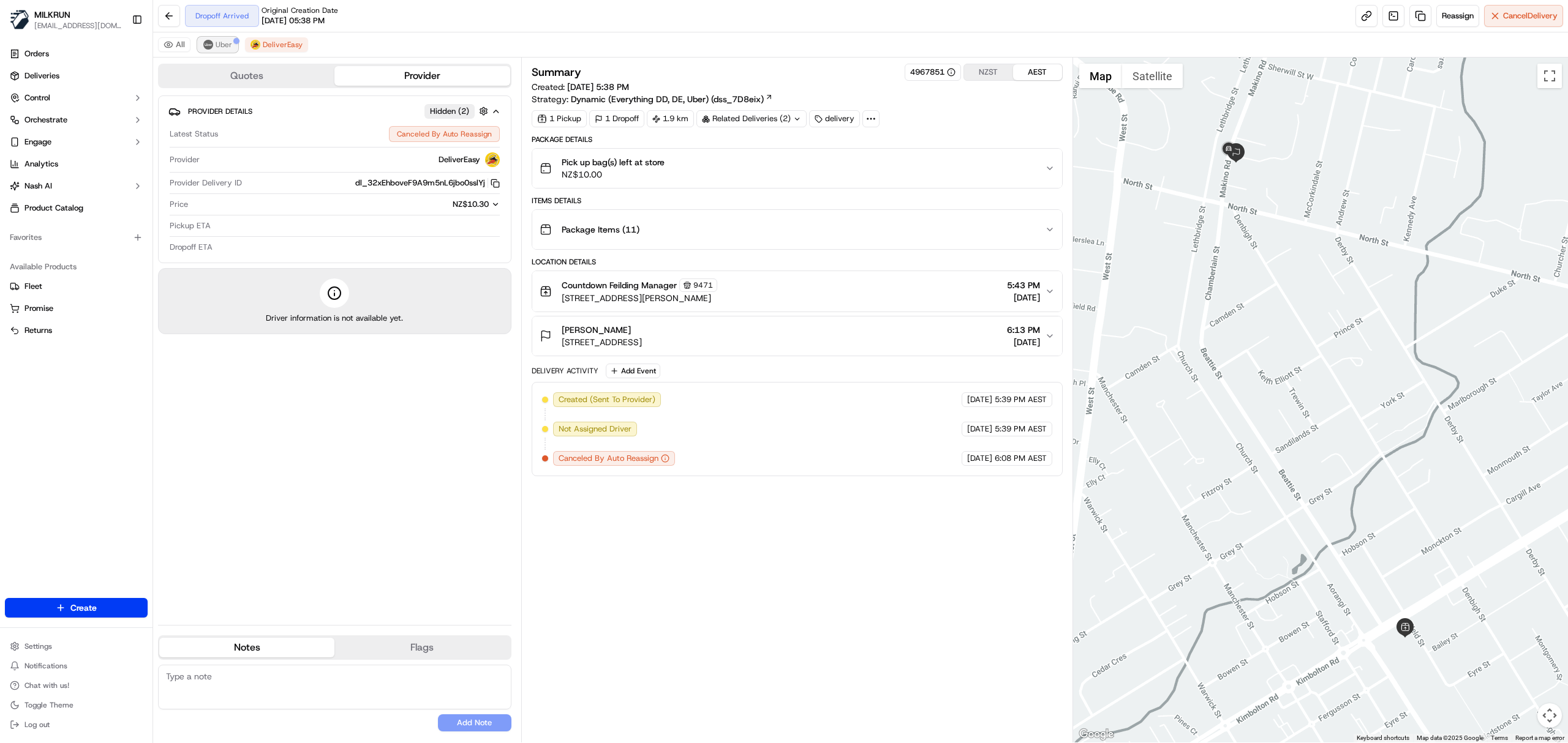
click at [216, 46] on span "Uber" at bounding box center [223, 44] width 17 height 10
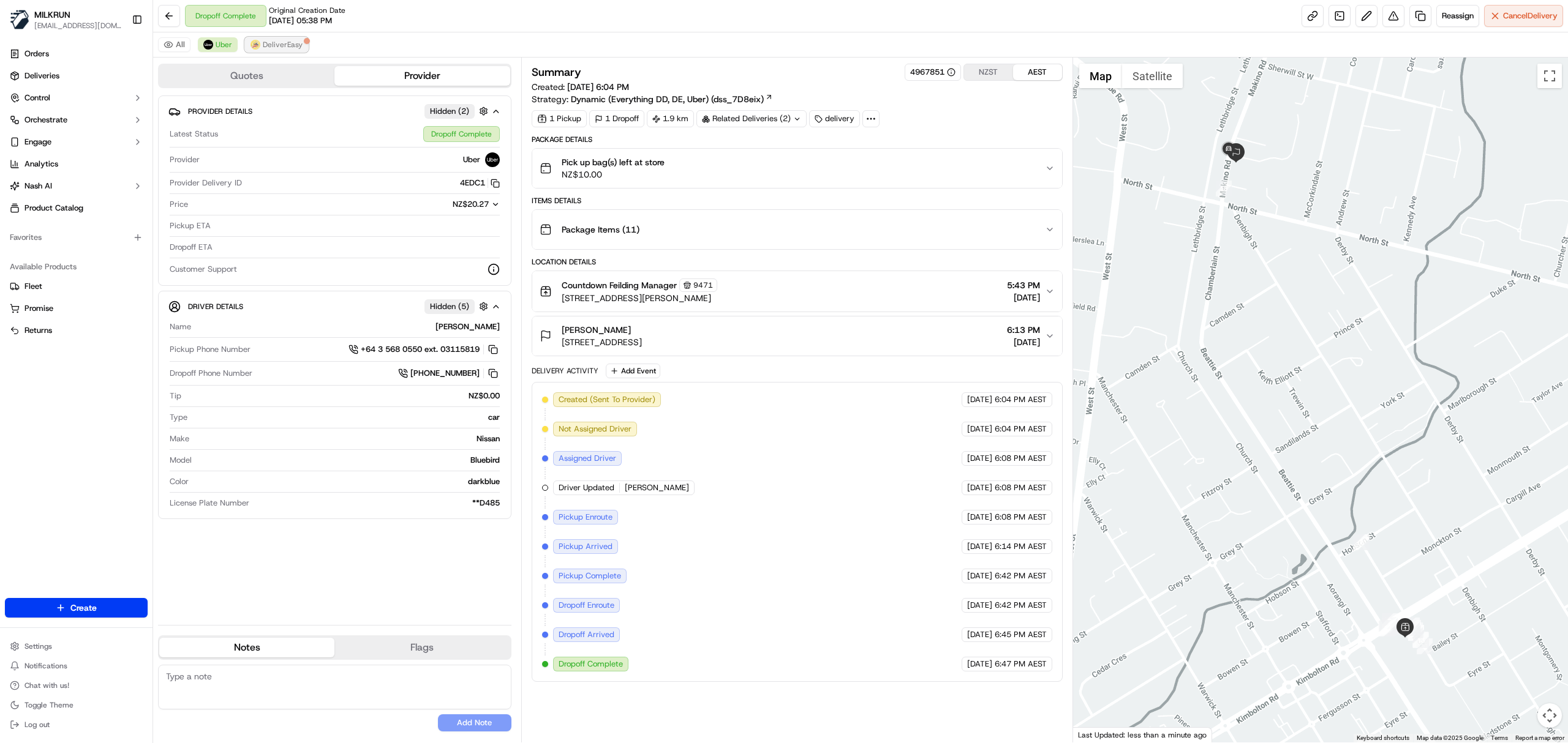
click at [278, 44] on span "DeliverEasy" at bounding box center [282, 44] width 39 height 10
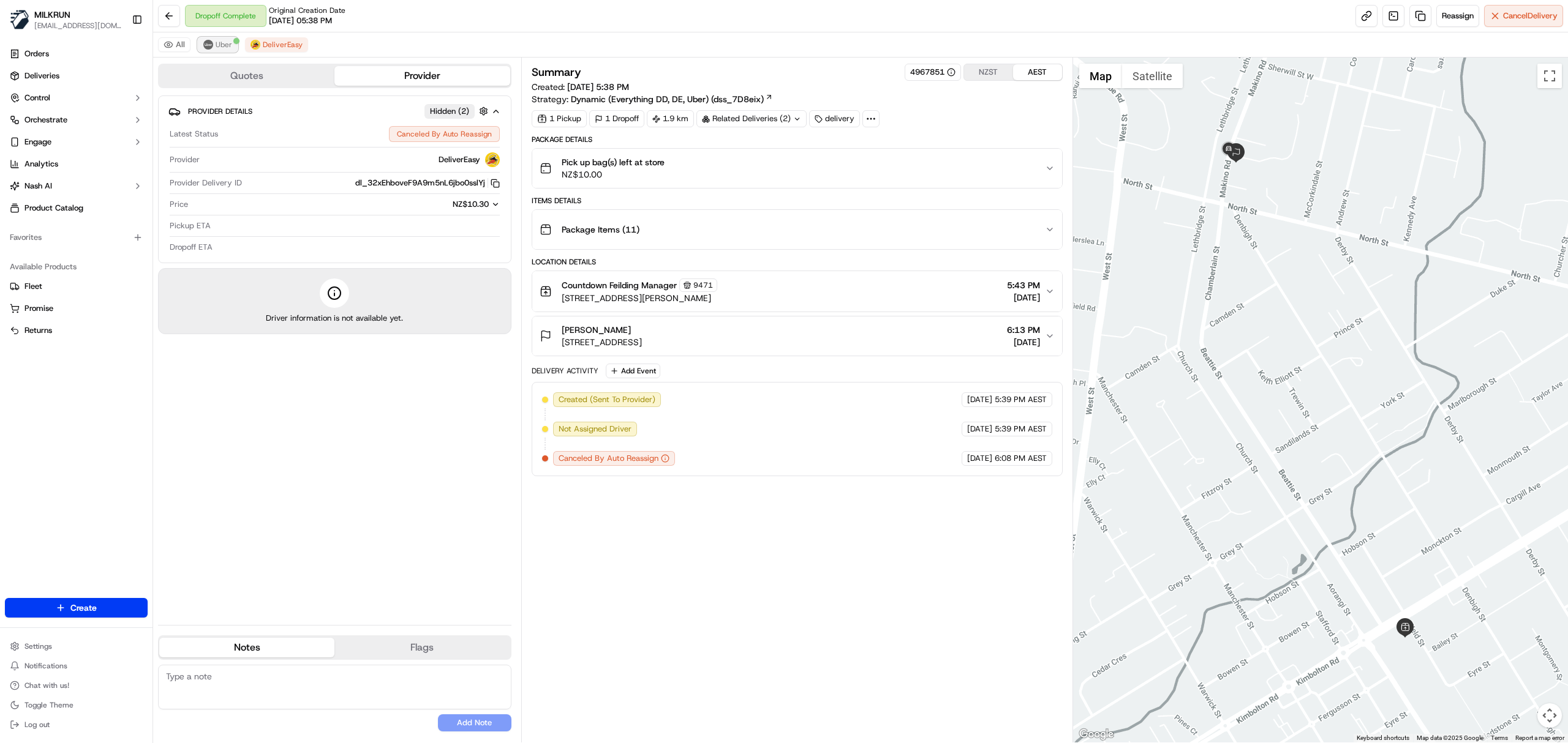
click at [225, 41] on span "Uber" at bounding box center [223, 44] width 17 height 10
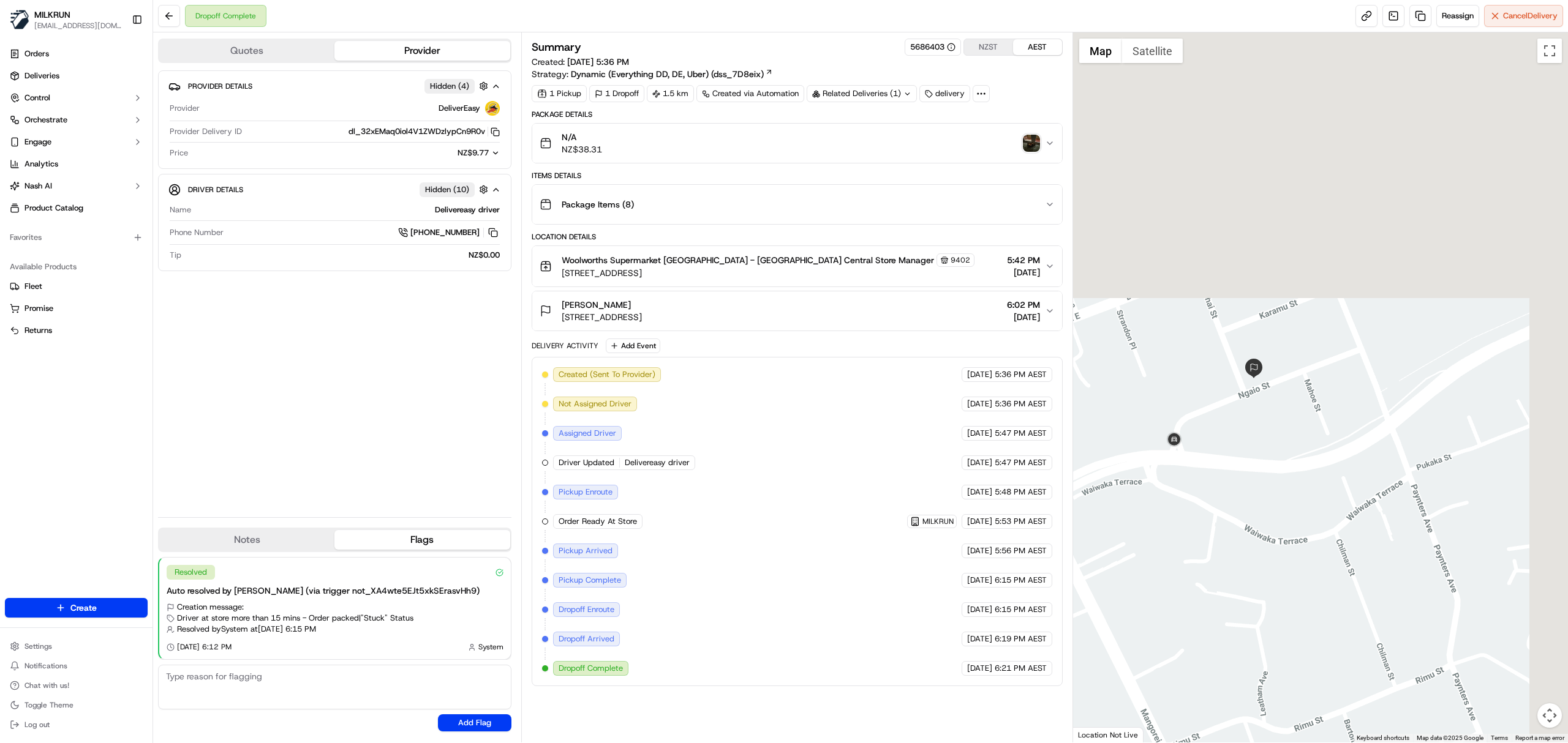
drag, startPoint x: 1356, startPoint y: 241, endPoint x: 1247, endPoint y: 562, distance: 339.0
click at [1260, 574] on div at bounding box center [1320, 388] width 495 height 711
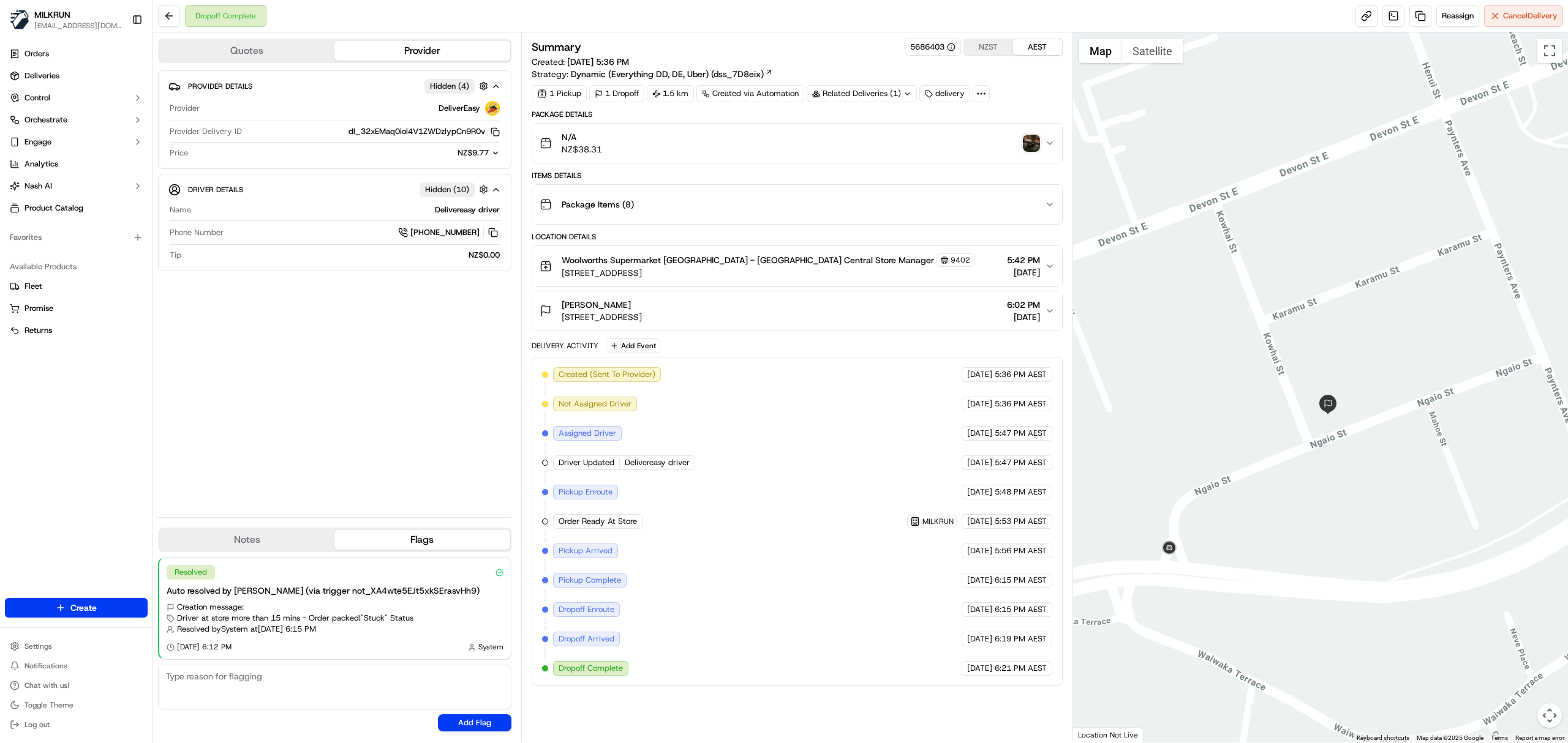
drag, startPoint x: 1223, startPoint y: 442, endPoint x: 1352, endPoint y: 521, distance: 151.3
click at [1352, 521] on div at bounding box center [1320, 388] width 495 height 711
click at [1027, 145] on img "button" at bounding box center [1031, 143] width 17 height 17
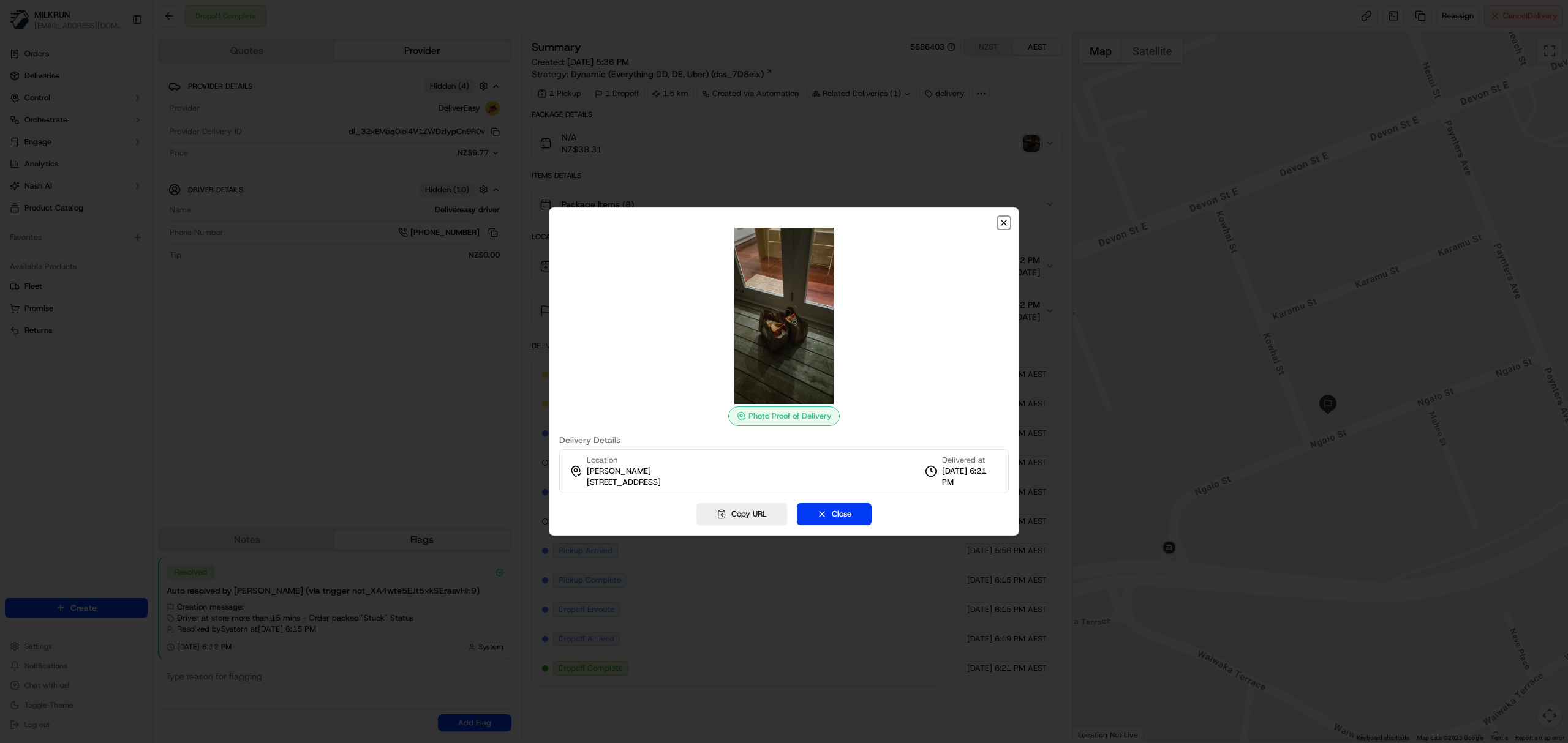
click at [1007, 224] on icon "button" at bounding box center [1004, 222] width 10 height 10
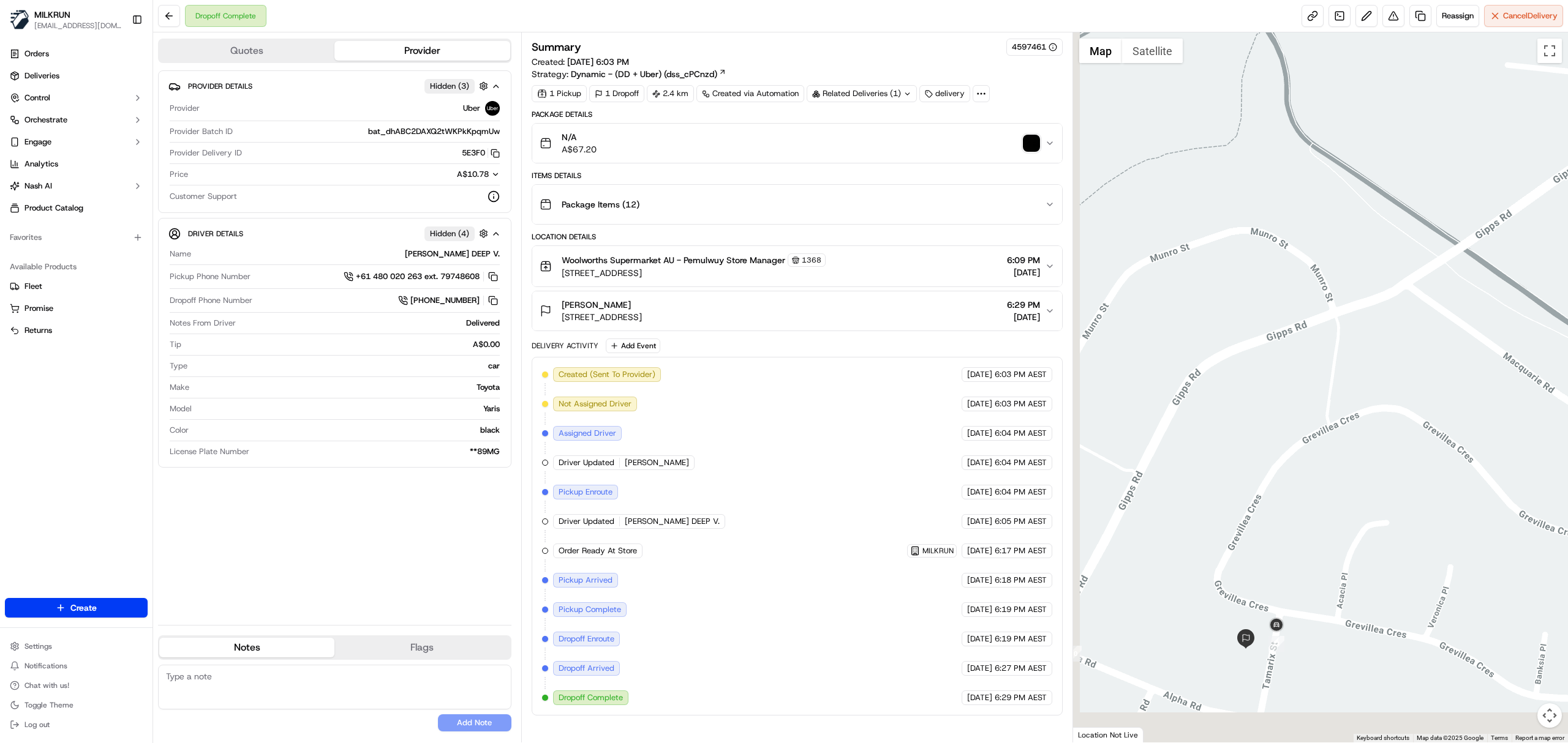
drag, startPoint x: 1206, startPoint y: 625, endPoint x: 1399, endPoint y: 350, distance: 336.0
click at [1399, 350] on div at bounding box center [1320, 388] width 495 height 711
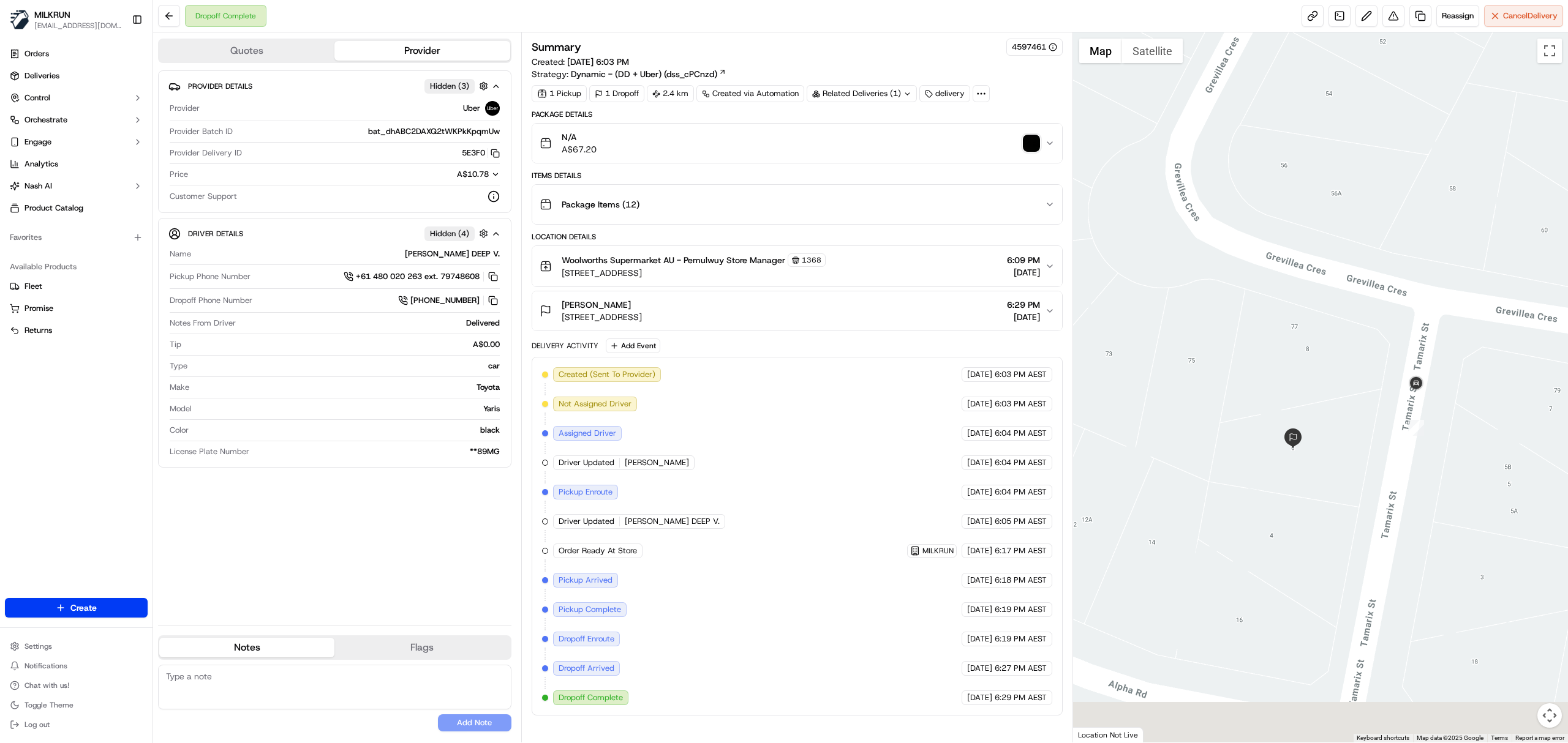
drag, startPoint x: 1241, startPoint y: 611, endPoint x: 1333, endPoint y: 209, distance: 412.4
click at [1333, 209] on div at bounding box center [1320, 388] width 495 height 711
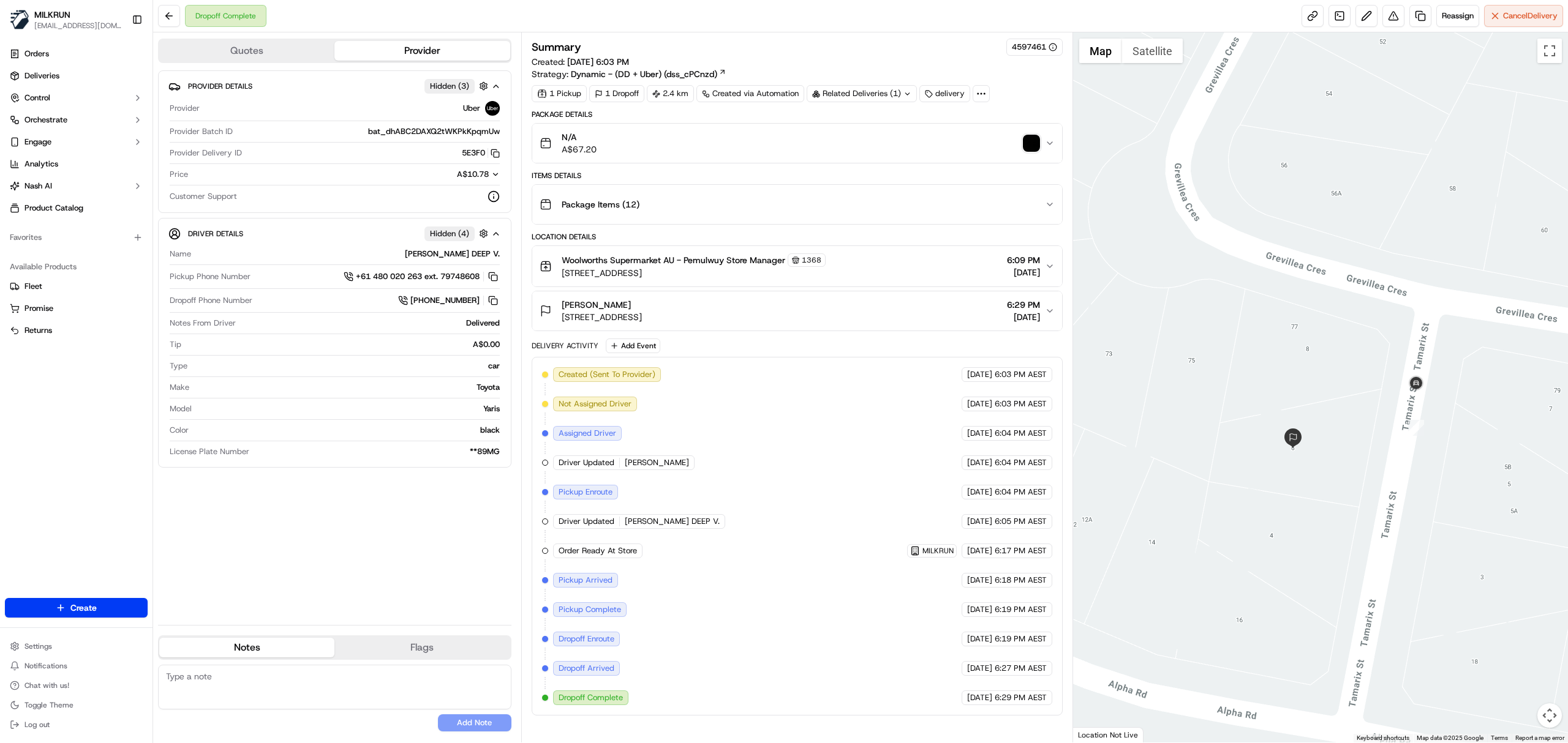
click at [1030, 144] on img "button" at bounding box center [1031, 143] width 17 height 17
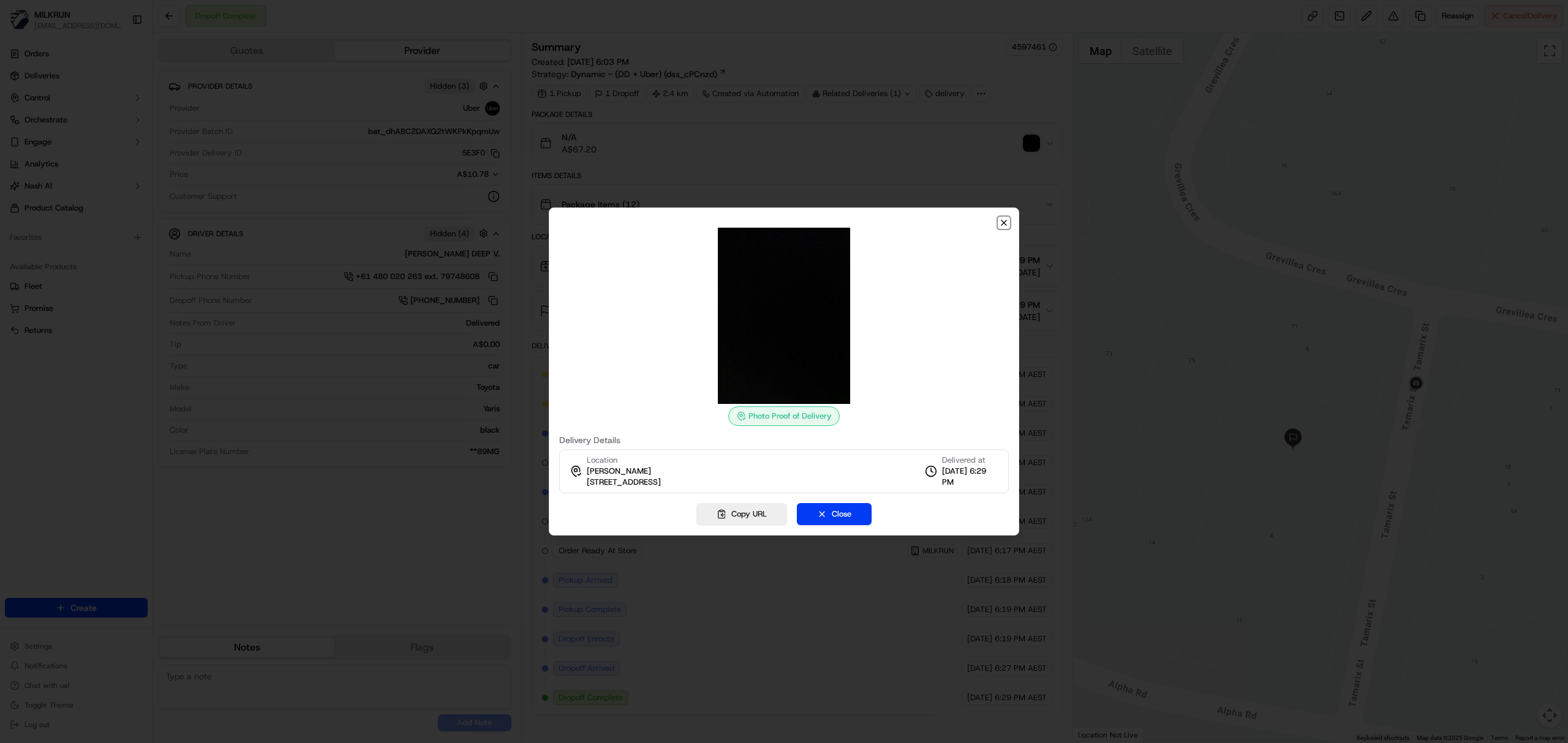
click at [1007, 221] on icon "button" at bounding box center [1004, 222] width 10 height 10
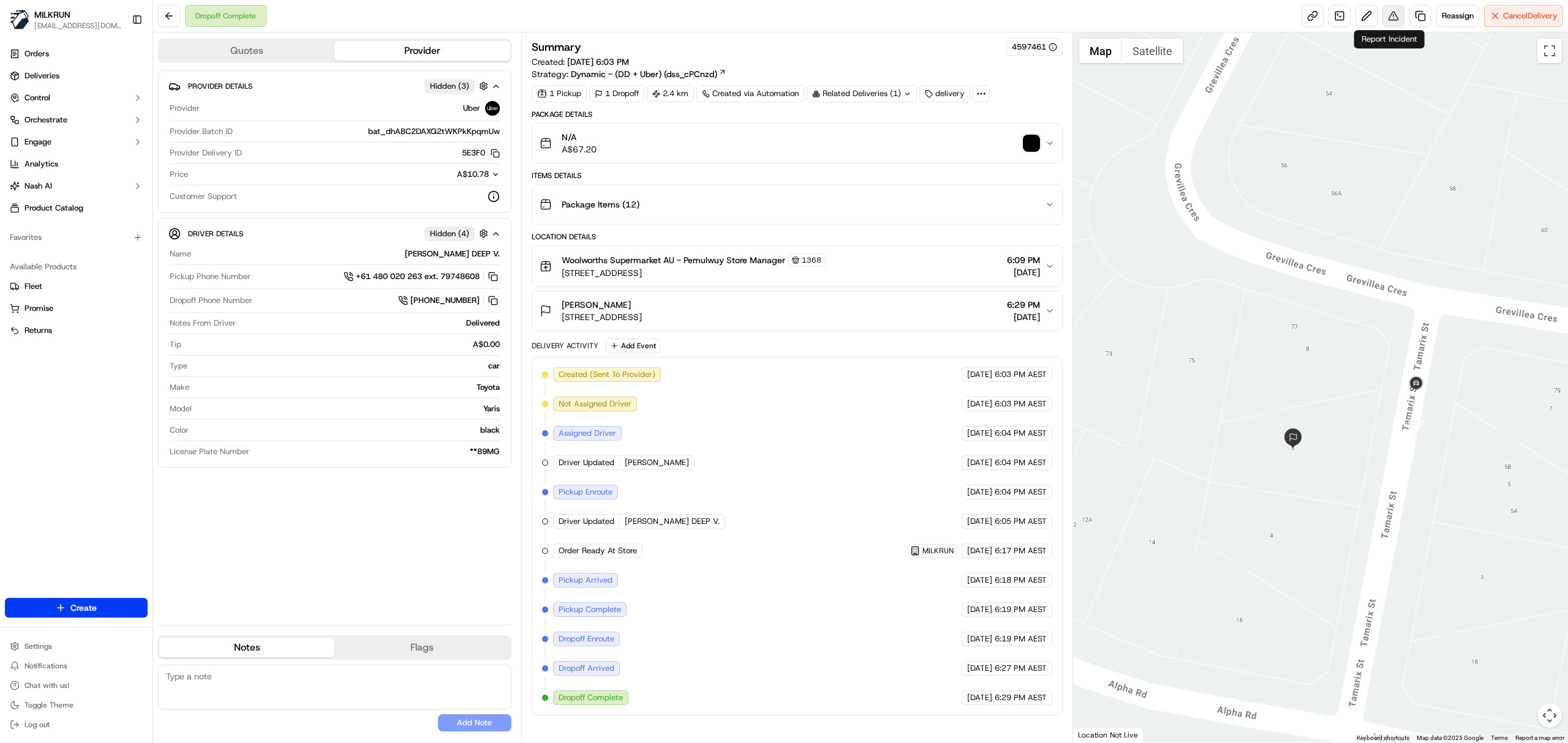
click at [1390, 16] on button at bounding box center [1393, 16] width 22 height 22
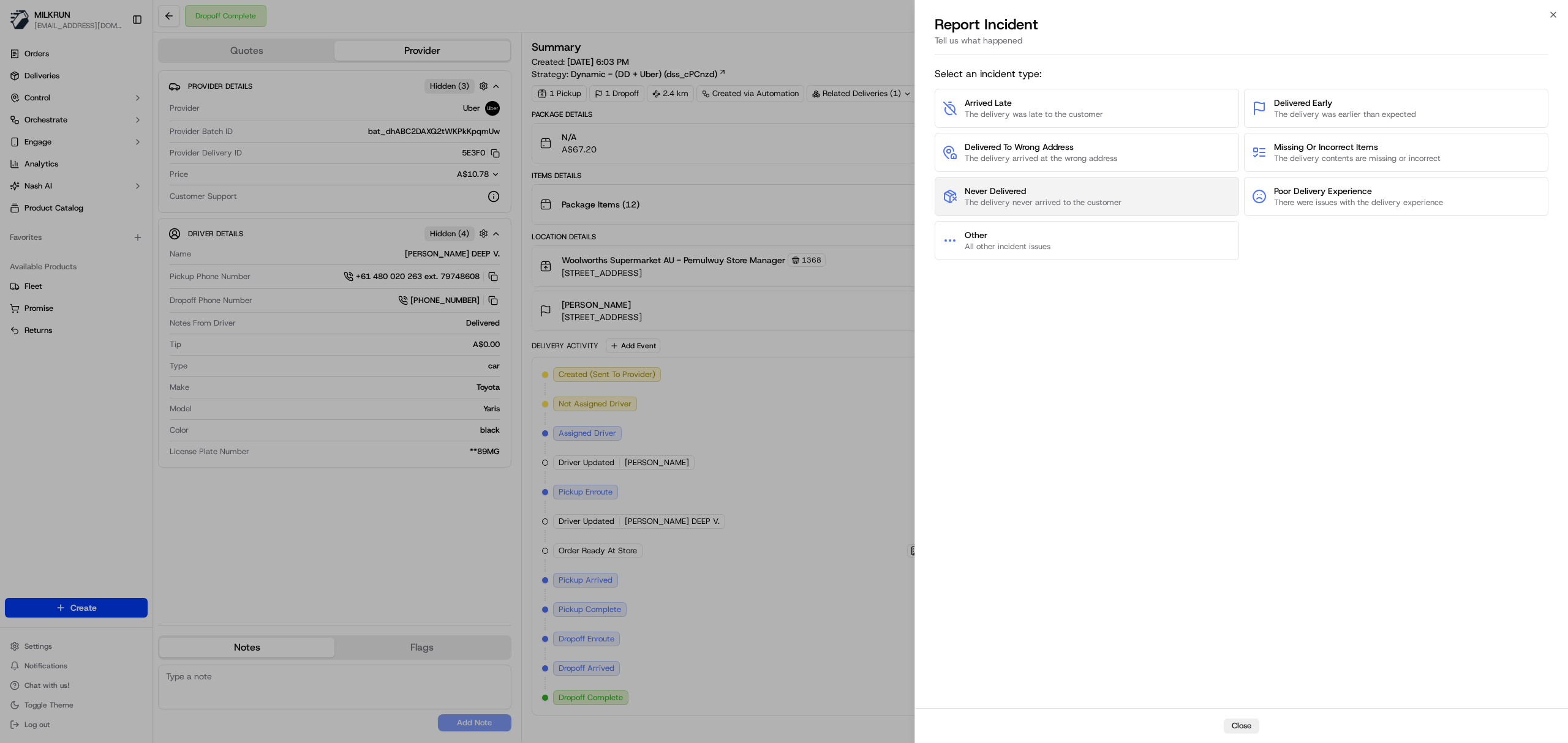
click at [1079, 204] on span "The delivery never arrived to the customer" at bounding box center [1042, 202] width 157 height 11
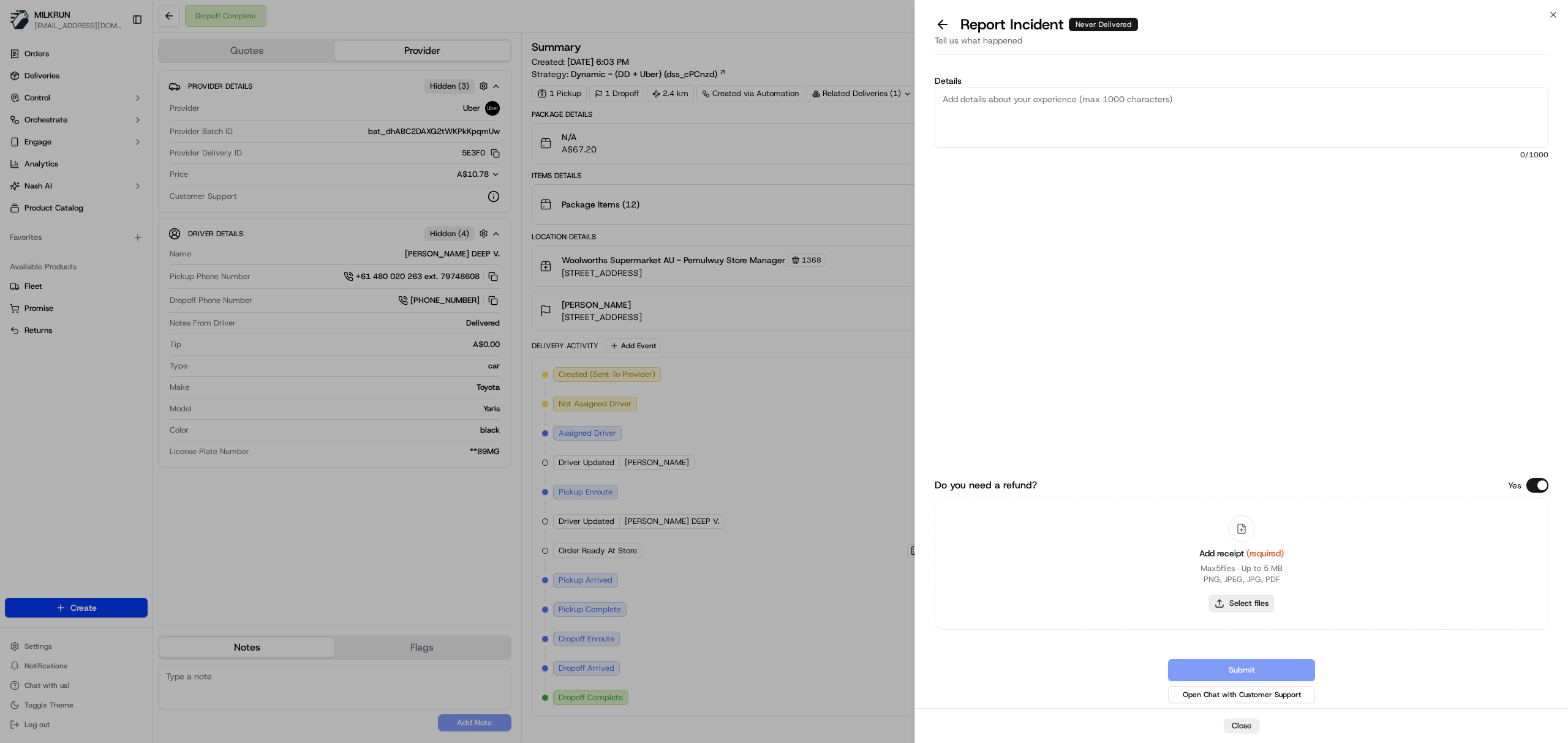
click at [1223, 597] on button "Select files" at bounding box center [1241, 603] width 65 height 17
type input "C:\fakepath\Milkrun_20-09-25_Habib N.pdf"
click at [949, 110] on textarea "Details" at bounding box center [1240, 117] width 613 height 60
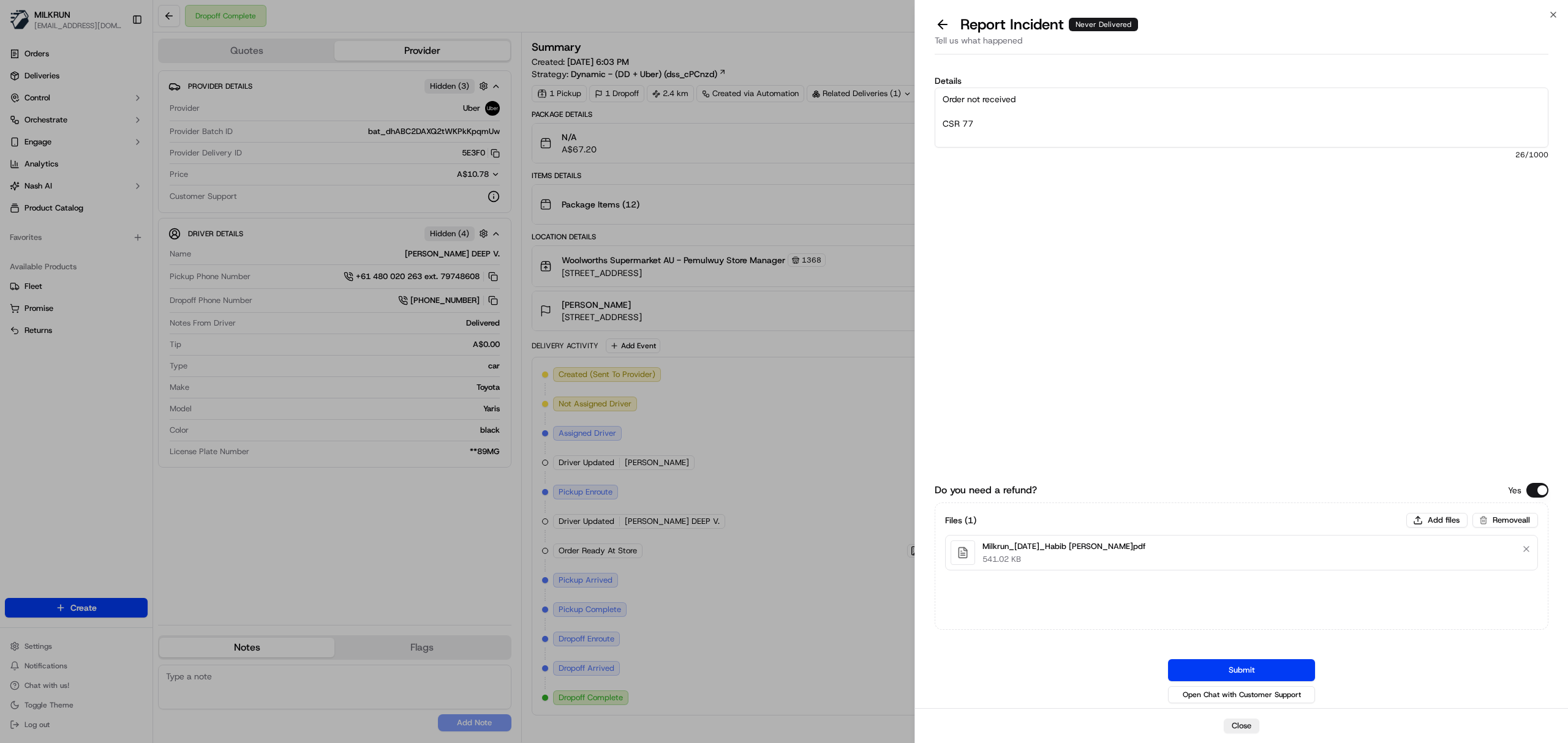
type textarea "Order not received CSR 77"
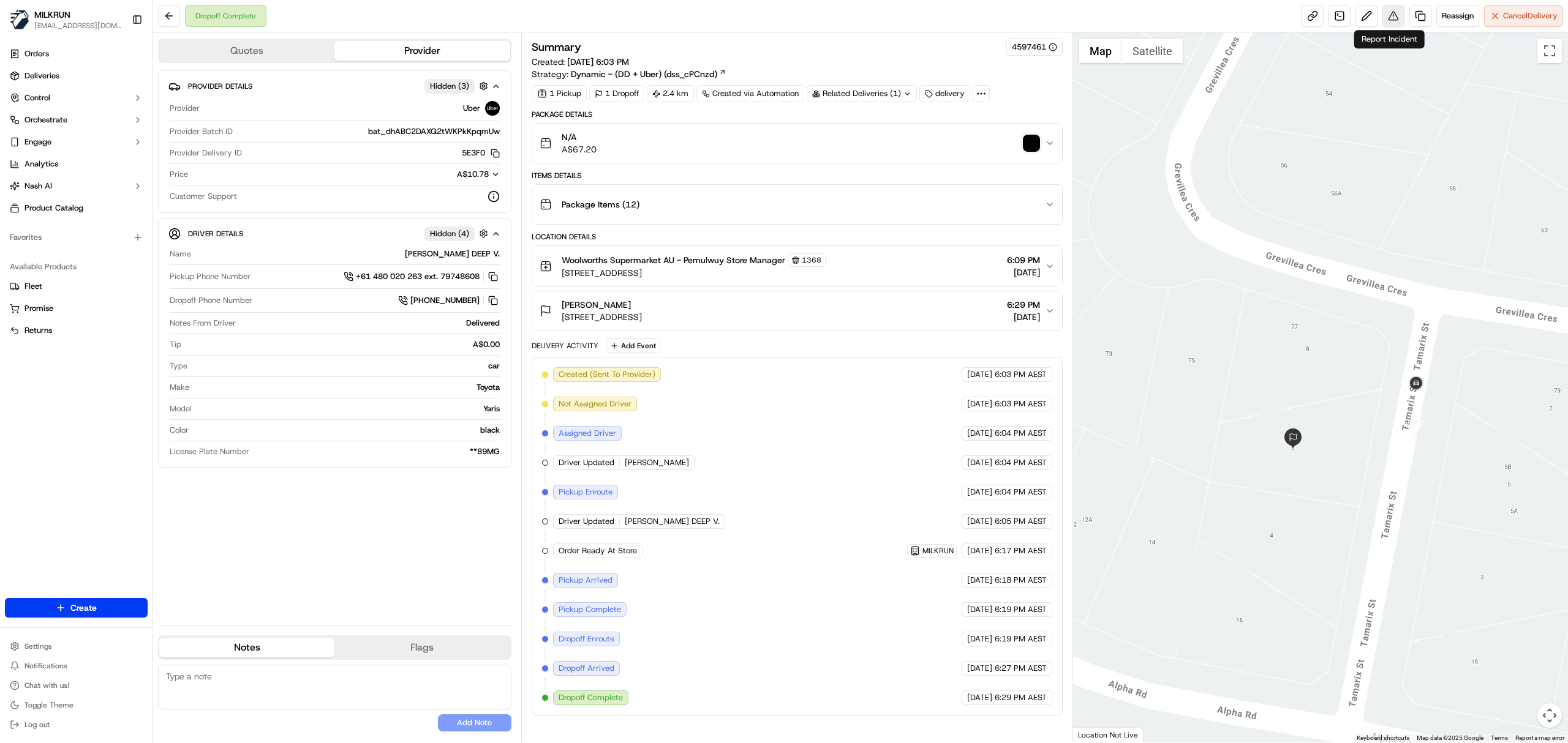
click at [1390, 17] on button at bounding box center [1393, 16] width 22 height 22
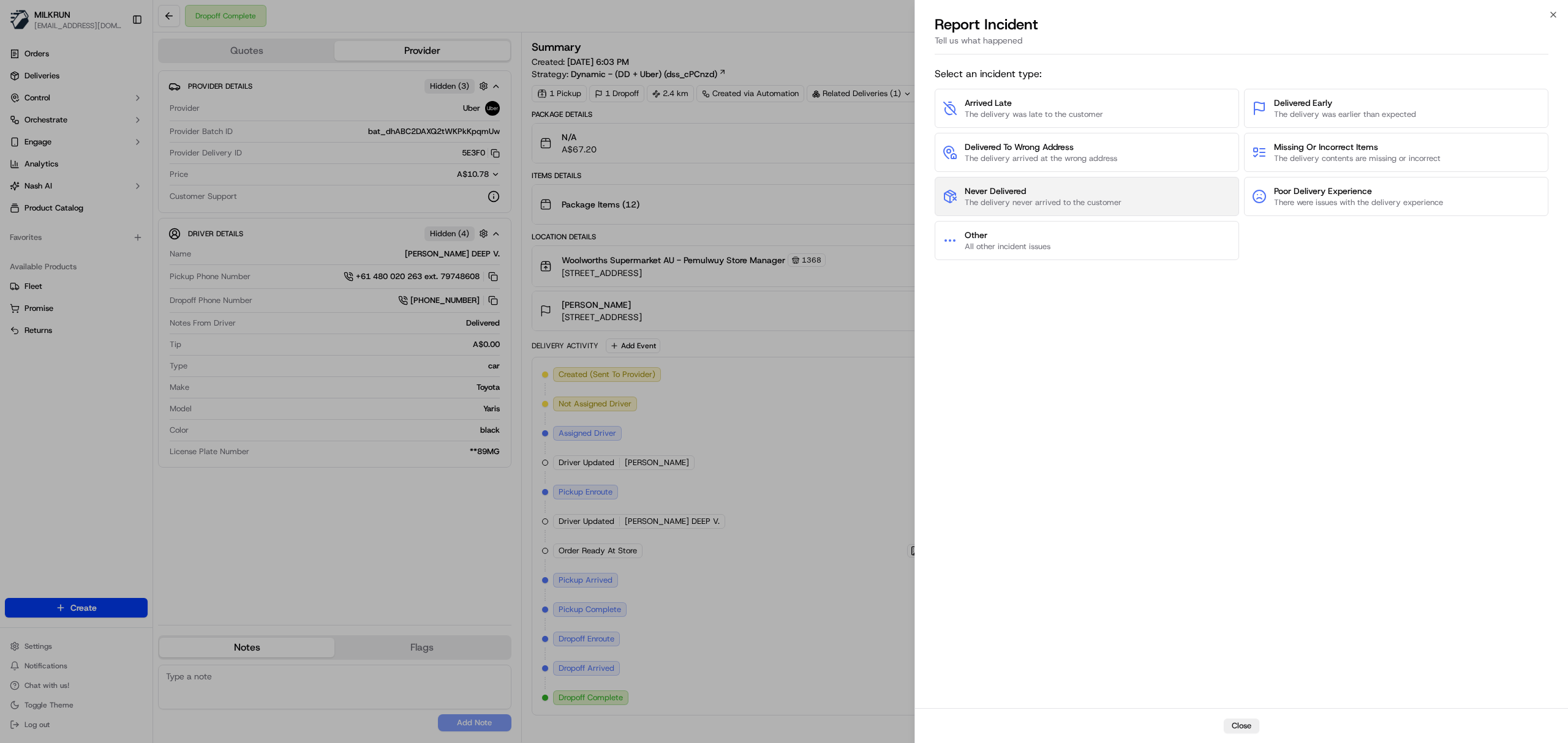
click at [1061, 207] on span "The delivery never arrived to the customer" at bounding box center [1042, 202] width 157 height 11
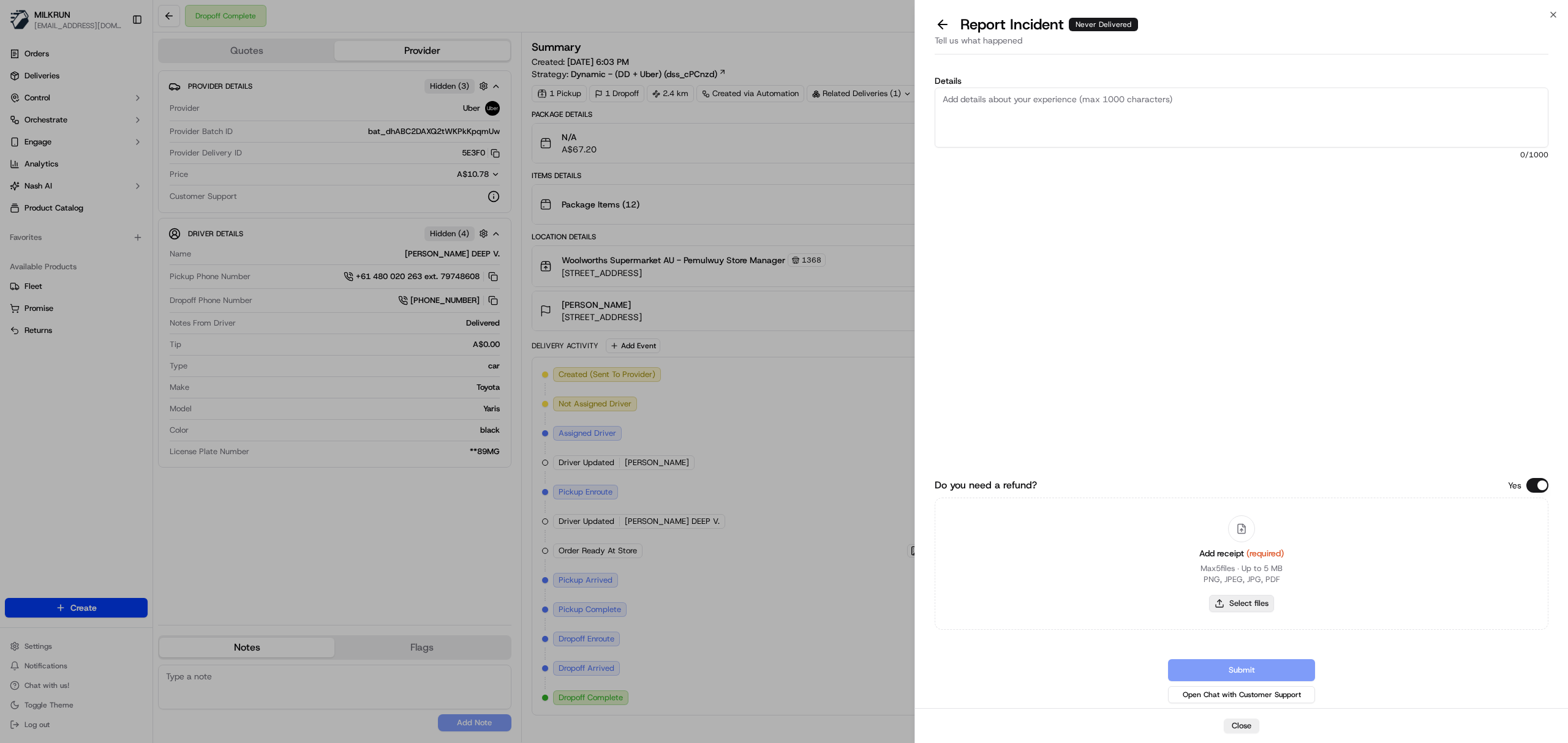
click at [1247, 595] on button "Select files" at bounding box center [1241, 603] width 65 height 17
type input "C:\fakepath\Milkrun_20-09-25_Habib N.pdf"
click at [968, 108] on textarea "Details" at bounding box center [1240, 117] width 613 height 60
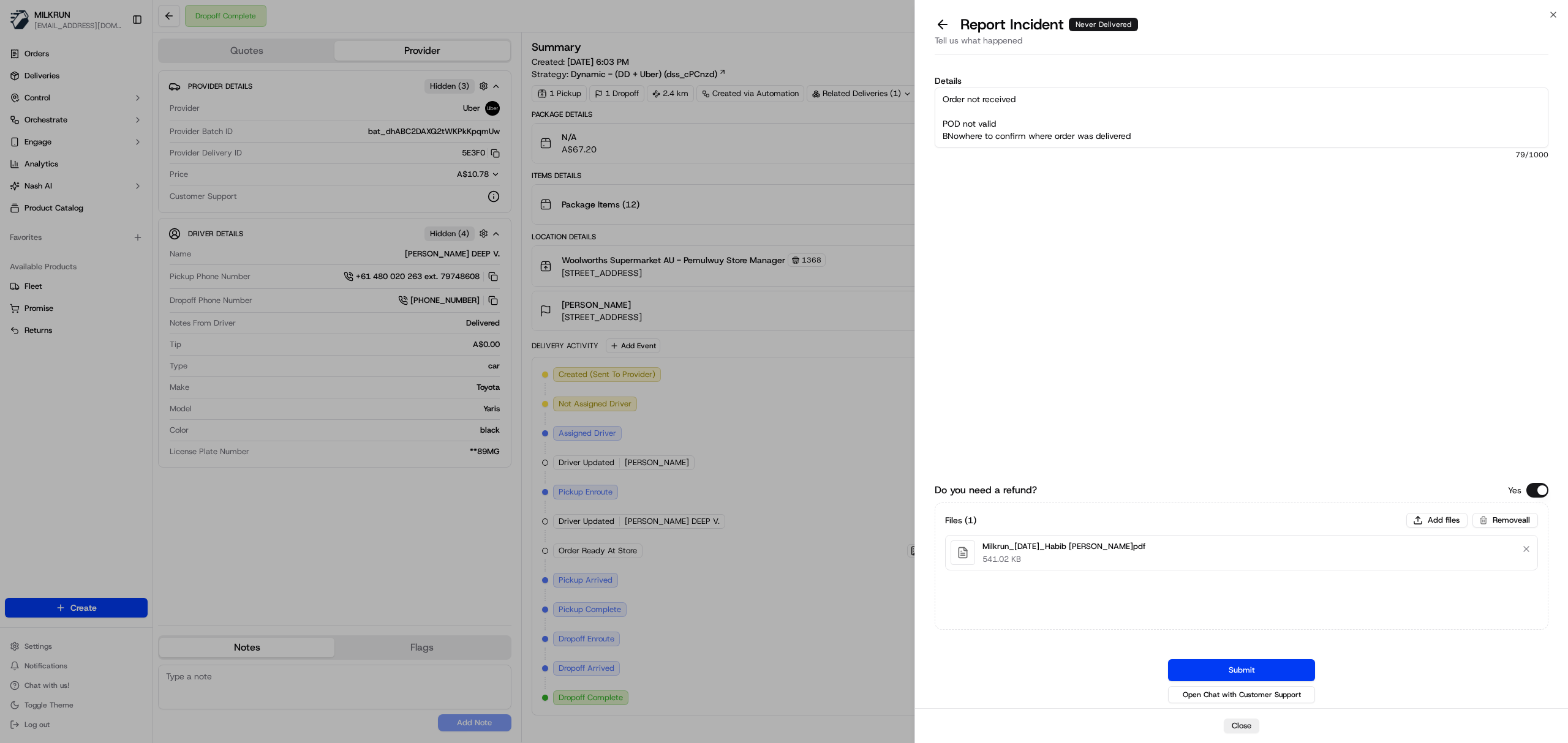
drag, startPoint x: 964, startPoint y: 140, endPoint x: 979, endPoint y: 165, distance: 29.2
click at [975, 145] on textarea "Order not received POD not valid BNowhere to confirm where order was delivered" at bounding box center [1240, 117] width 613 height 60
drag, startPoint x: 968, startPoint y: 125, endPoint x: 954, endPoint y: 136, distance: 17.8
click at [954, 136] on textarea "Order not received POD not valid BNowhere to confirm where order was delivered" at bounding box center [1240, 117] width 613 height 60
click at [1044, 212] on div "Details Order not received POD not valid Nowhere to confirm where order was del…" at bounding box center [1240, 203] width 613 height 252
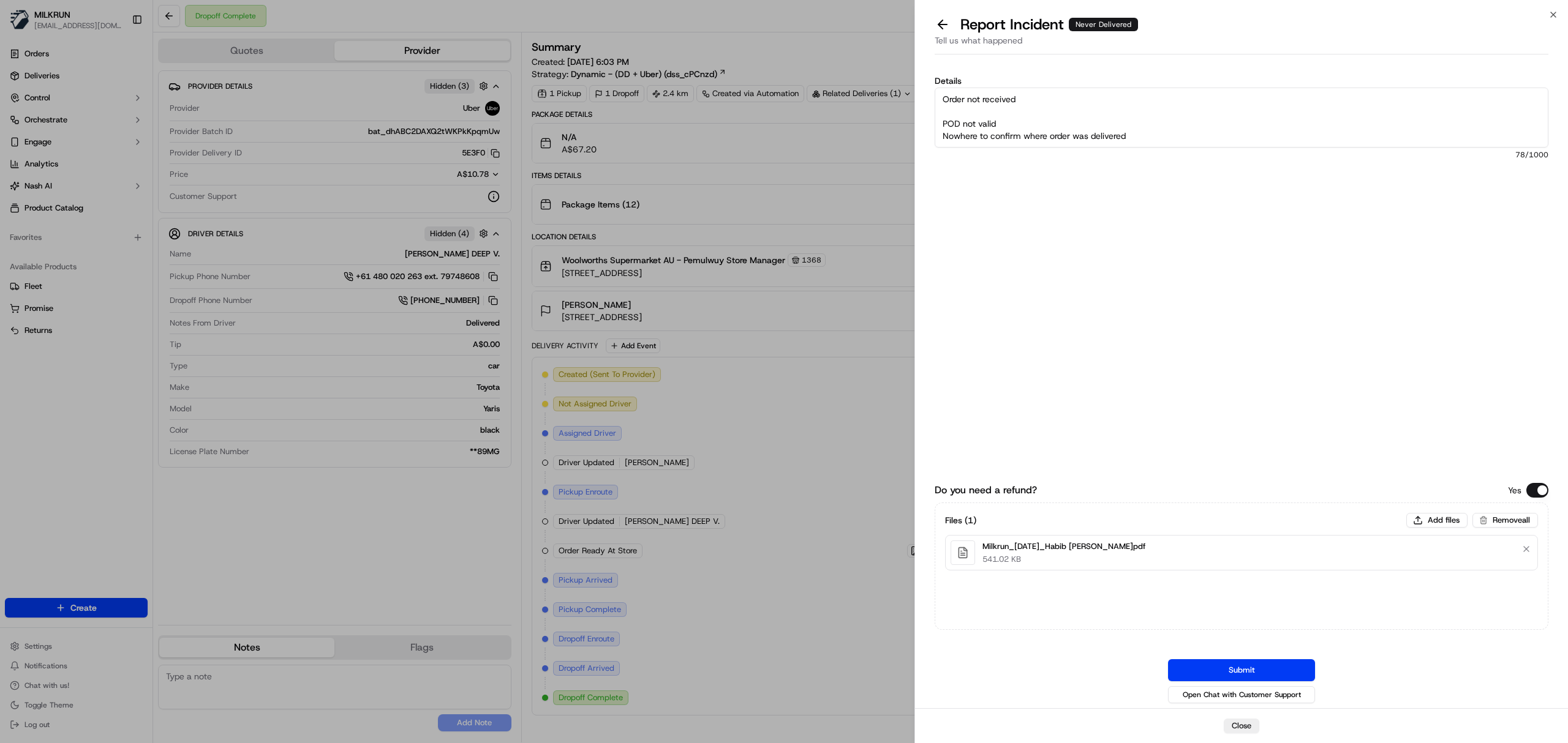
click at [1157, 136] on textarea "Order not received POD not valid Nowhere to confirm where order was delivered" at bounding box center [1240, 117] width 613 height 60
click at [1182, 140] on textarea "Order not received POD not valid Nowhere to confirm where order was delivered" at bounding box center [1240, 117] width 613 height 60
click at [1155, 143] on textarea "Order not received POD not valid Nowhere to confirm where order was delivered C…" at bounding box center [1240, 117] width 613 height 60
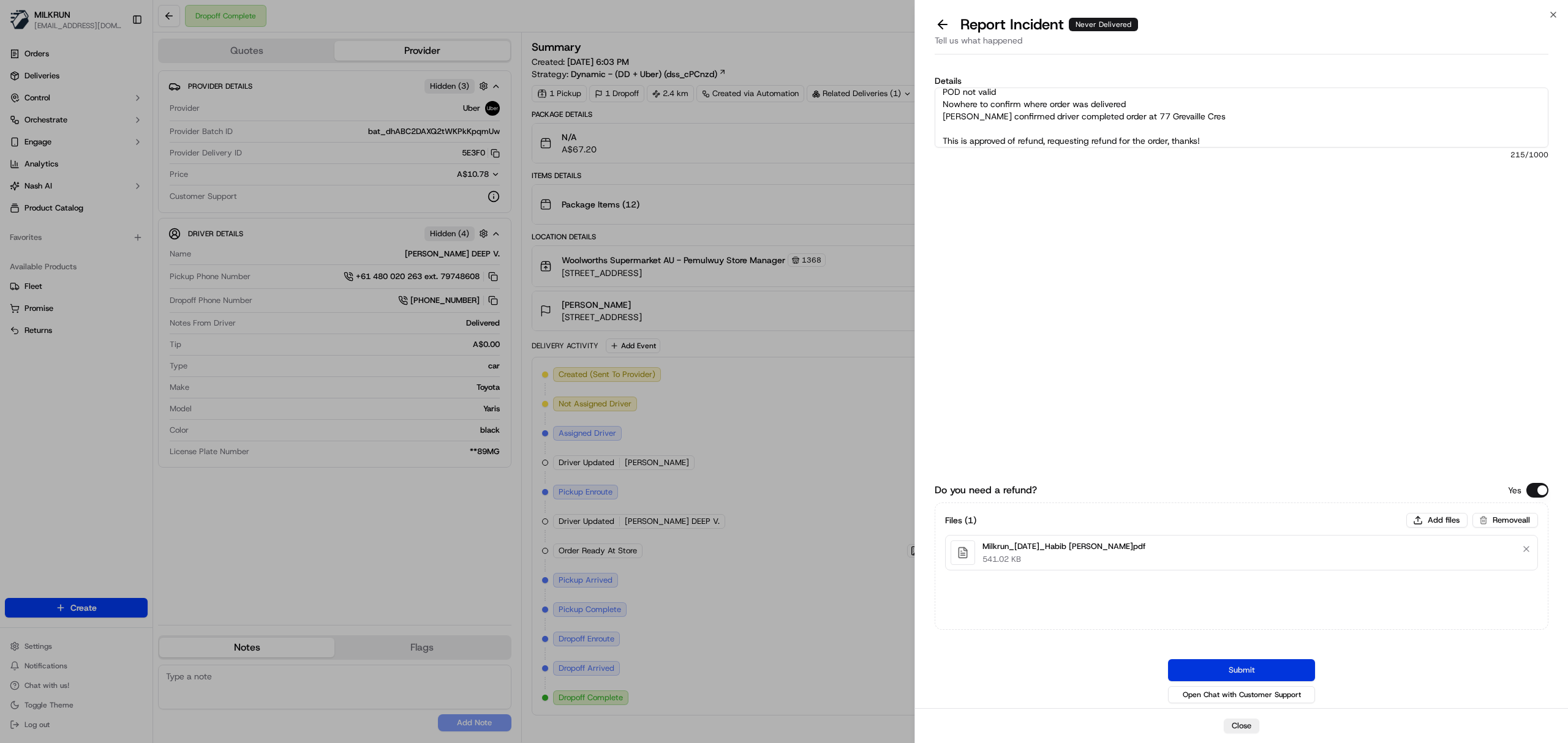
type textarea "Order not received POD not valid Nowhere to confirm where order was delivered C…"
click at [1220, 671] on button "Submit" at bounding box center [1241, 670] width 147 height 22
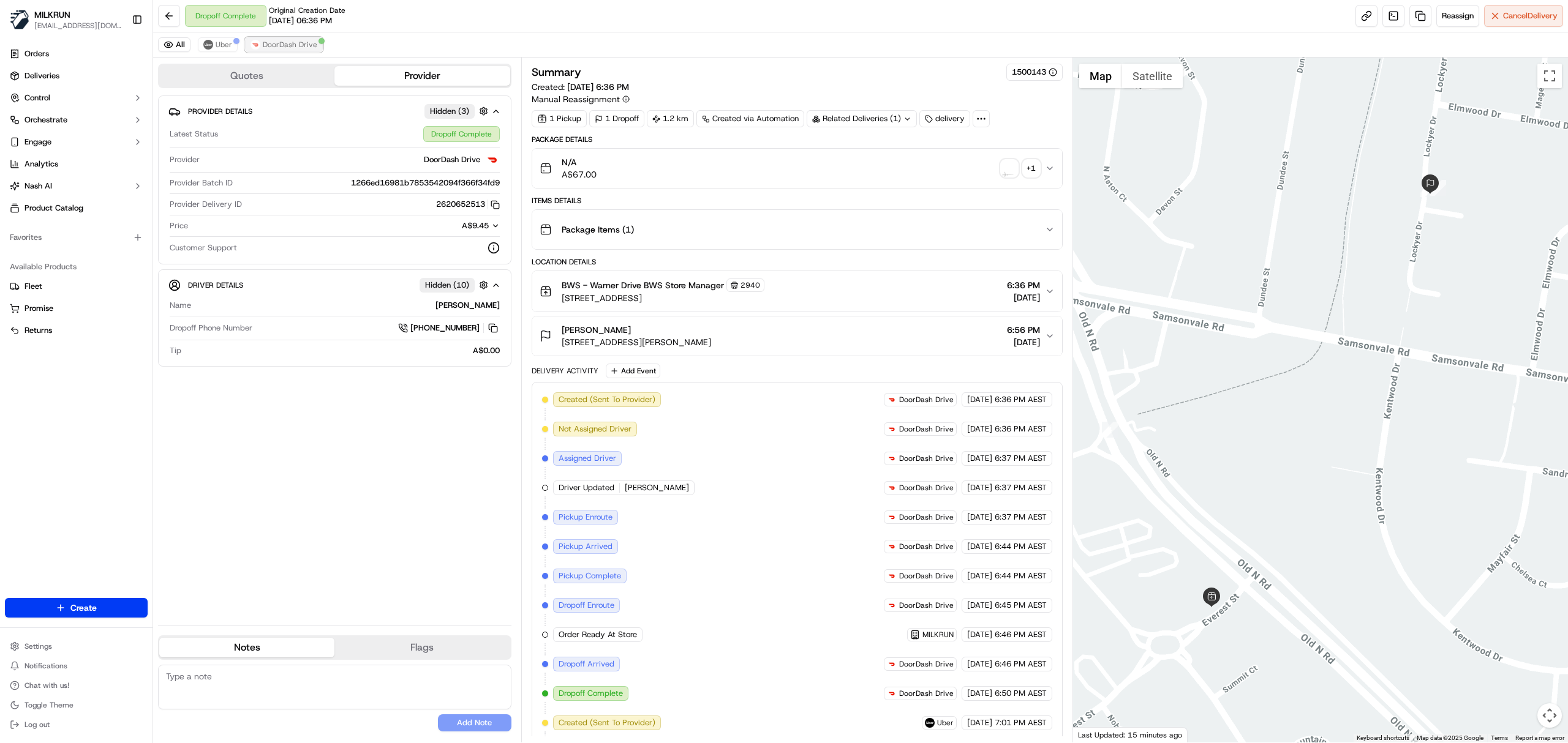
click at [269, 43] on span "DoorDash Drive" at bounding box center [289, 44] width 54 height 10
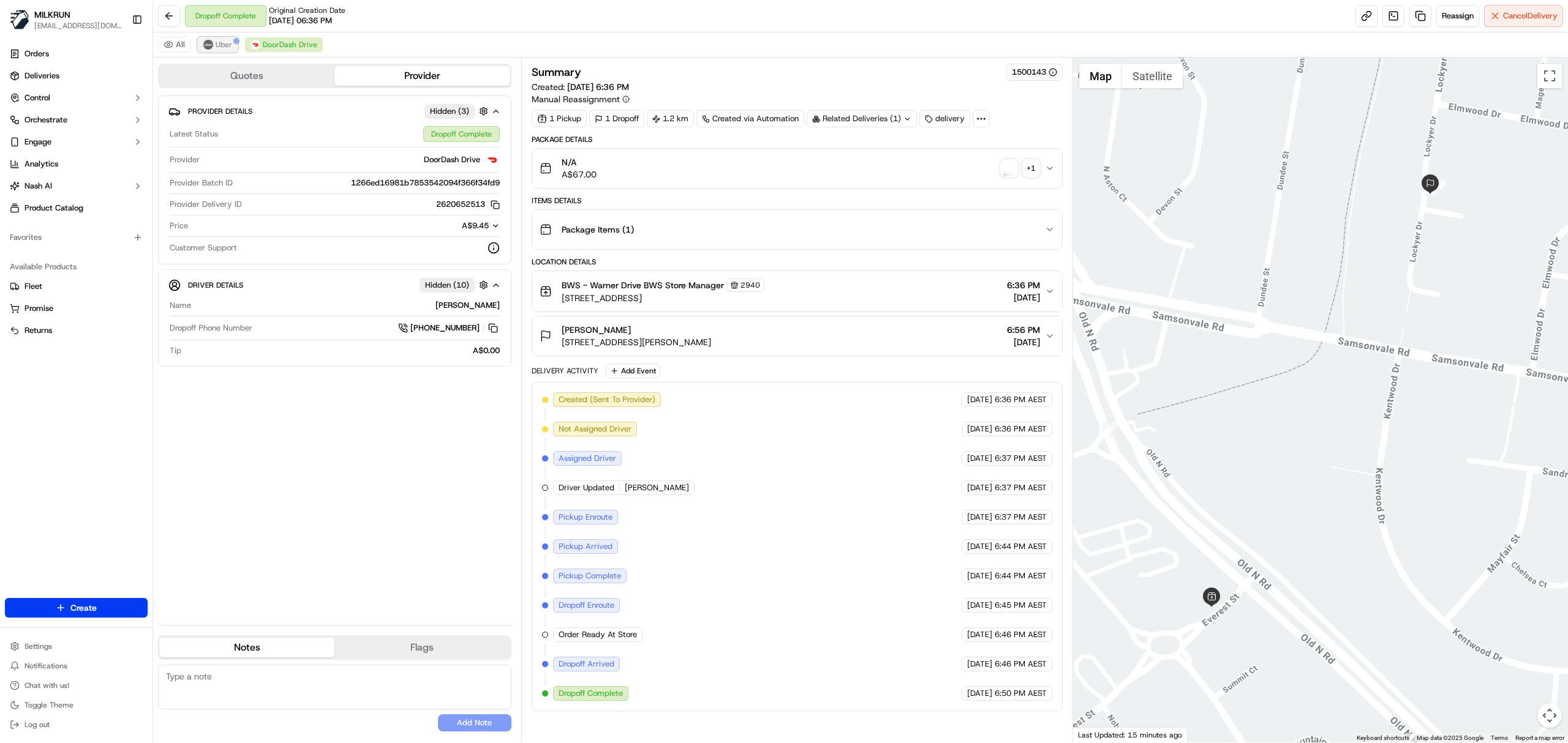
click at [214, 46] on button "Uber" at bounding box center [218, 44] width 39 height 15
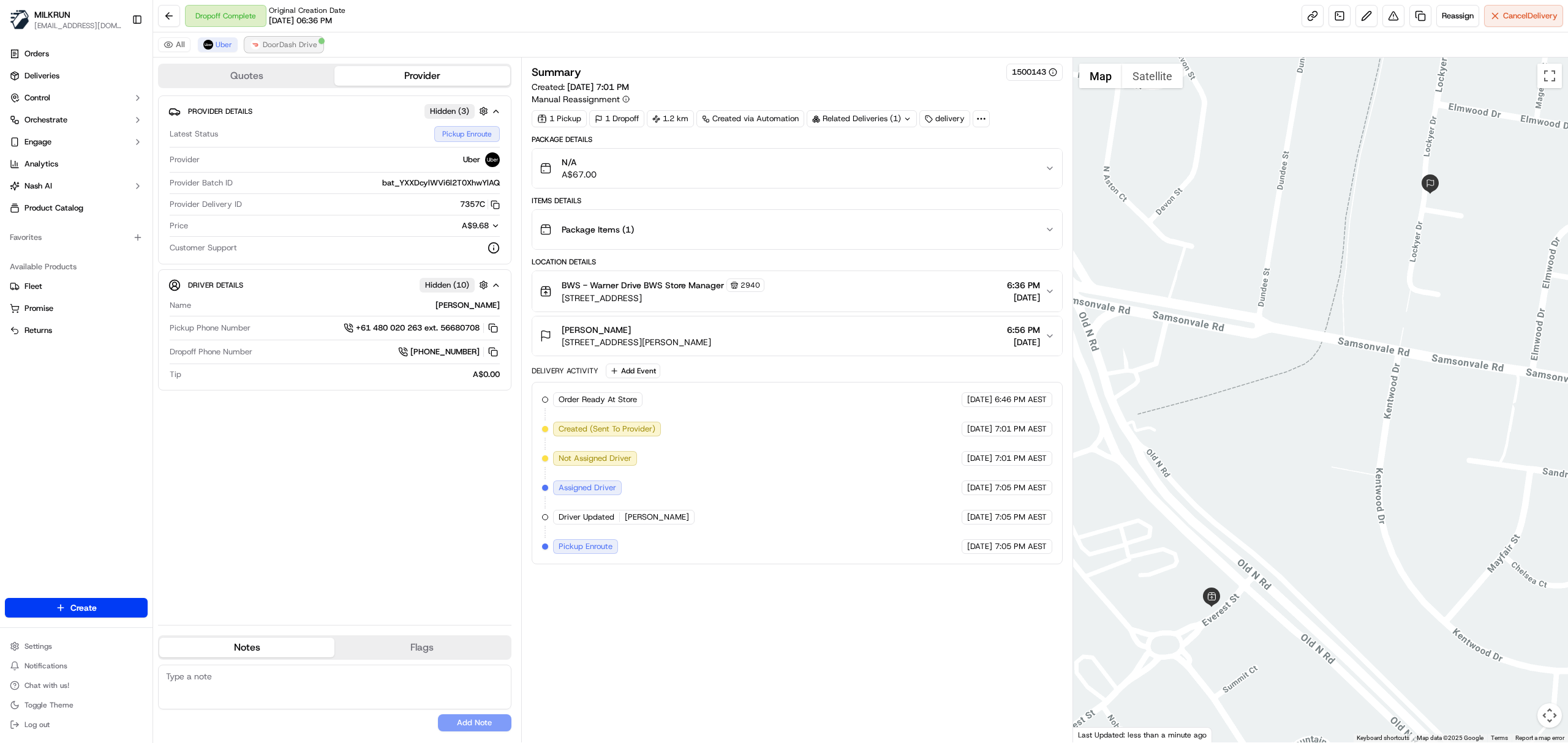
click at [270, 44] on span "DoorDash Drive" at bounding box center [289, 44] width 54 height 10
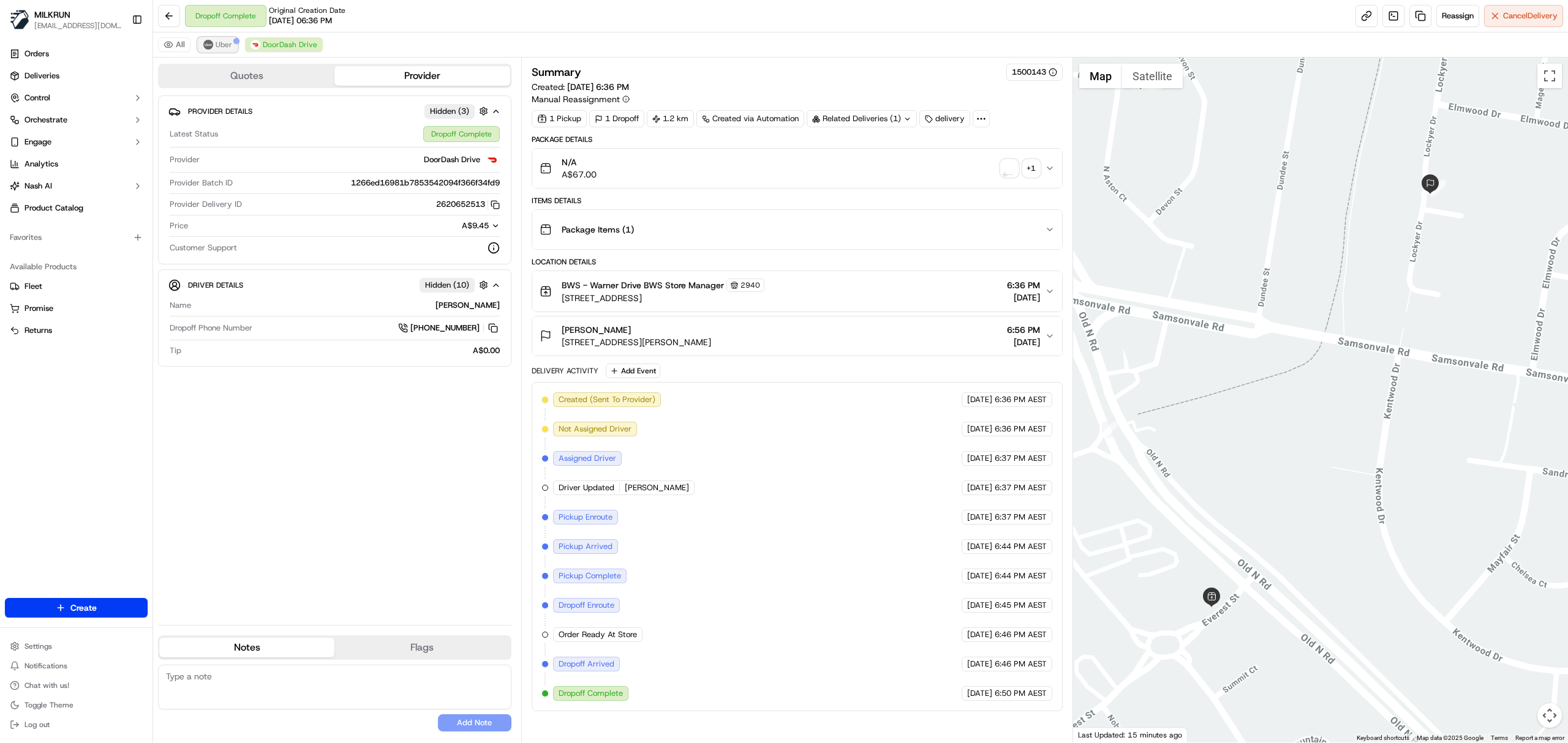
click at [209, 39] on button "Uber" at bounding box center [218, 44] width 39 height 15
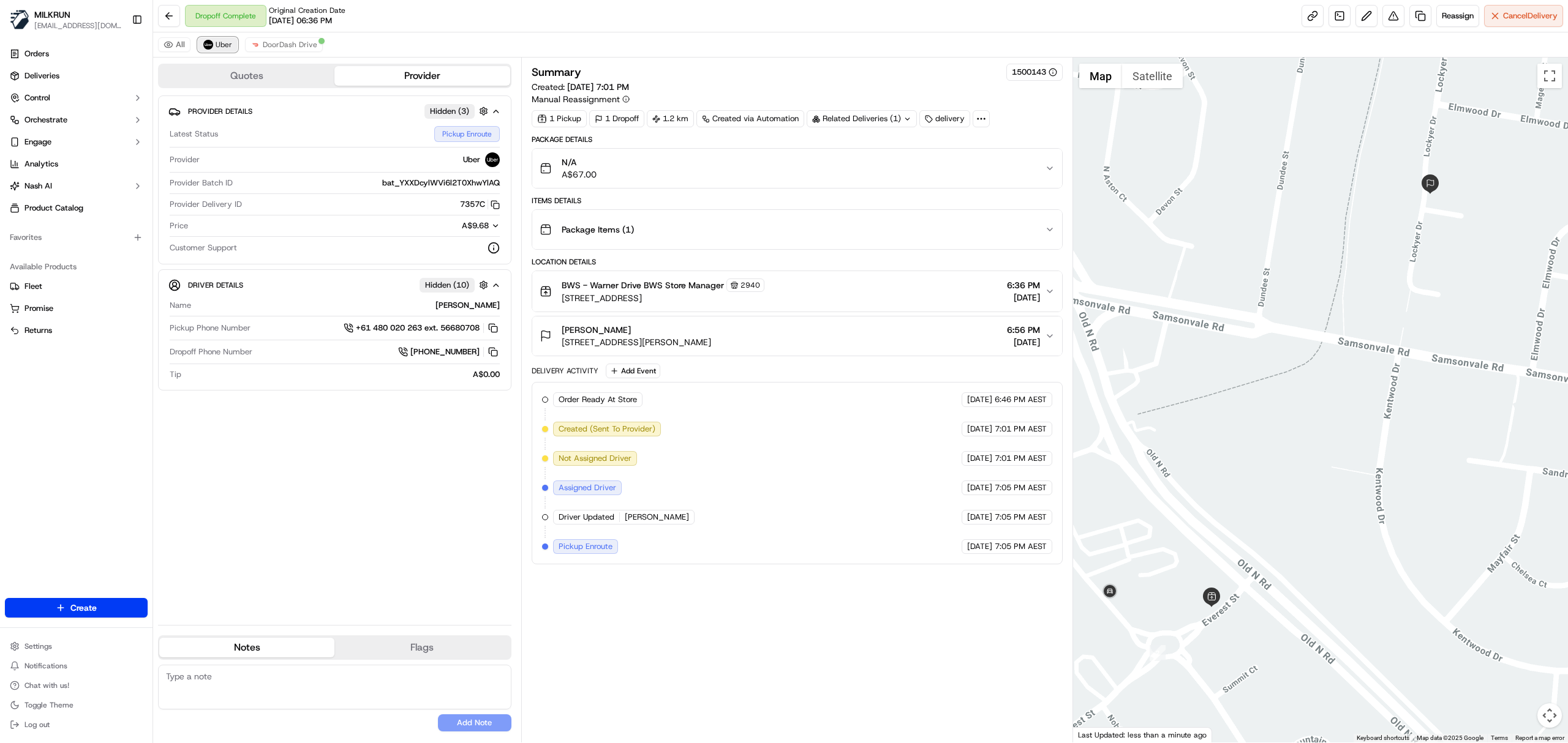
click at [209, 52] on button "Uber" at bounding box center [218, 44] width 39 height 15
click at [292, 43] on span "DoorDash Drive" at bounding box center [289, 44] width 54 height 10
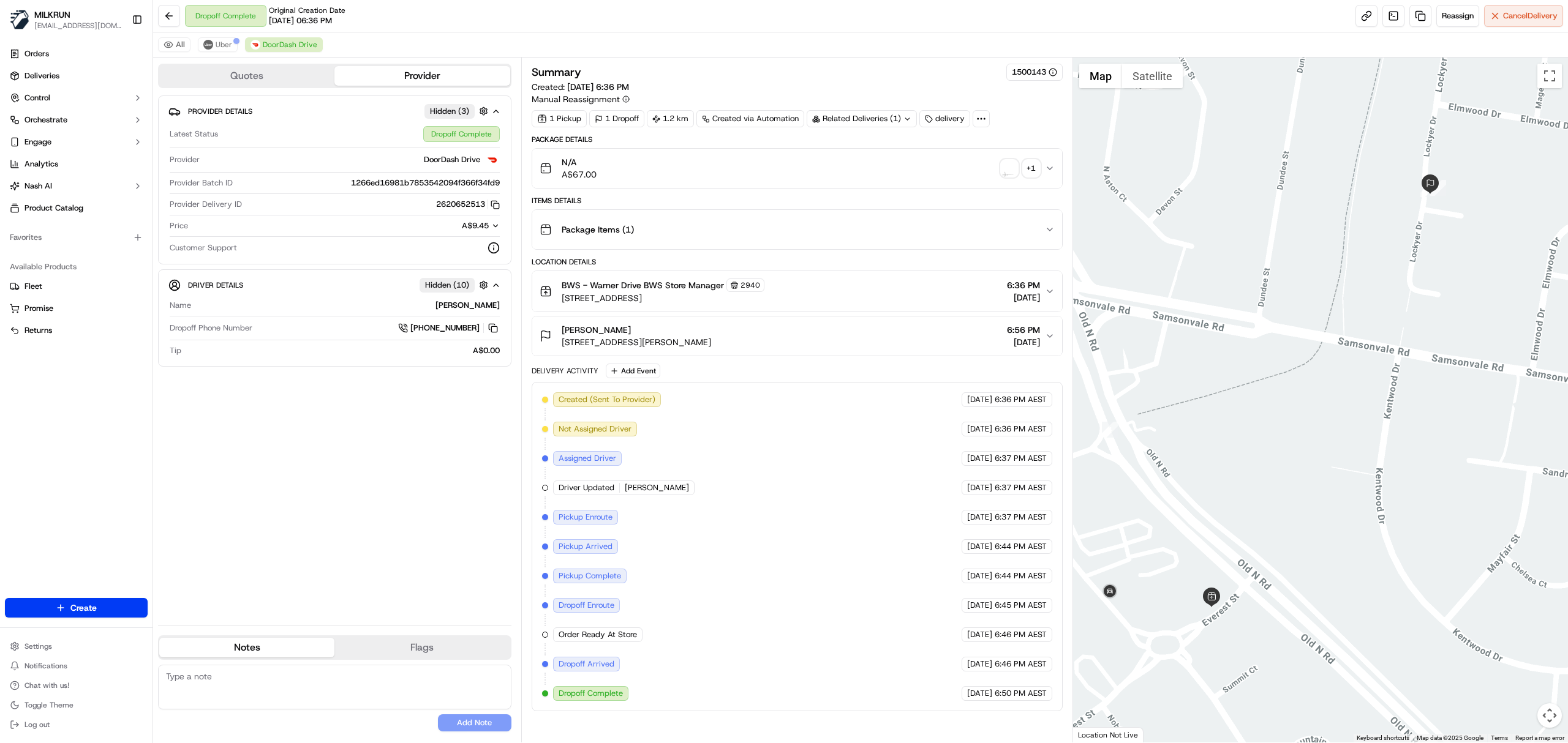
click at [221, 55] on div "All Uber DoorDash Drive" at bounding box center [860, 45] width 1414 height 26
click at [220, 44] on span "Uber" at bounding box center [223, 44] width 17 height 10
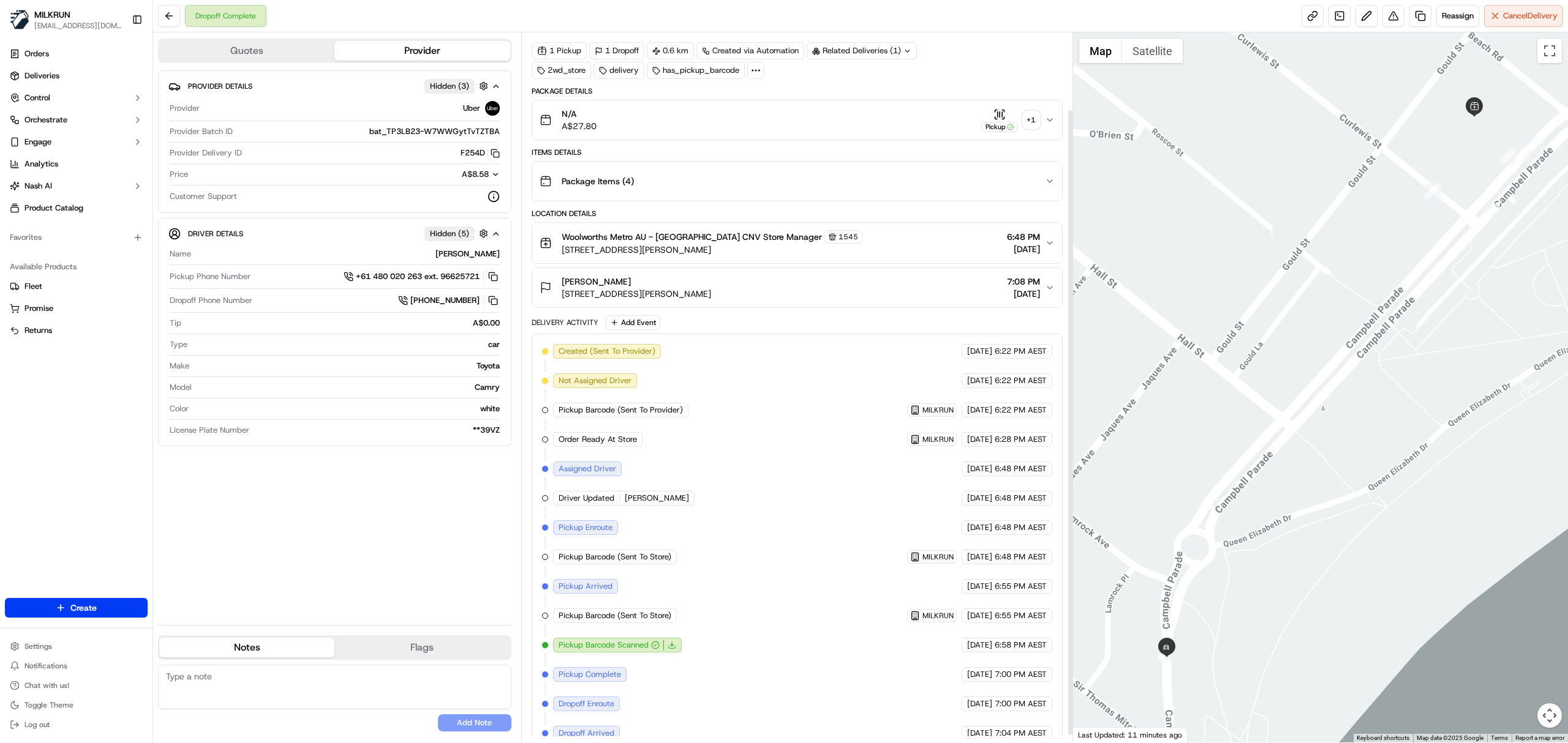
scroll to position [96, 0]
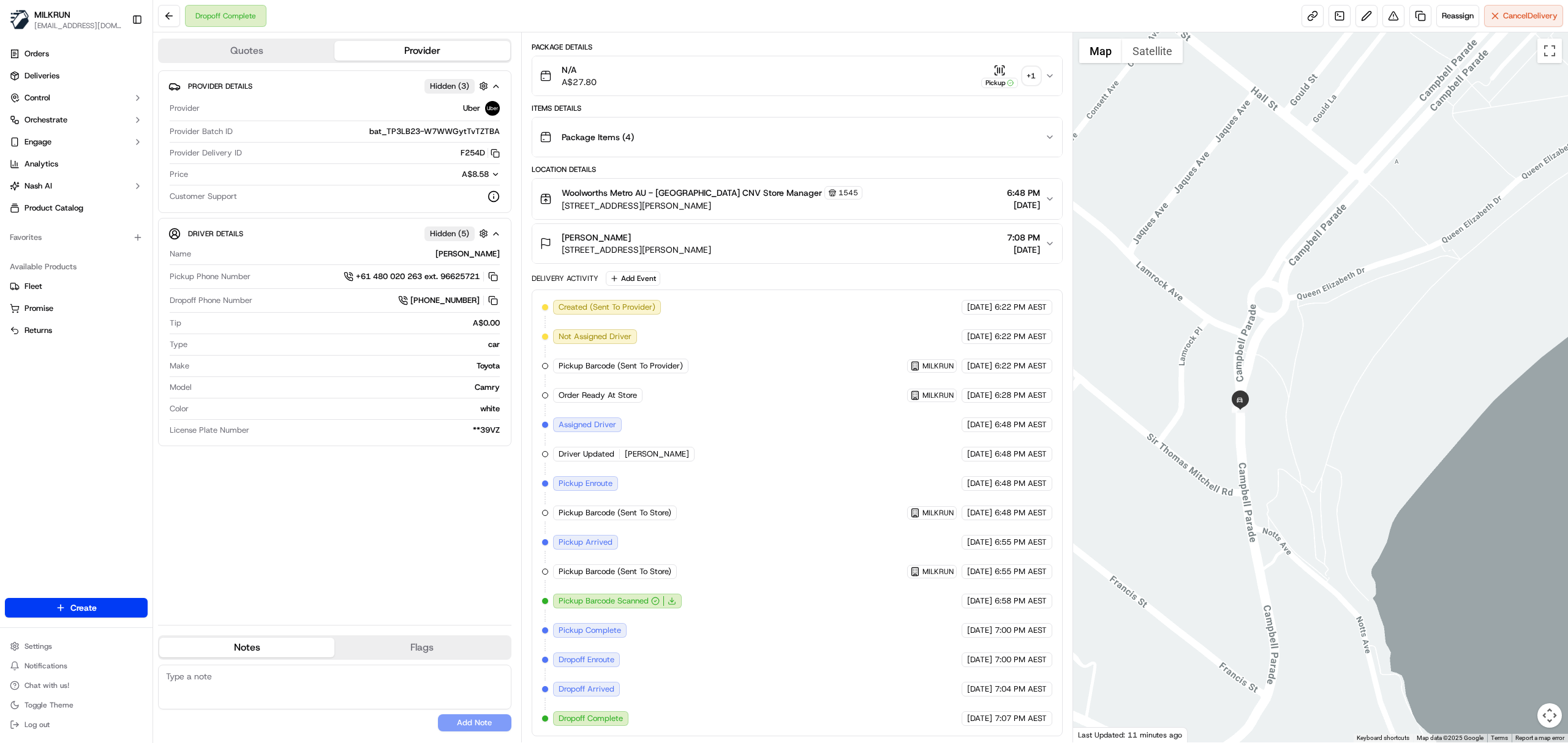
drag, startPoint x: 1259, startPoint y: 540, endPoint x: 1332, endPoint y: 292, distance: 258.5
click at [1332, 292] on div at bounding box center [1320, 388] width 495 height 711
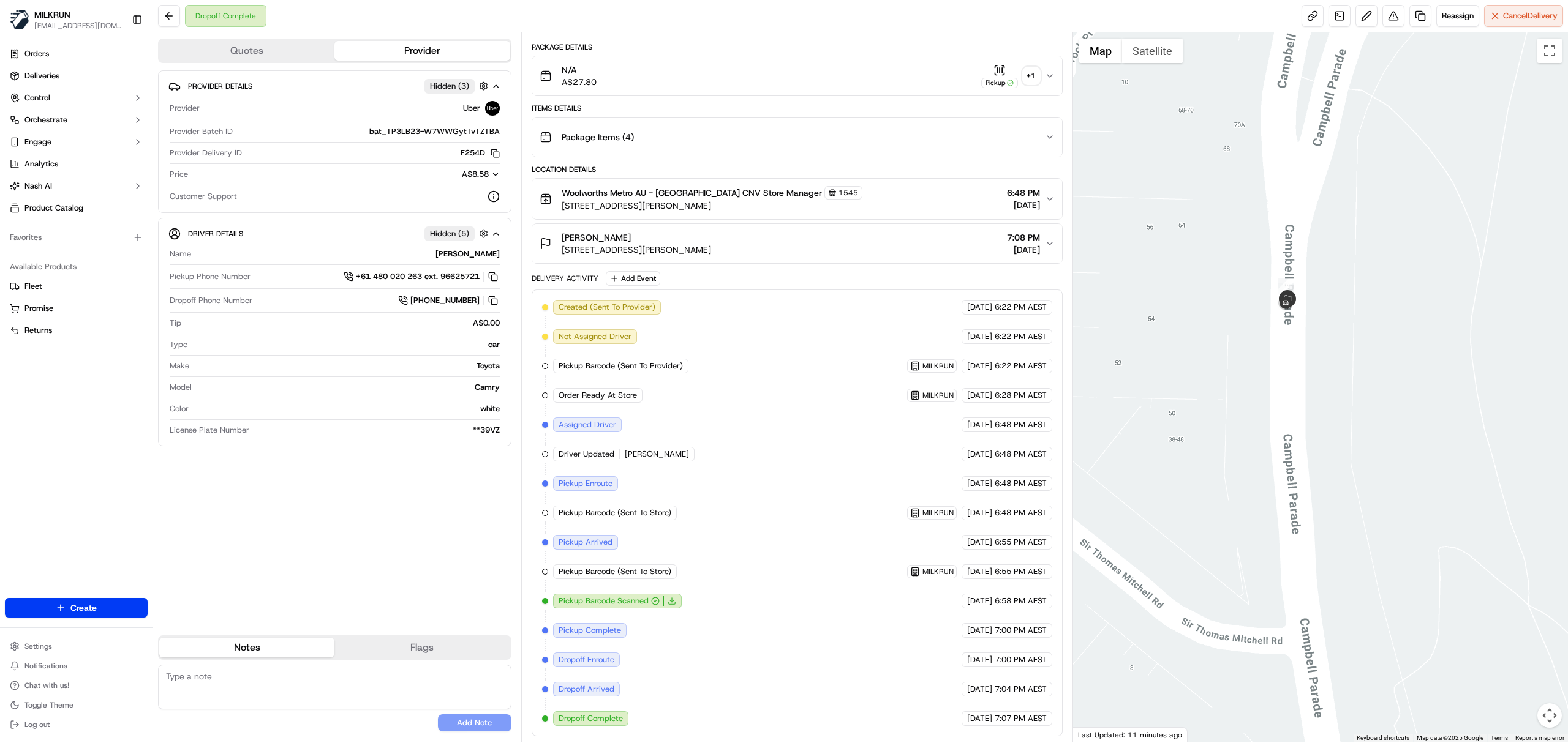
drag, startPoint x: 1150, startPoint y: 412, endPoint x: 1280, endPoint y: 452, distance: 136.0
click at [1280, 452] on div at bounding box center [1320, 388] width 495 height 711
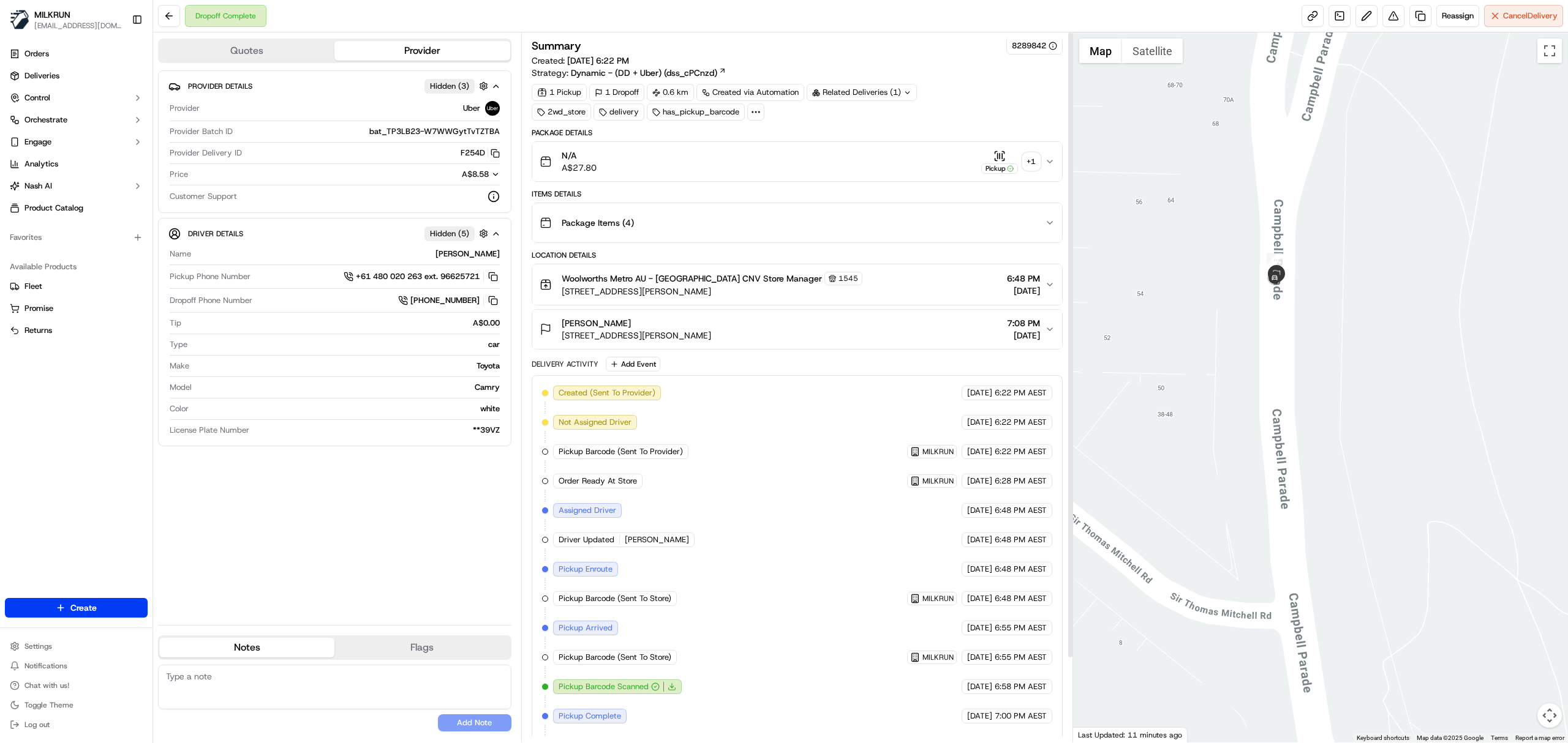
scroll to position [0, 0]
click at [1047, 166] on icon "button" at bounding box center [1049, 163] width 10 height 10
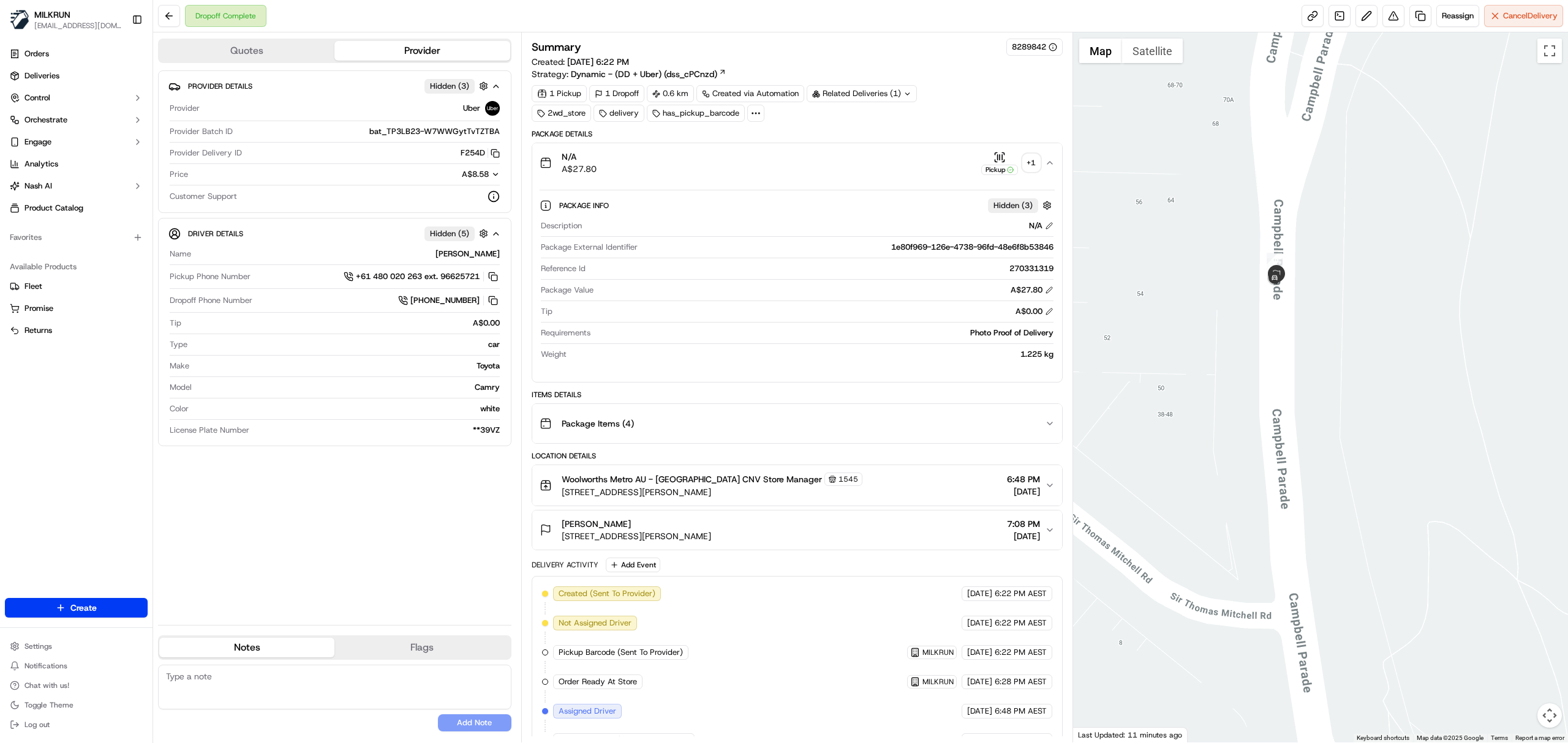
click at [1049, 162] on icon "button" at bounding box center [1049, 163] width 10 height 10
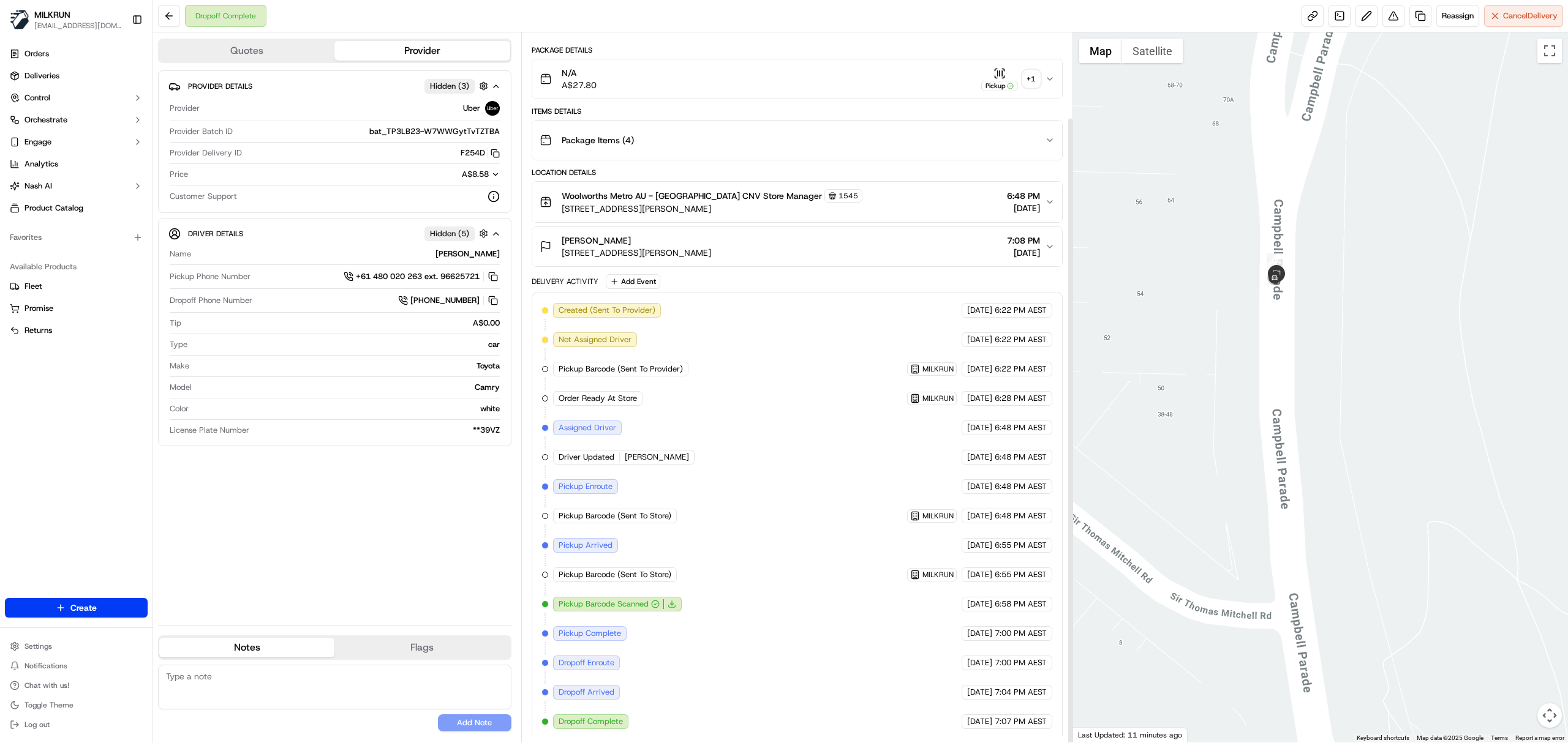
scroll to position [96, 0]
click at [1388, 12] on button at bounding box center [1393, 16] width 22 height 22
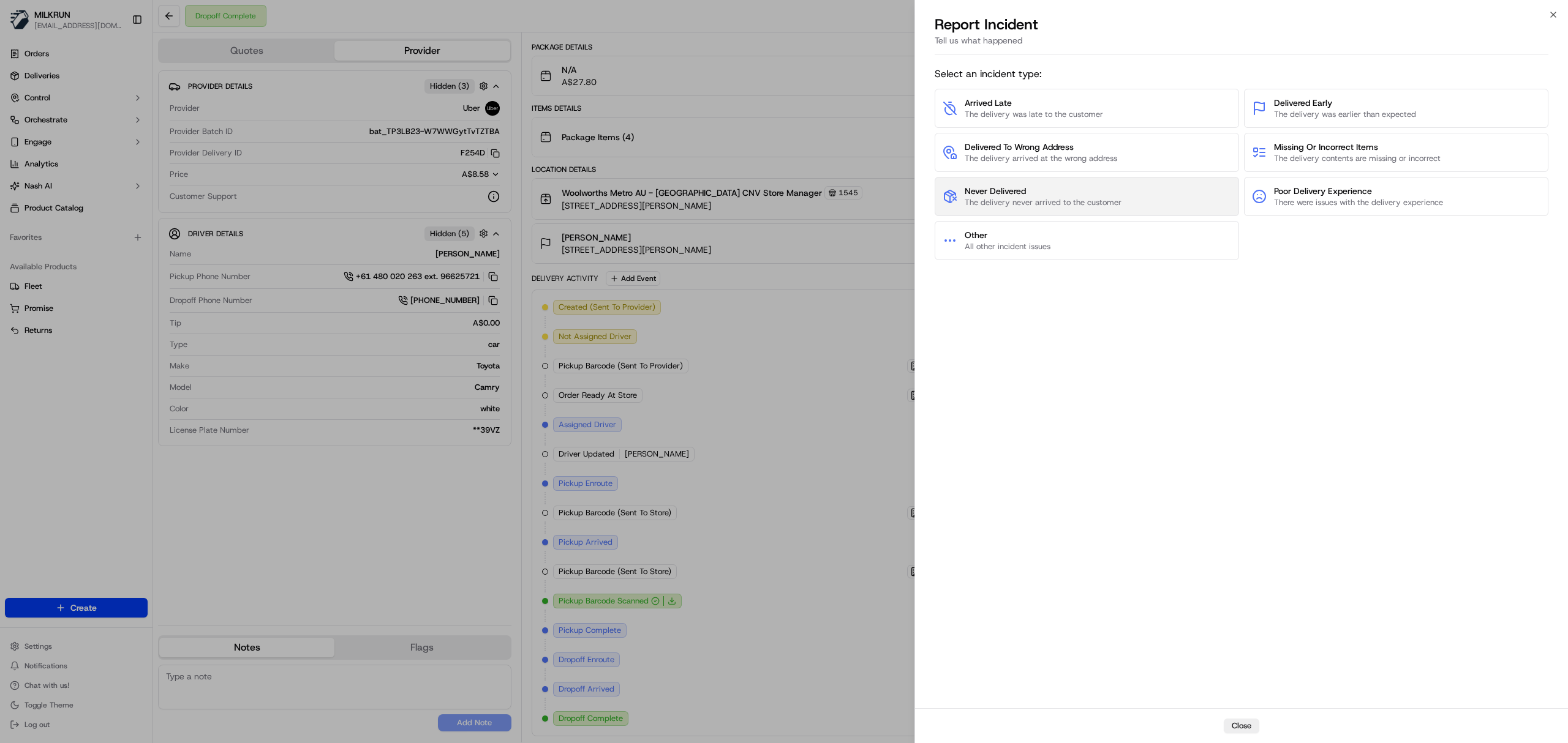
click at [1034, 202] on span "The delivery never arrived to the customer" at bounding box center [1042, 202] width 157 height 11
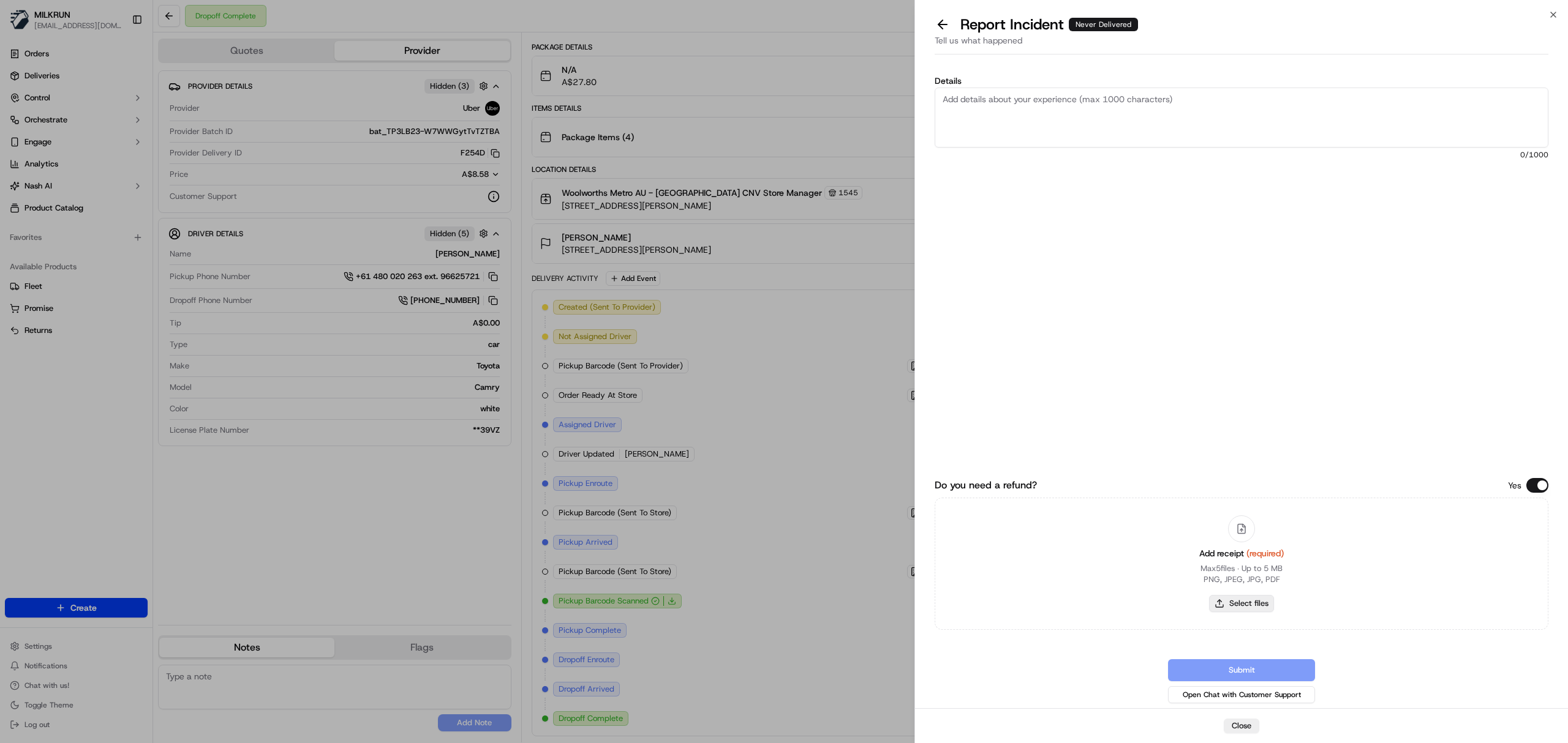
click at [1232, 603] on button "Select files" at bounding box center [1241, 603] width 65 height 17
type input "C:\fakepath\Milkrun_20-09-25_lily B.pdf"
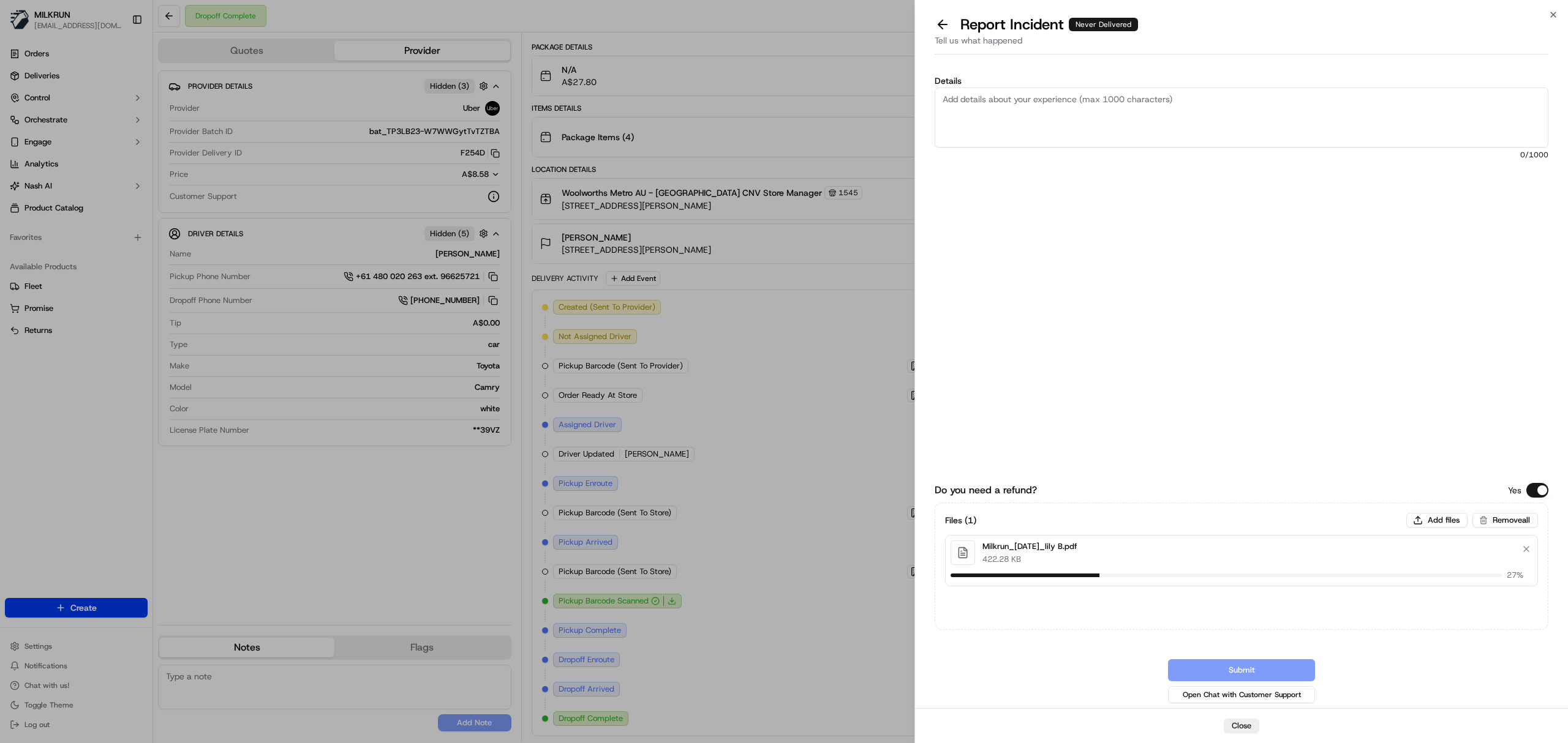
click at [1043, 90] on textarea "Details" at bounding box center [1240, 117] width 613 height 60
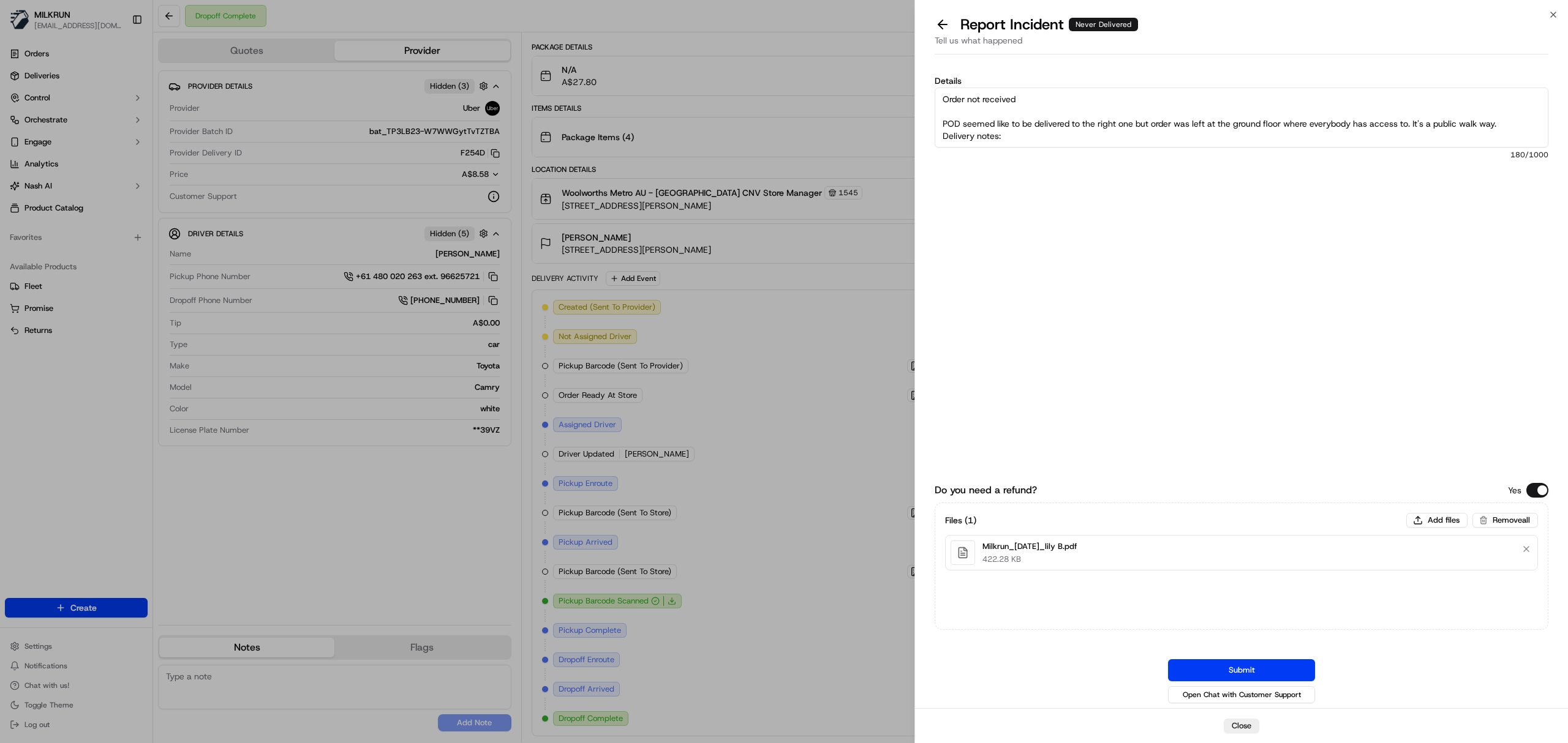
paste textarea "Above preach cafe, UPSTAIRS unit 3. Leave outside door of unit 3 thanks."
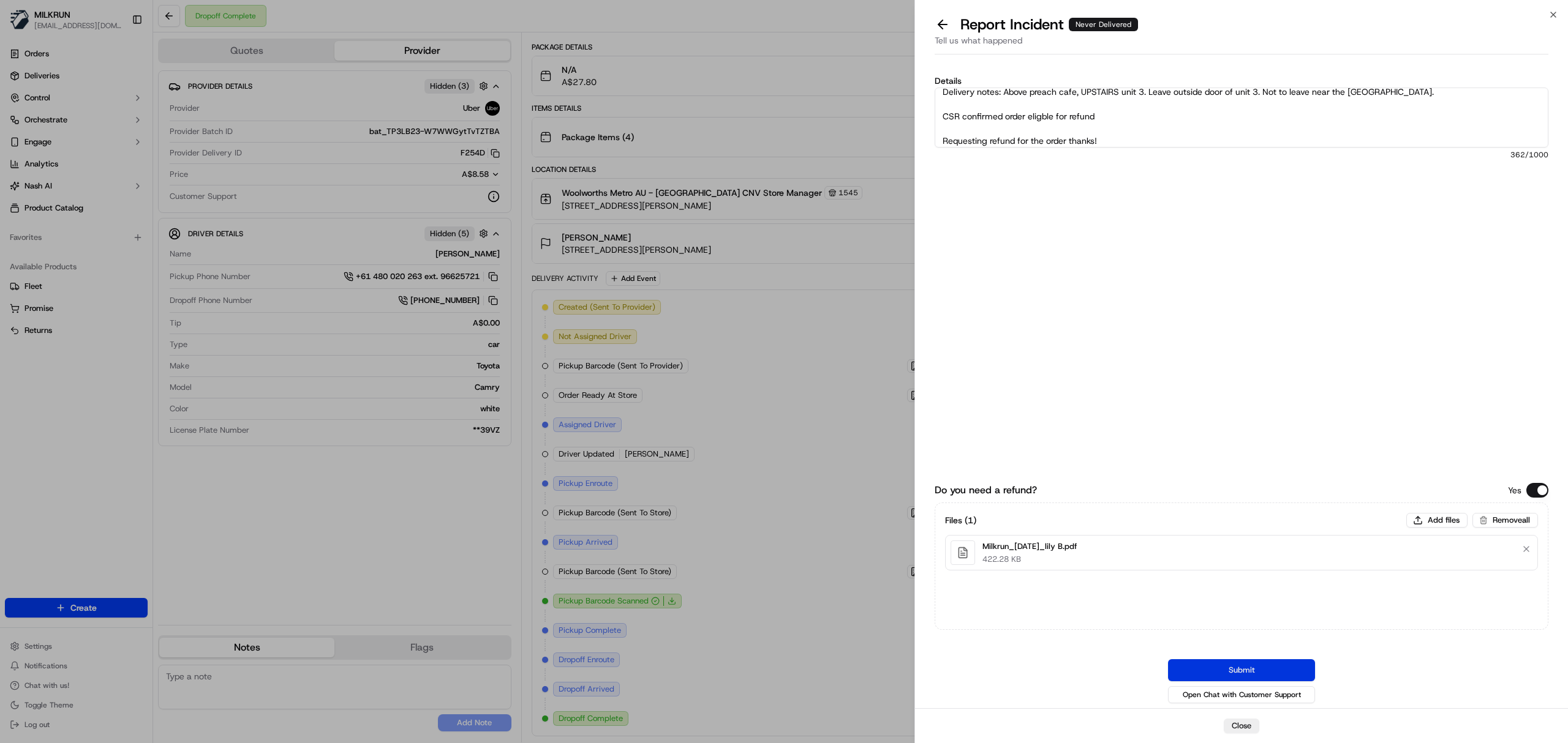
type textarea "Order not received POD seemed like to be delivered to the right one but order w…"
click at [1214, 659] on button "Submit" at bounding box center [1241, 670] width 147 height 22
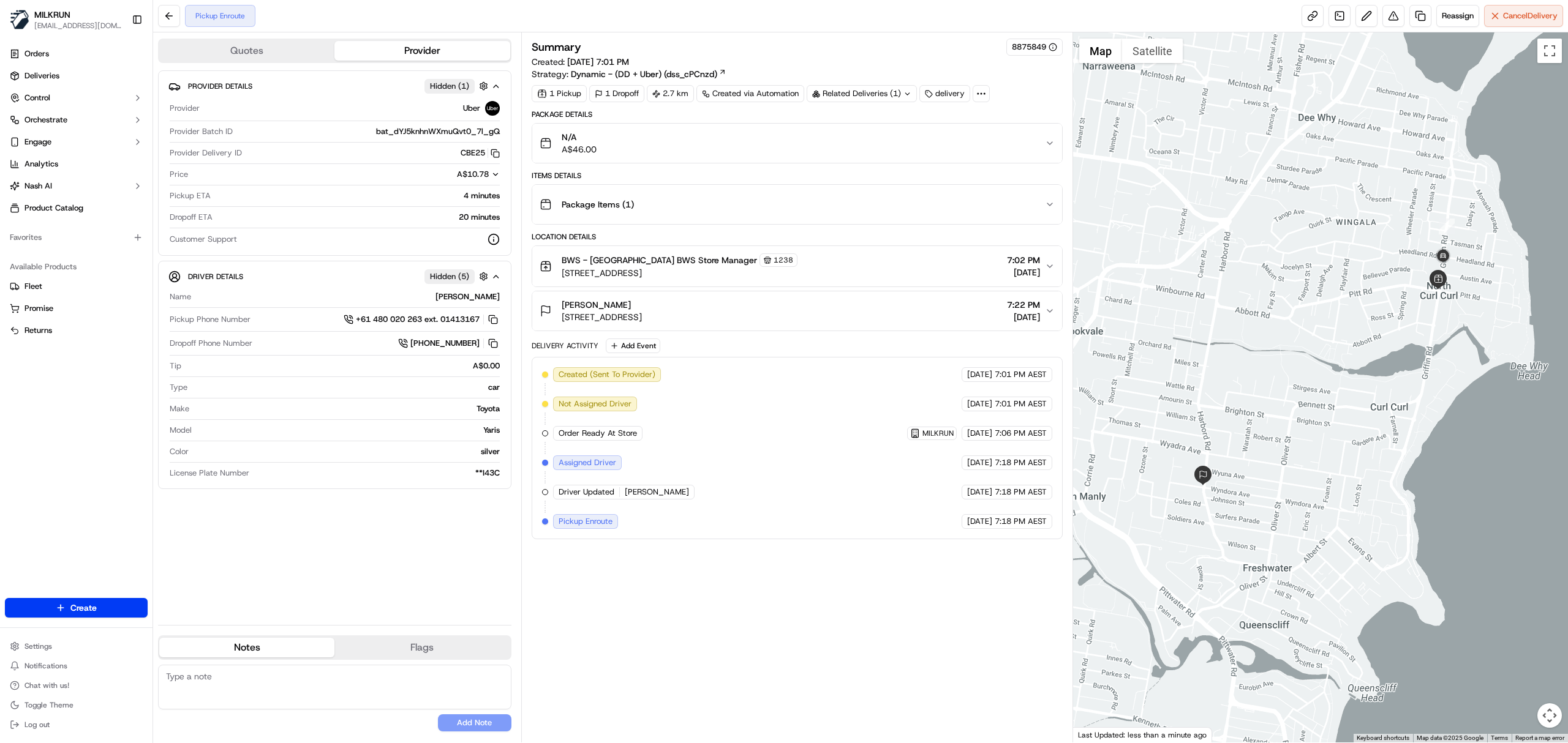
click at [221, 686] on textarea at bounding box center [335, 687] width 353 height 44
paste textarea "[STREET_ADDRESS]"
type textarea "Please delivery order at [STREET_ADDRESS], thanks!"
click at [461, 726] on button "Add Note" at bounding box center [474, 722] width 74 height 17
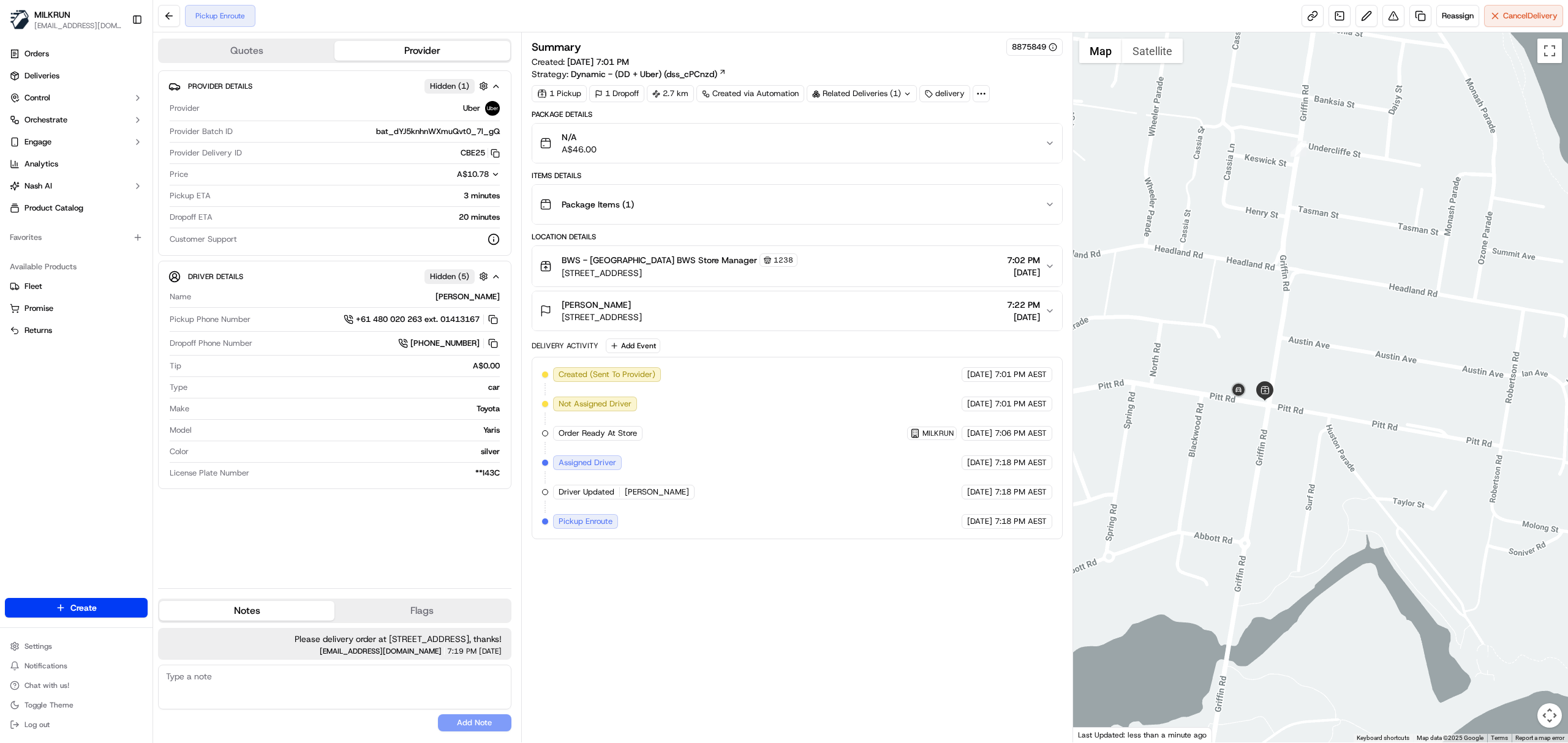
drag, startPoint x: 1422, startPoint y: 187, endPoint x: 1247, endPoint y: 516, distance: 372.6
click at [1248, 516] on div at bounding box center [1320, 388] width 495 height 711
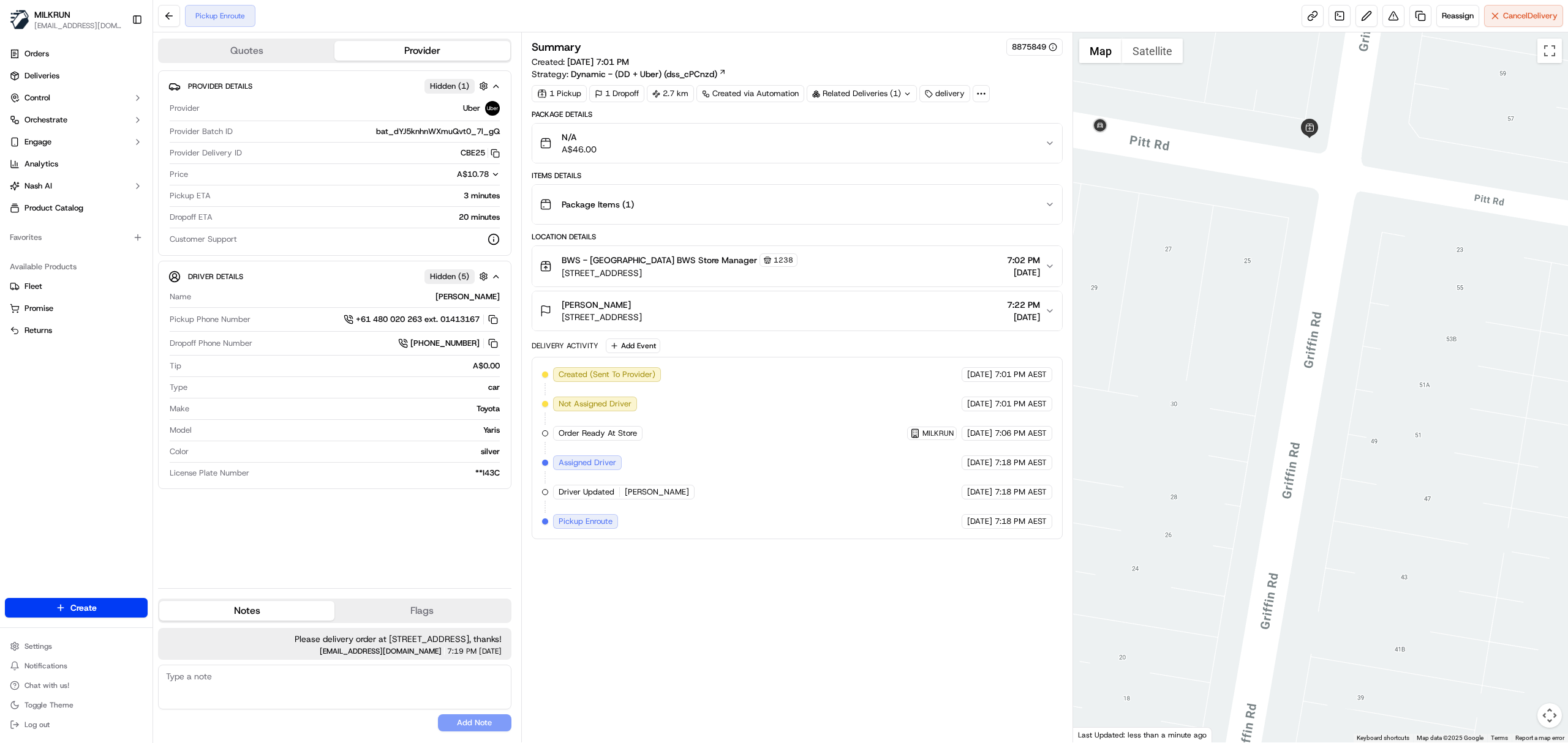
drag, startPoint x: 1218, startPoint y: 255, endPoint x: 1194, endPoint y: 748, distance: 493.6
click at [1194, 743] on html "MILKRUN [EMAIL_ADDRESS][DOMAIN_NAME] Toggle Sidebar Orders Deliveries Control O…" at bounding box center [784, 371] width 1568 height 743
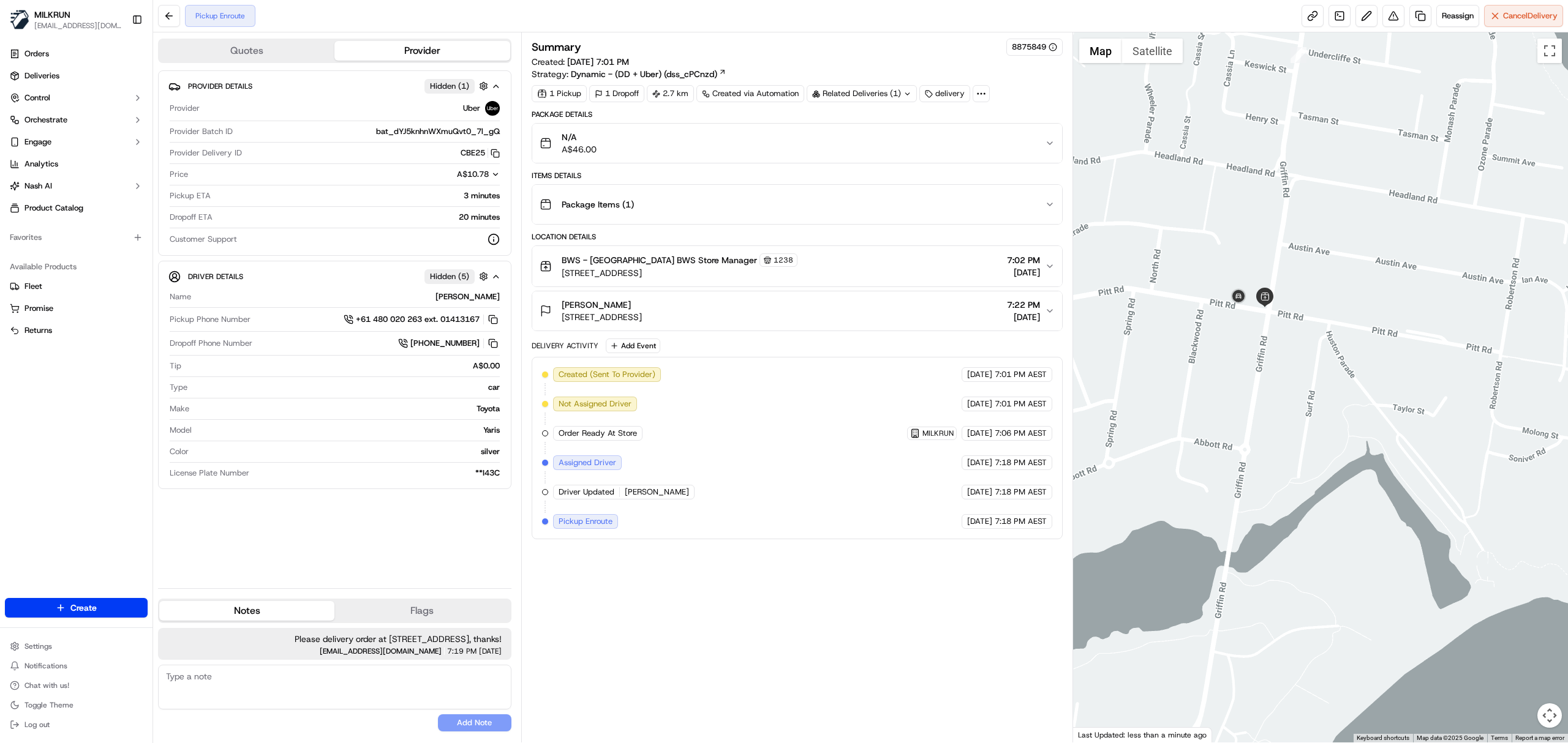
drag, startPoint x: 1286, startPoint y: 631, endPoint x: 1385, endPoint y: 285, distance: 359.9
click at [1385, 285] on div at bounding box center [1320, 388] width 495 height 711
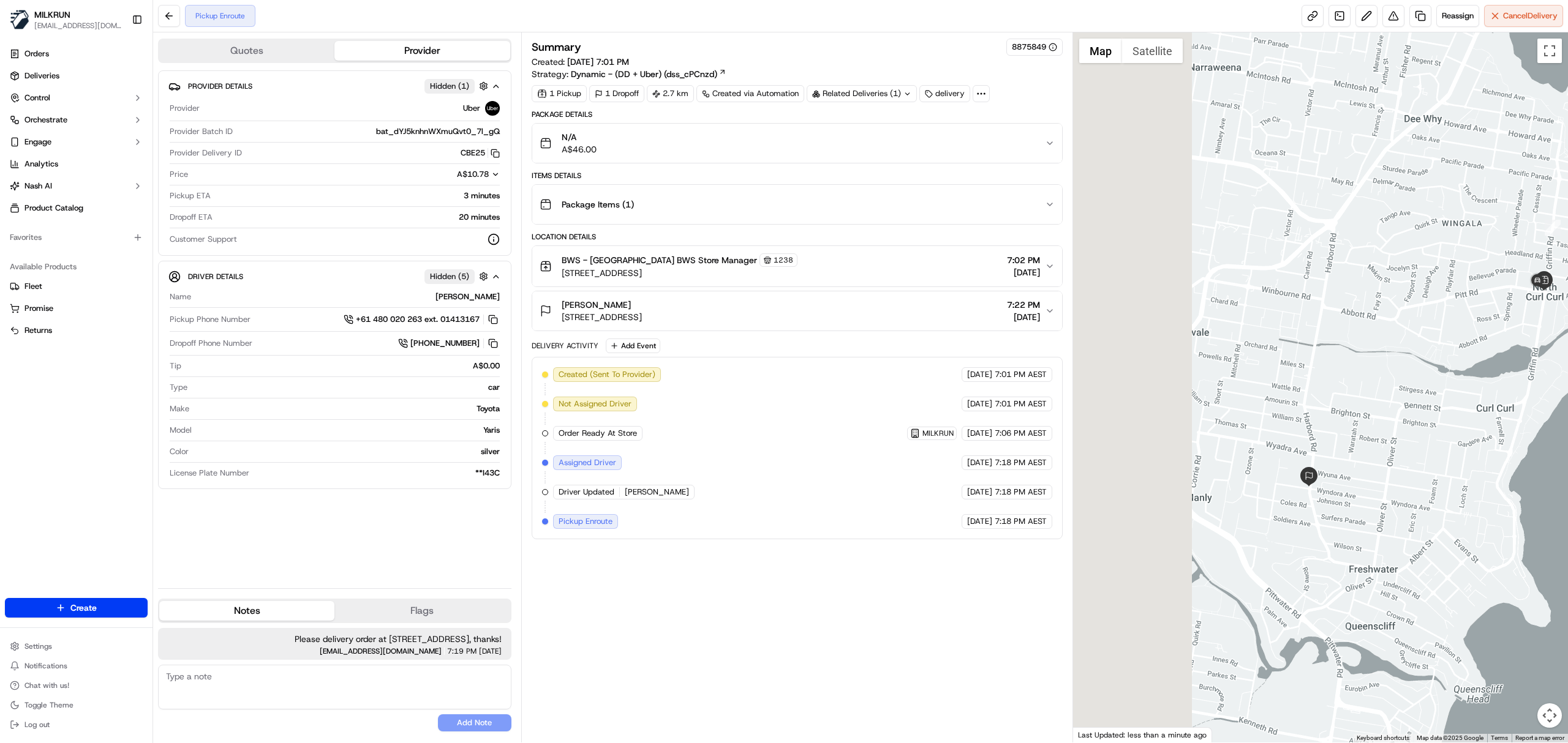
drag, startPoint x: 1166, startPoint y: 552, endPoint x: 1377, endPoint y: 554, distance: 211.0
click at [1377, 554] on div at bounding box center [1320, 388] width 495 height 711
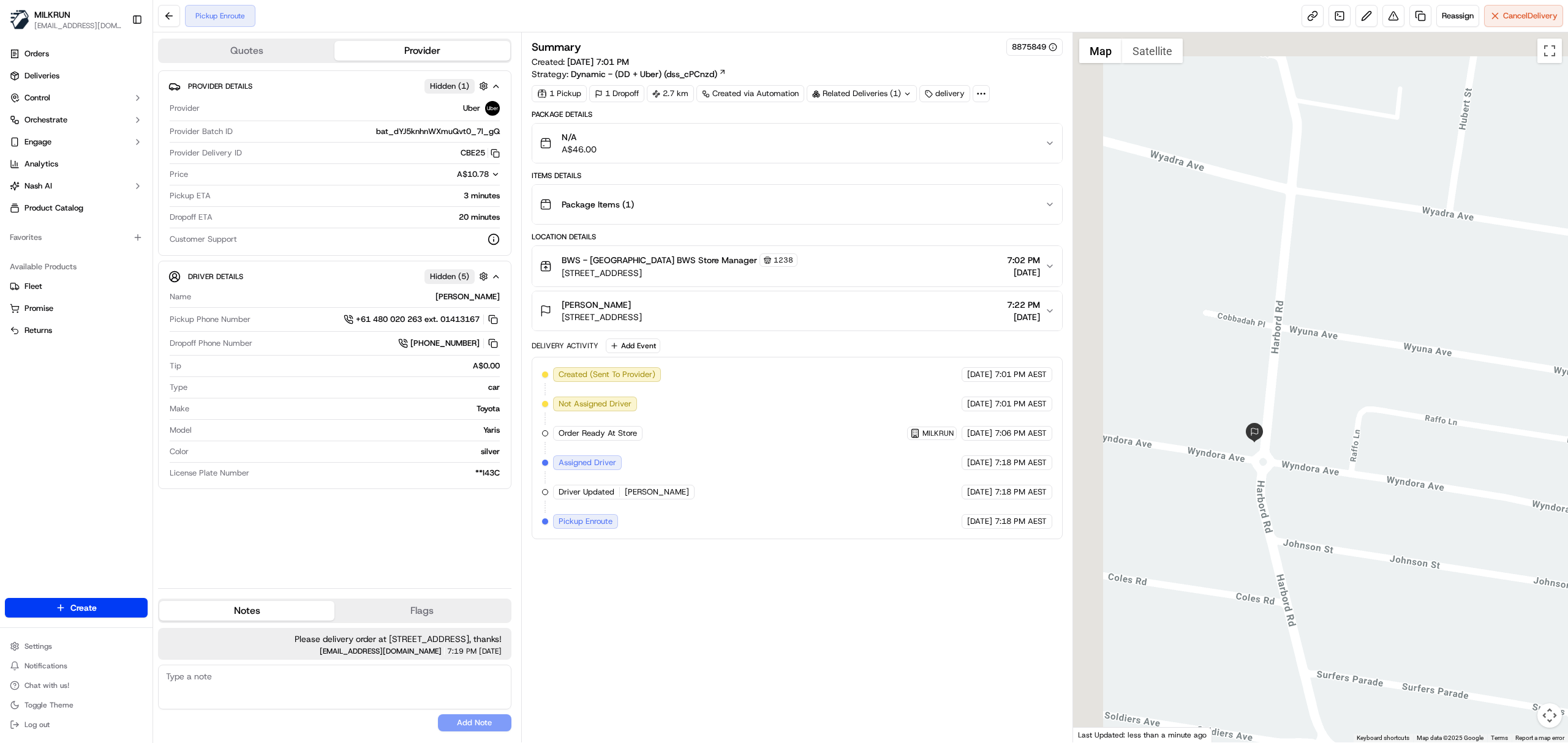
drag, startPoint x: 1247, startPoint y: 557, endPoint x: 1385, endPoint y: 590, distance: 141.9
click at [1385, 590] on div at bounding box center [1320, 388] width 495 height 711
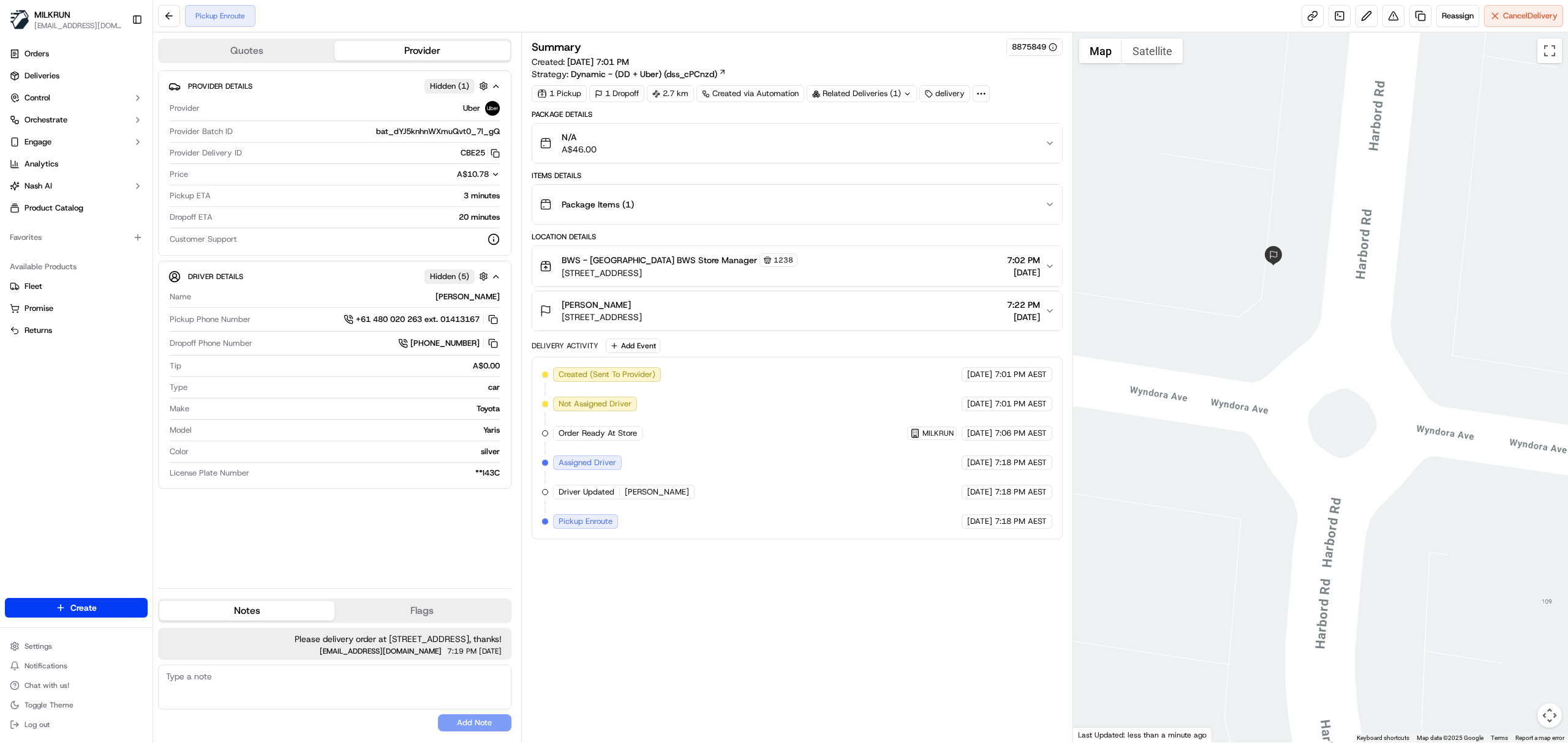
drag, startPoint x: 1096, startPoint y: 238, endPoint x: 1179, endPoint y: 740, distance: 508.8
click at [1179, 740] on div "← Move left → Move right ↑ Move up ↓ Move down + Zoom in - Zoom out Home Jump l…" at bounding box center [1320, 388] width 495 height 711
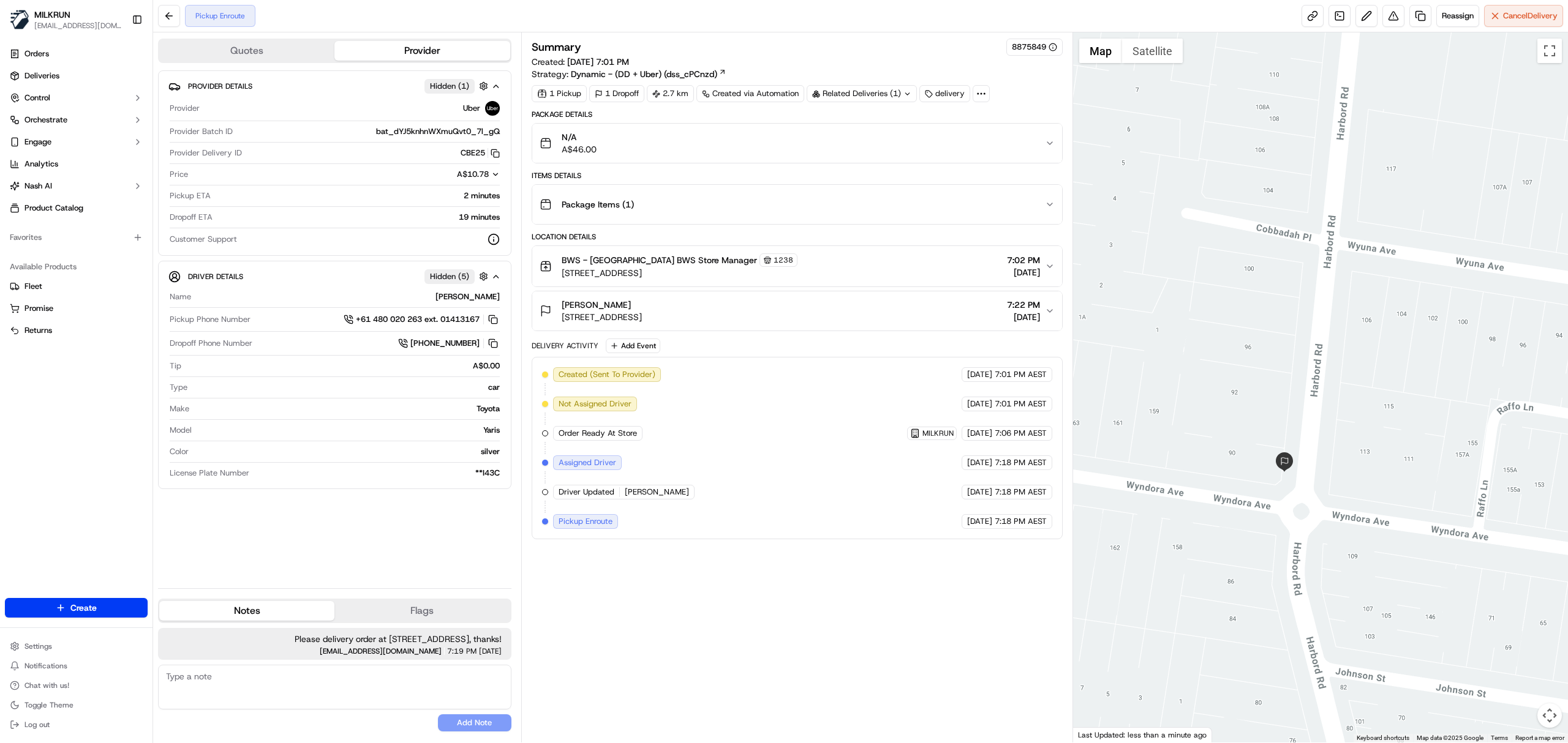
click at [642, 324] on span "90 Harbord Rd, Freshwater, NSW 2096, AU" at bounding box center [602, 317] width 81 height 12
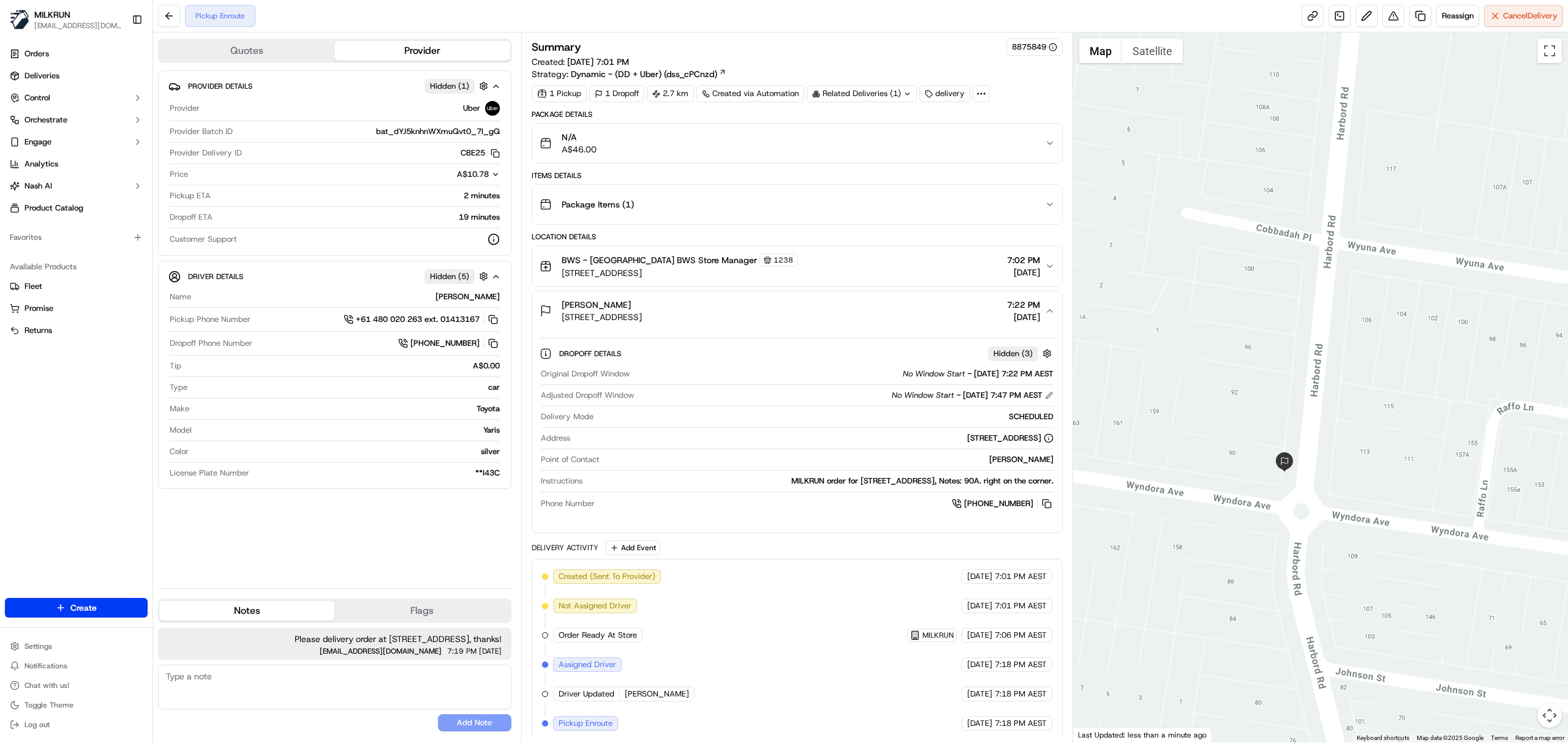
click at [642, 324] on span "90 Harbord Rd, Freshwater, NSW 2096, AU" at bounding box center [602, 317] width 81 height 12
copy span "90 Harbord Rd, Freshwater, NSW 2096, AU"
click at [808, 305] on div "joe Barrios 90 Harbord Rd, Freshwater, NSW 2096, AU 7:22 PM 20/09/2025" at bounding box center [791, 306] width 505 height 25
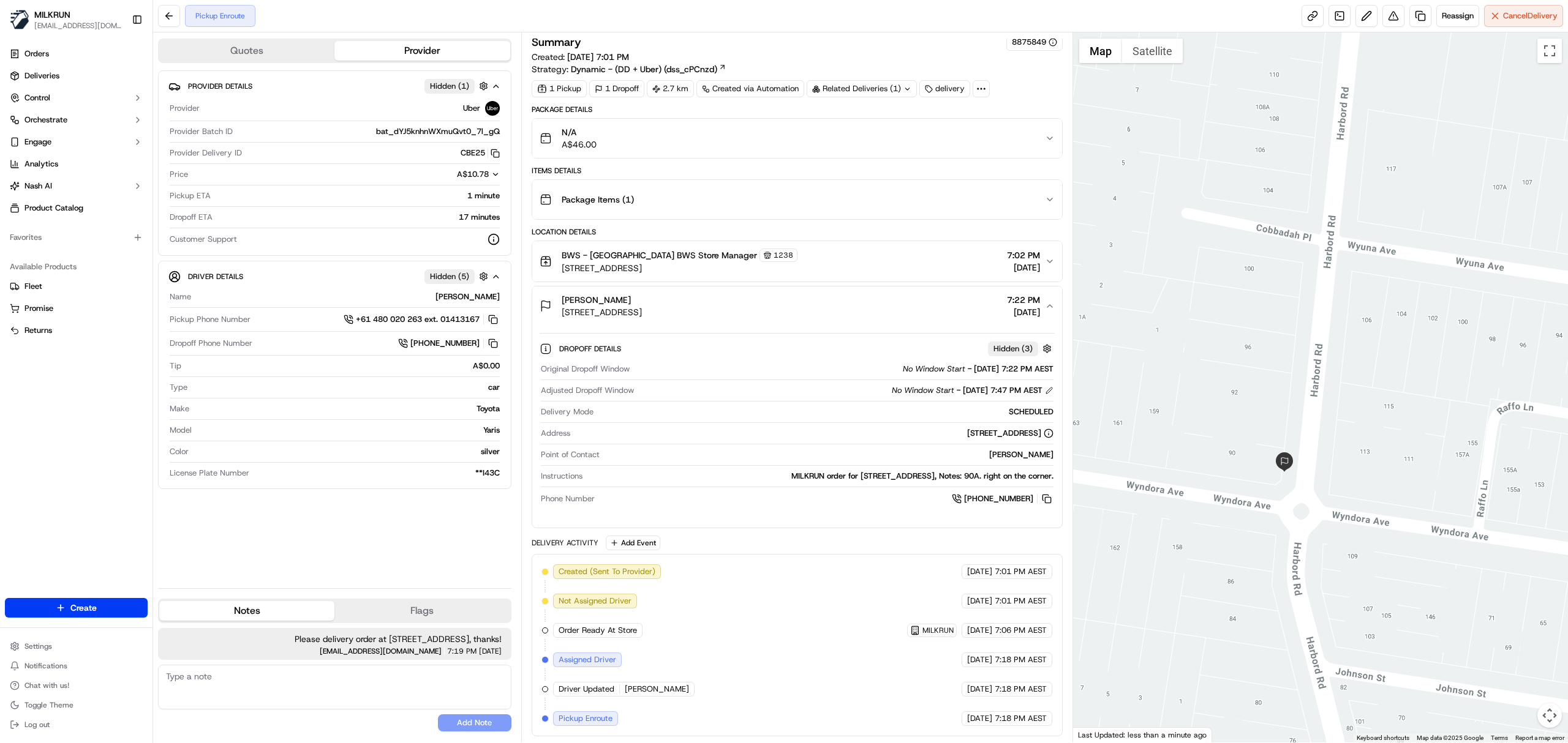
click at [533, 307] on button "joe Barrios 90 Harbord Rd, Freshwater, NSW 2096, AU 7:22 PM 20/09/2025" at bounding box center [797, 306] width 530 height 39
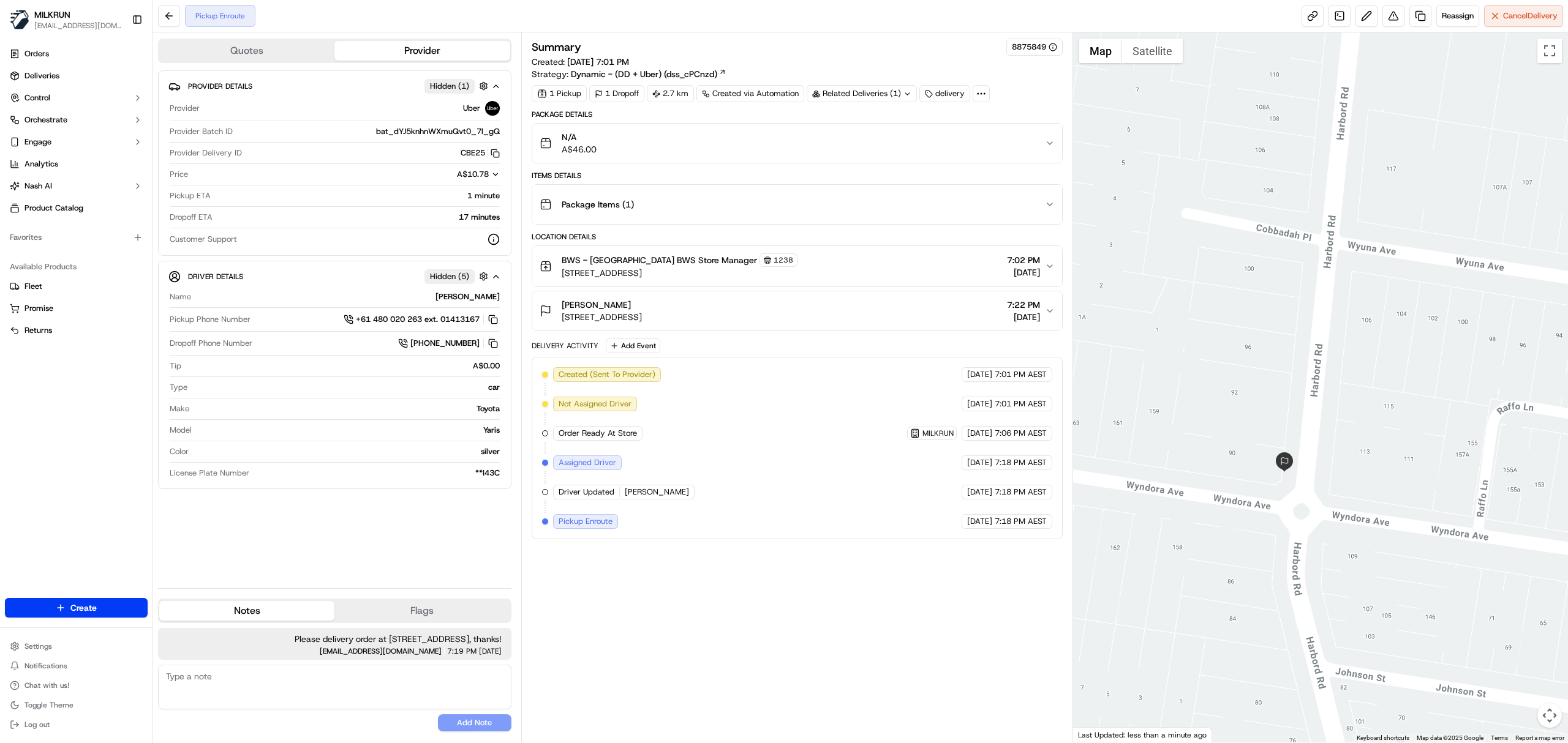
drag, startPoint x: 746, startPoint y: 321, endPoint x: 395, endPoint y: 256, distance: 357.0
click at [565, 327] on button "joe Barrios 90 Harbord Rd, Freshwater, NSW 2096, AU 7:22 PM 20/09/2025" at bounding box center [797, 311] width 530 height 39
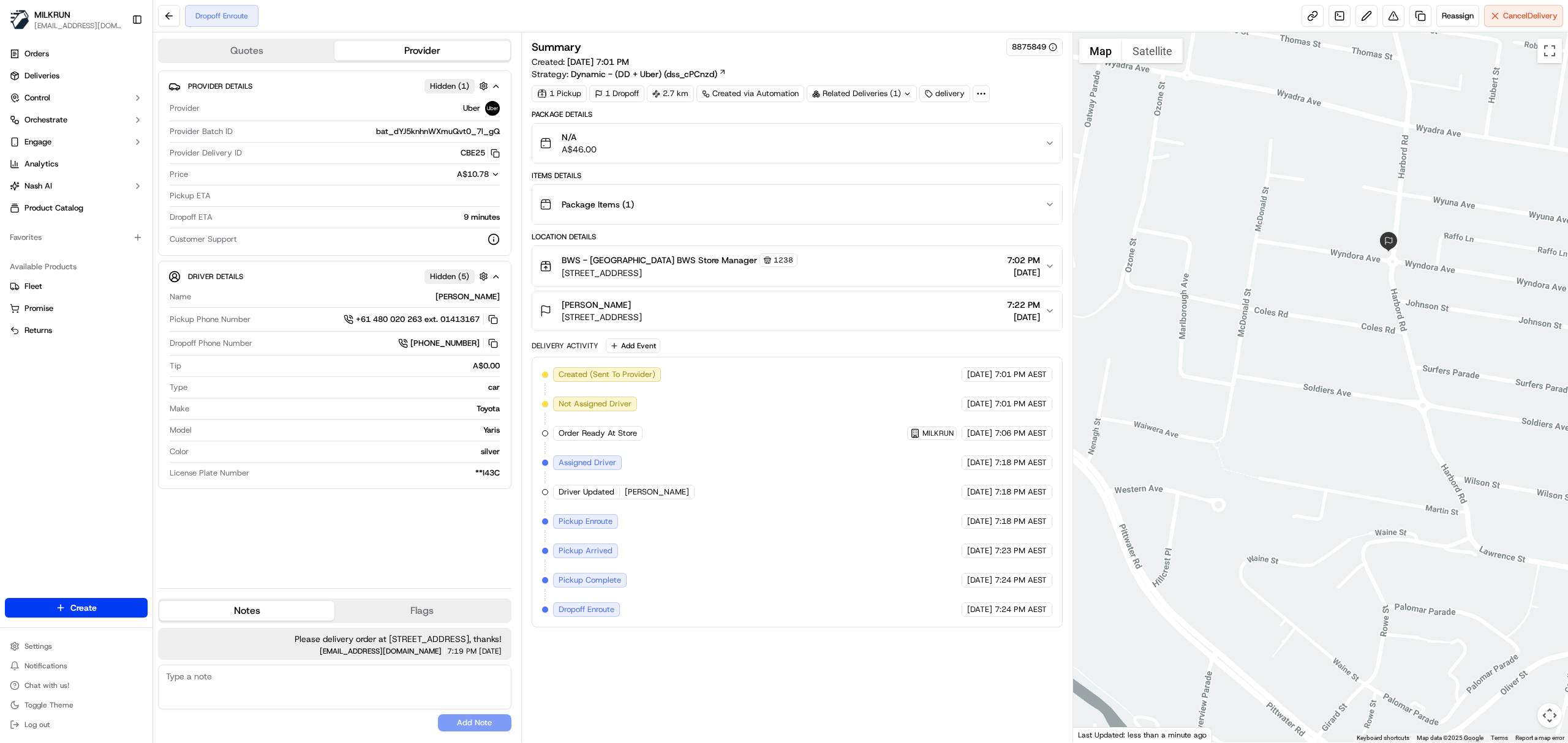
drag, startPoint x: 1172, startPoint y: 588, endPoint x: 1329, endPoint y: 336, distance: 296.9
click at [1329, 336] on div at bounding box center [1320, 388] width 495 height 711
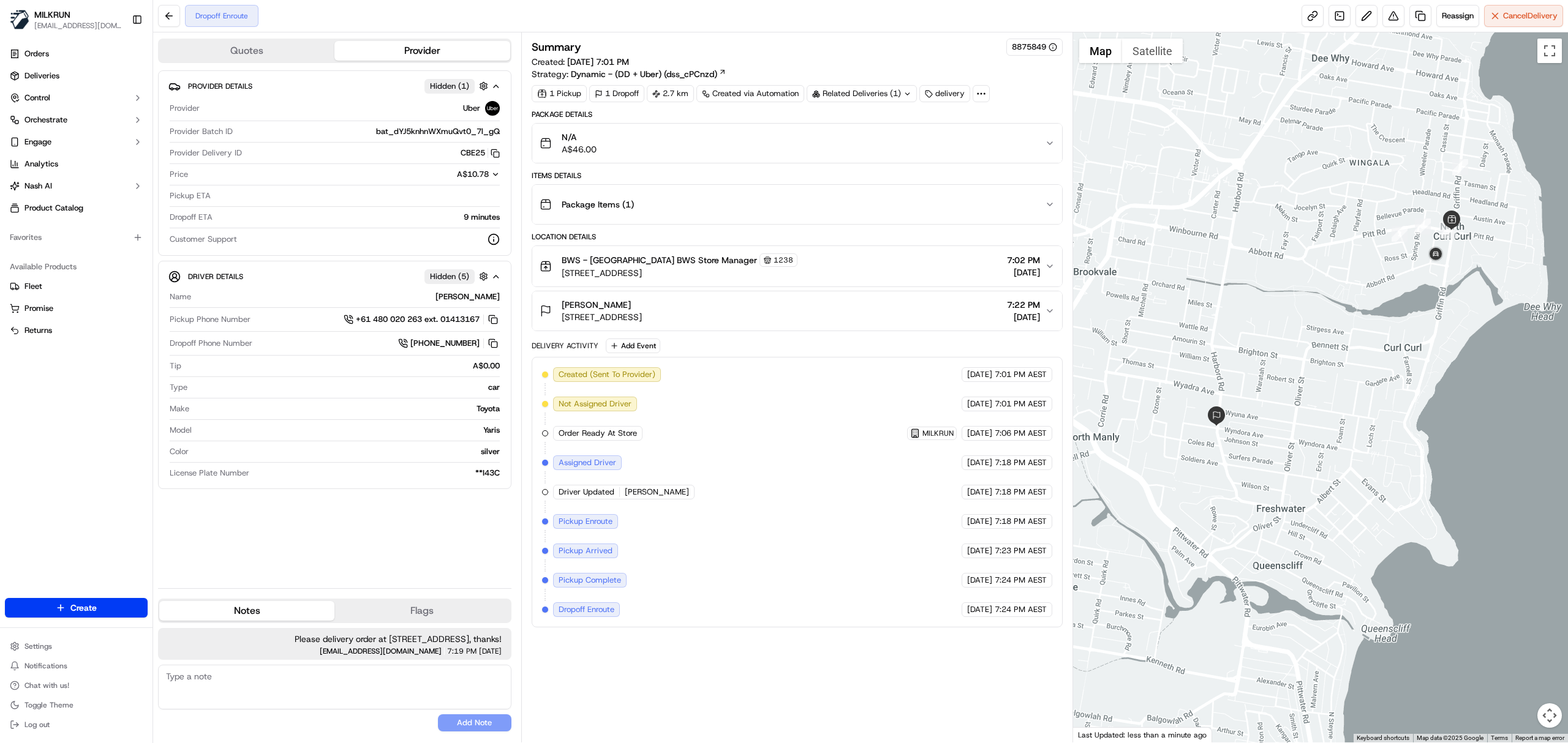
drag, startPoint x: 1382, startPoint y: 393, endPoint x: 1253, endPoint y: 460, distance: 145.4
click at [1253, 460] on div at bounding box center [1320, 388] width 495 height 711
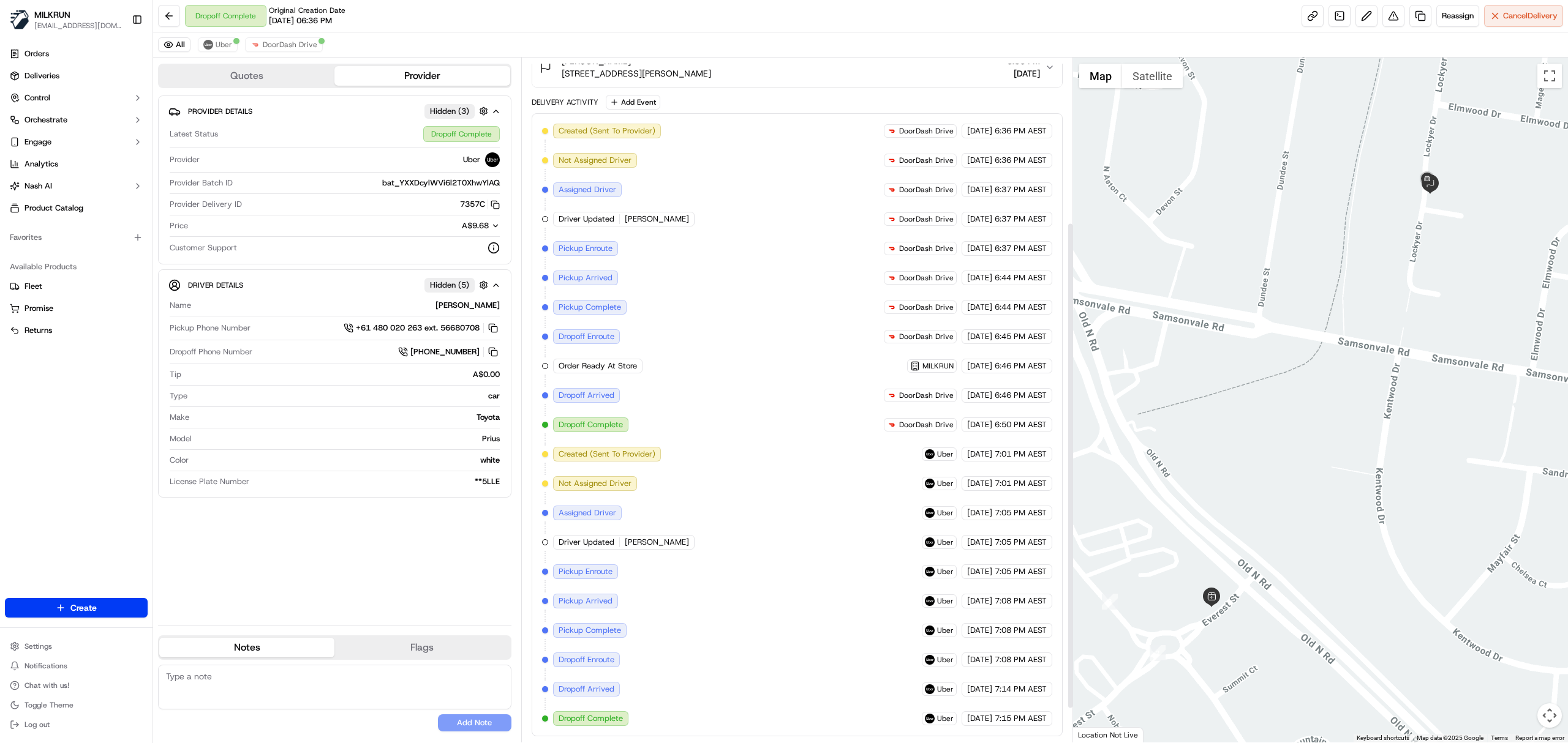
scroll to position [279, 0]
click at [228, 44] on span "Uber" at bounding box center [223, 44] width 17 height 10
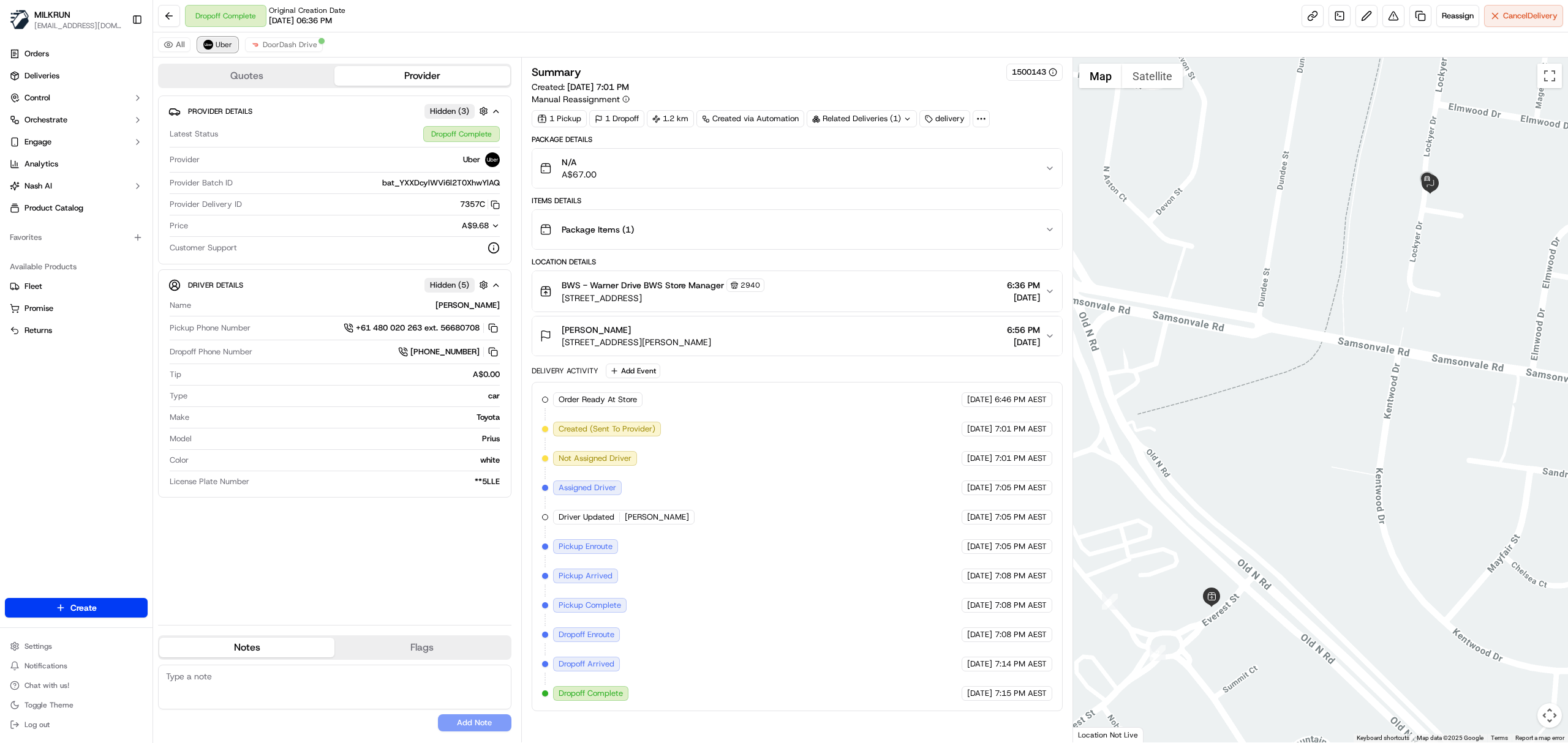
scroll to position [0, 0]
